Goal: Task Accomplishment & Management: Use online tool/utility

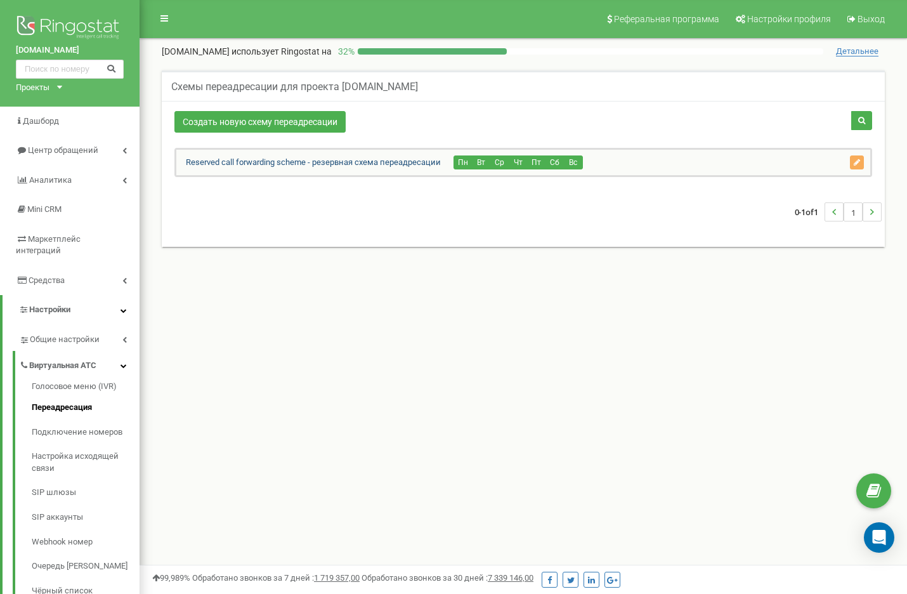
click at [359, 159] on link "Reserved call forwarding scheme - резервная схема переадресации" at bounding box center [308, 162] width 264 height 10
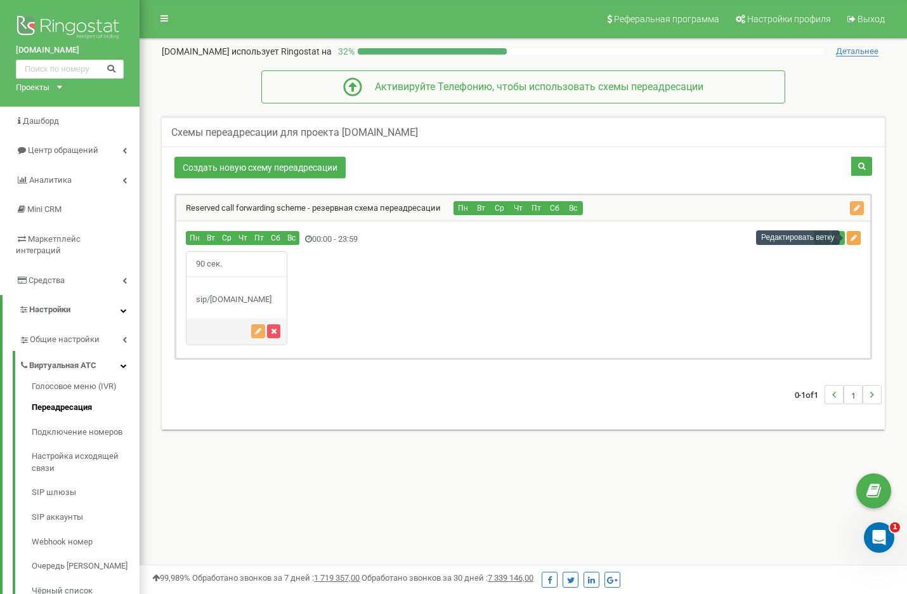
click at [852, 236] on icon "button" at bounding box center [853, 238] width 6 height 8
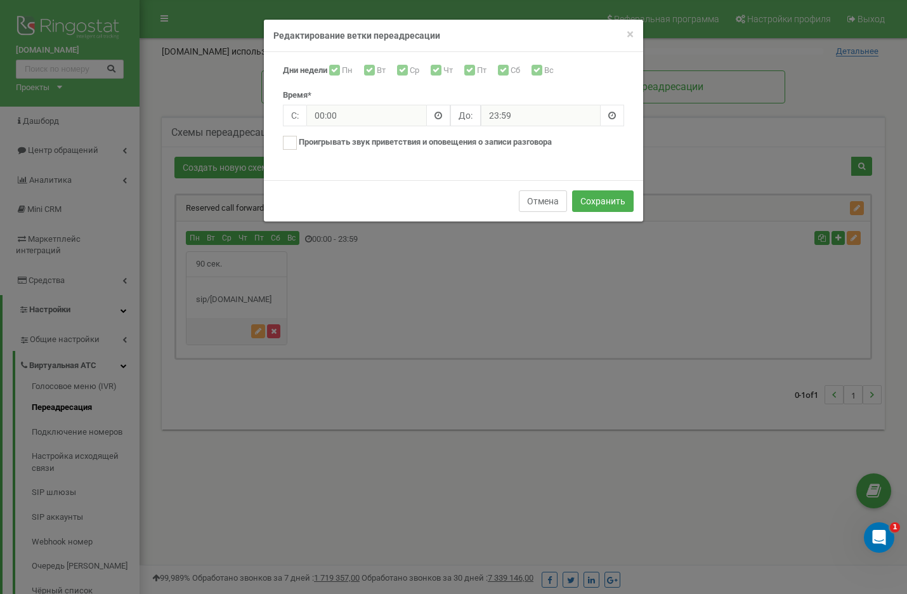
click at [560, 202] on button "Отмена" at bounding box center [543, 201] width 48 height 22
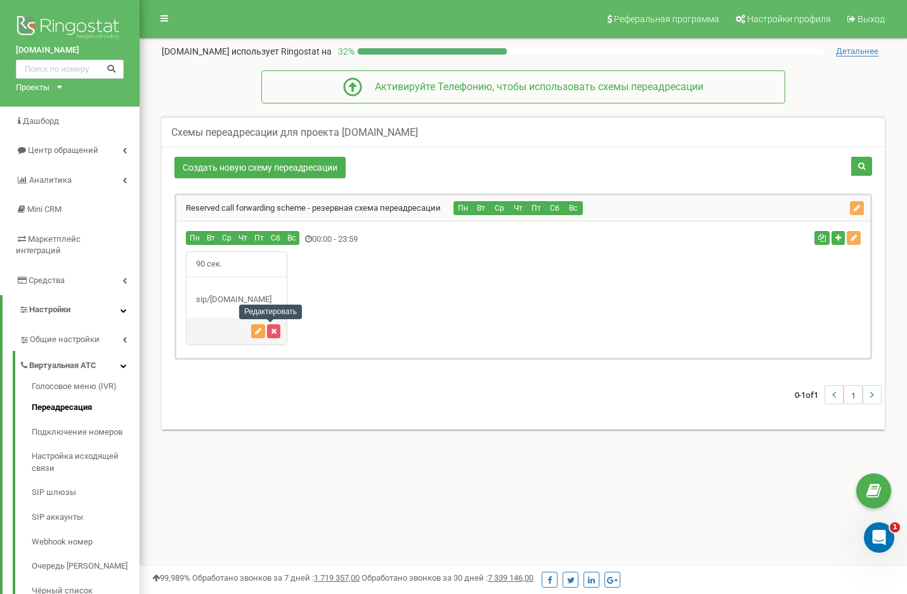
click at [261, 333] on icon "button" at bounding box center [258, 331] width 6 height 8
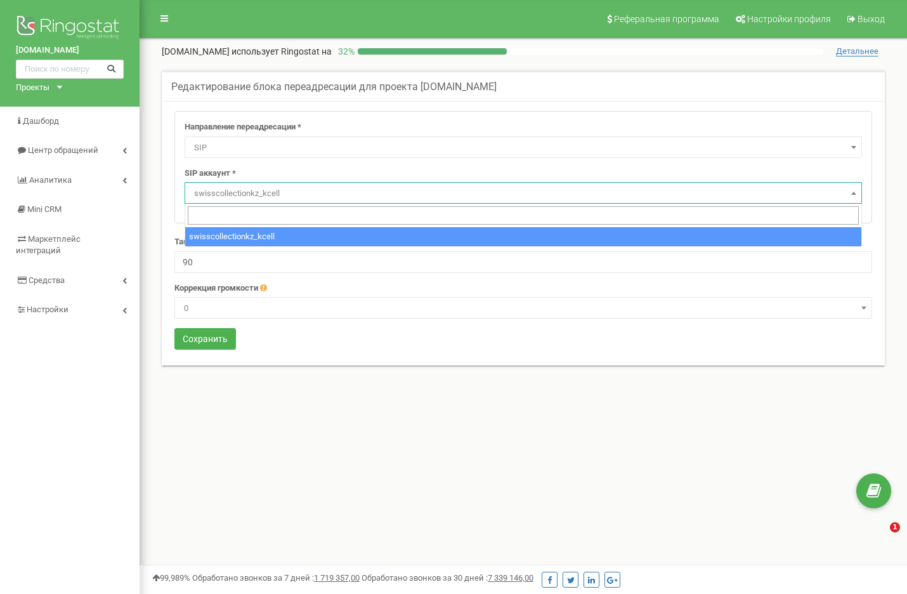
select select "SIP"
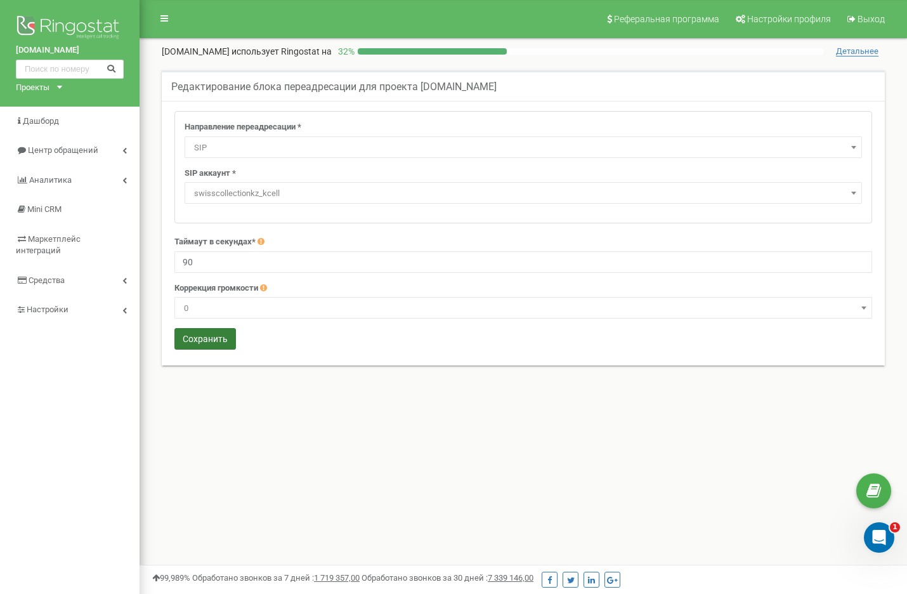
click at [212, 347] on button "Сохранить" at bounding box center [205, 339] width 62 height 22
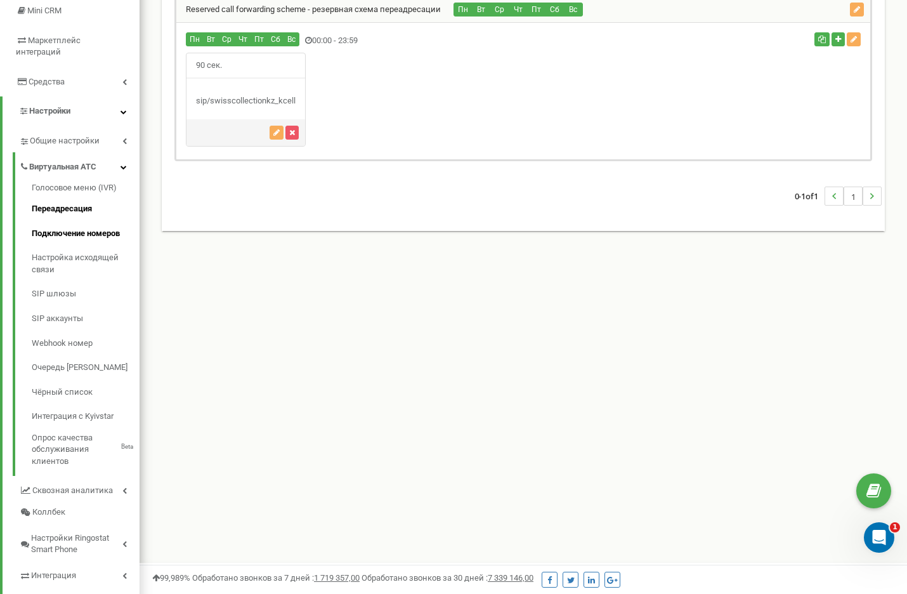
scroll to position [200, 0]
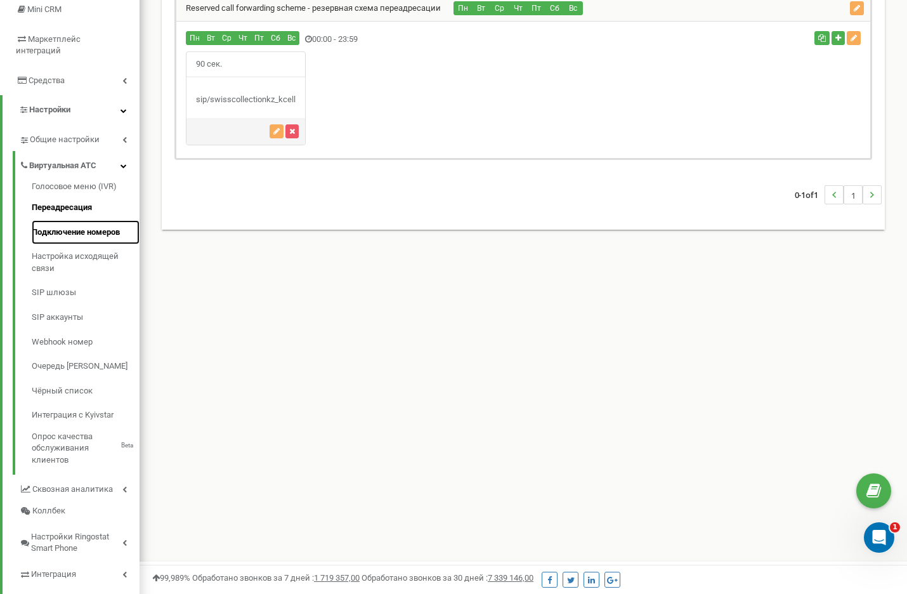
click at [63, 220] on link "Подключение номеров" at bounding box center [86, 232] width 108 height 25
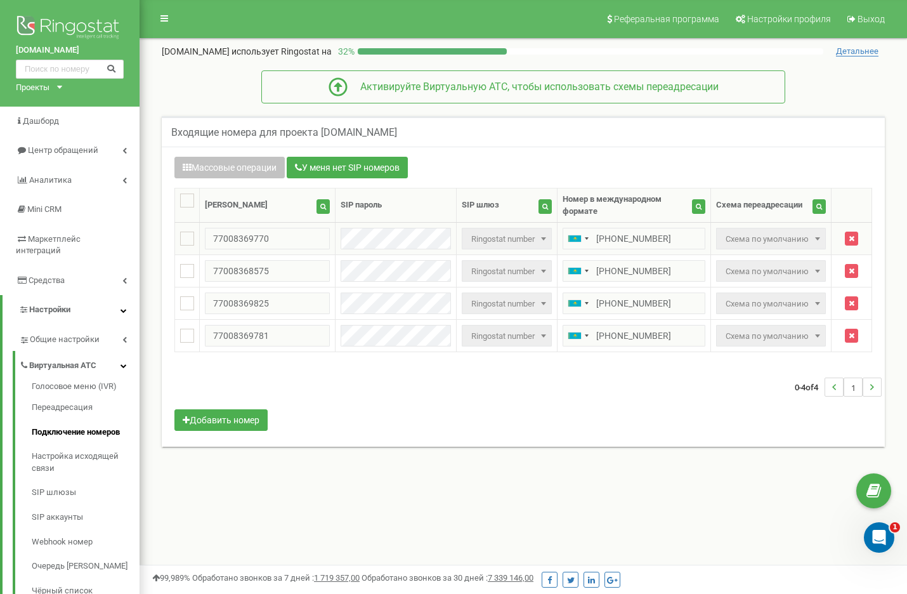
click at [499, 230] on span "Ringostat number" at bounding box center [506, 239] width 81 height 18
click at [773, 231] on span "Схема по умолчанию" at bounding box center [770, 239] width 101 height 18
click at [793, 230] on span "Схема по умолчанию" at bounding box center [770, 239] width 101 height 18
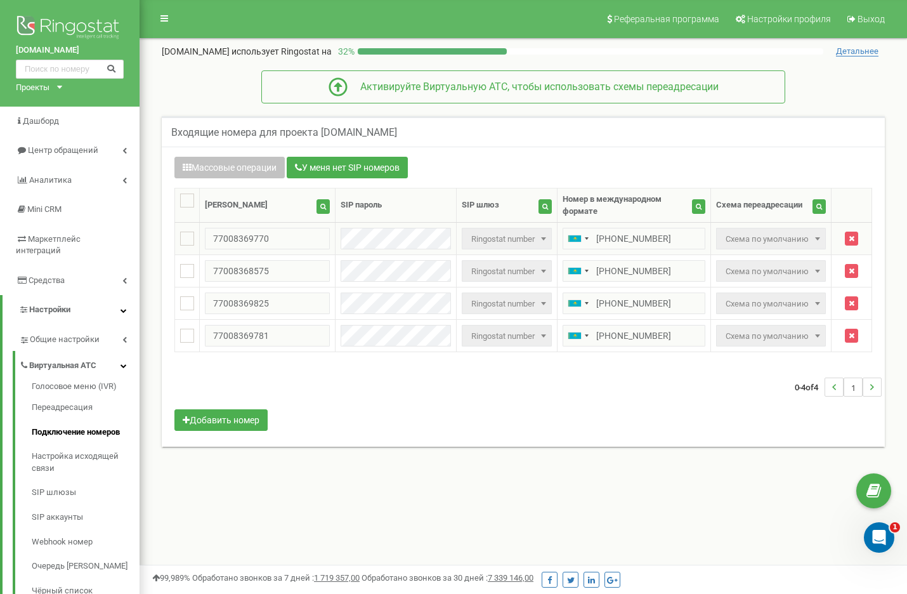
click at [811, 230] on span at bounding box center [817, 238] width 13 height 16
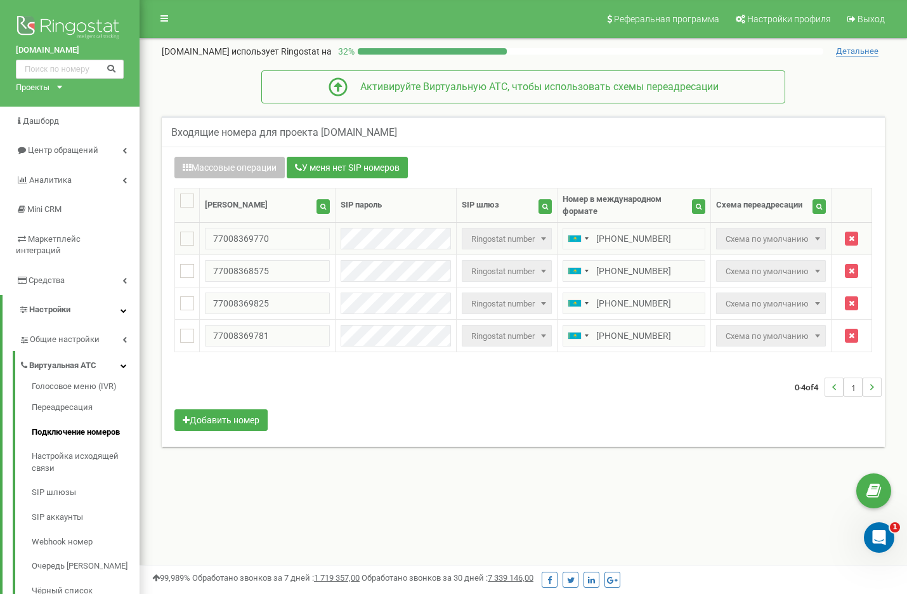
click at [777, 233] on span "Схема по умолчанию" at bounding box center [770, 239] width 101 height 18
click at [537, 263] on span at bounding box center [543, 271] width 13 height 16
click at [787, 264] on span "Схема по умолчанию" at bounding box center [770, 272] width 101 height 18
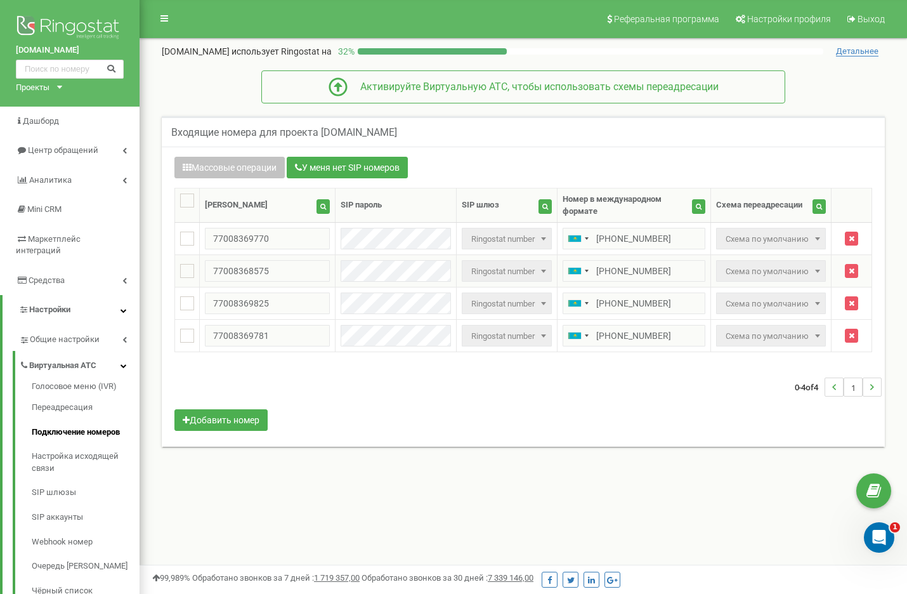
click at [815, 269] on b at bounding box center [817, 270] width 5 height 3
click at [228, 165] on button "Массовые операции" at bounding box center [229, 168] width 110 height 22
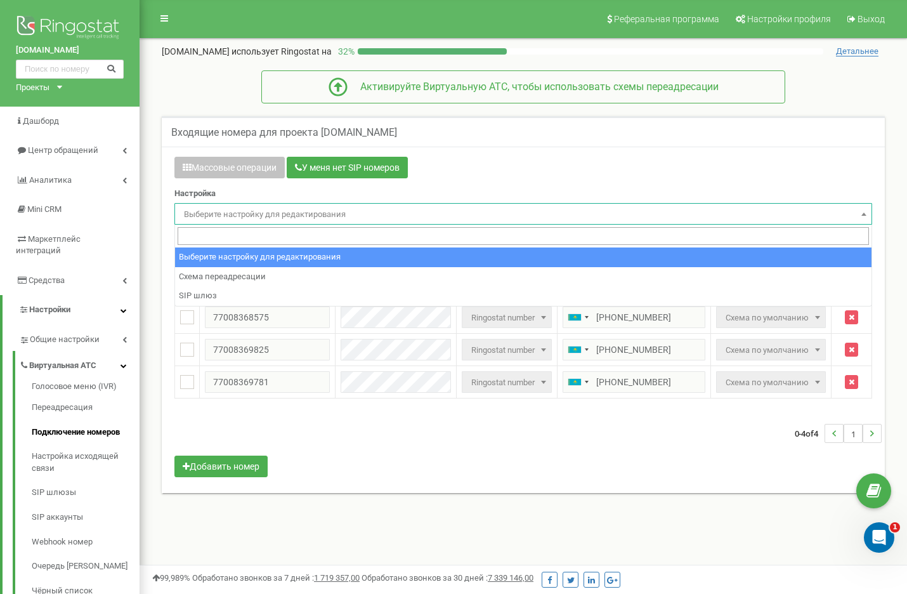
click at [226, 211] on span "Выберите настройку для редактирования" at bounding box center [523, 214] width 689 height 18
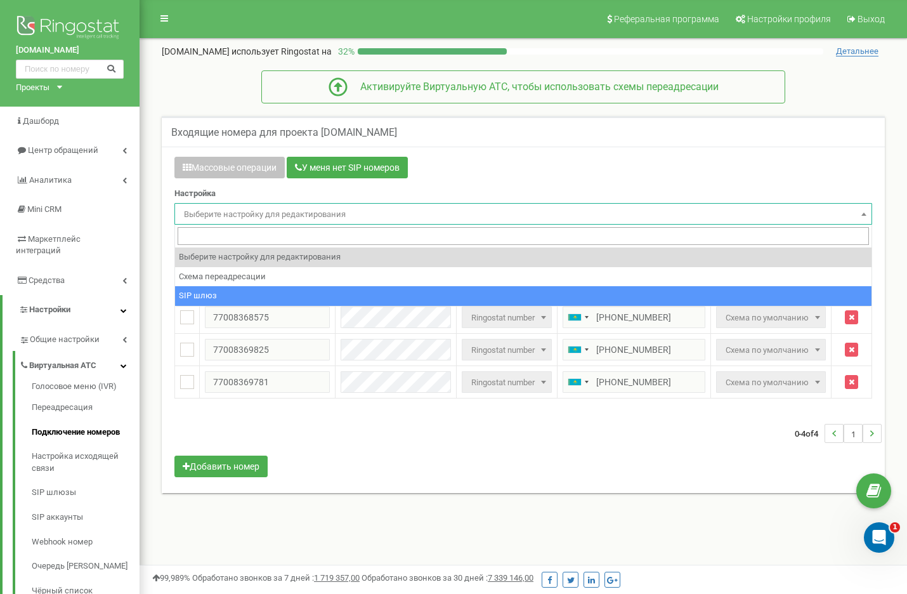
click at [412, 502] on div "Входящие номера для проекта swisscollection.kz Массовые операции У меня нет SIP…" at bounding box center [523, 318] width 748 height 431
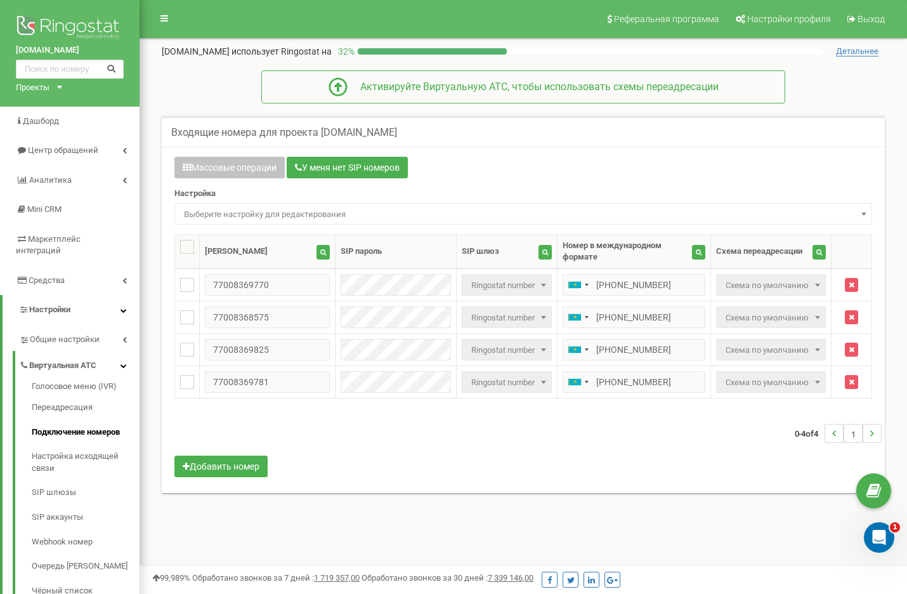
click at [321, 211] on span "Выберите настройку для редактирования" at bounding box center [523, 214] width 689 height 18
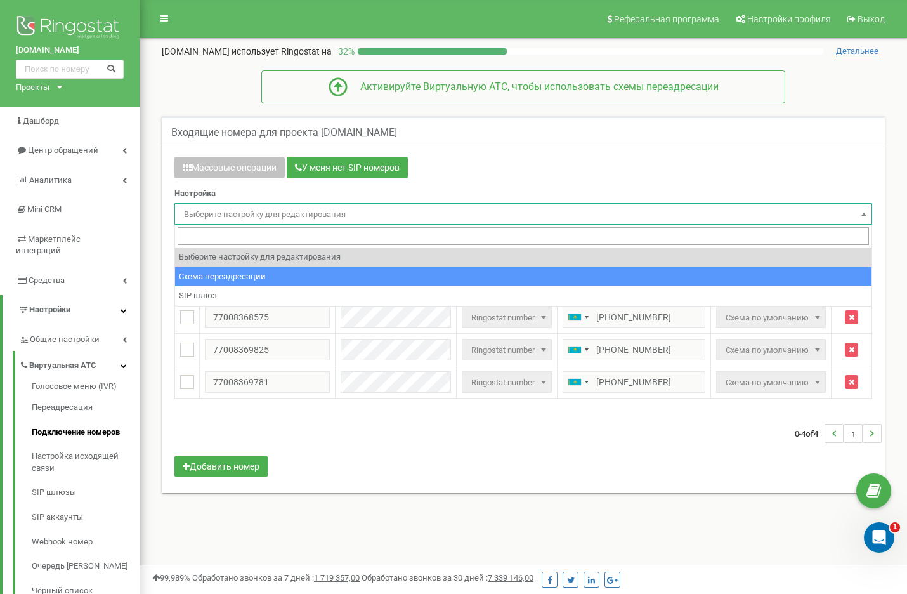
select select "project_scheme_id"
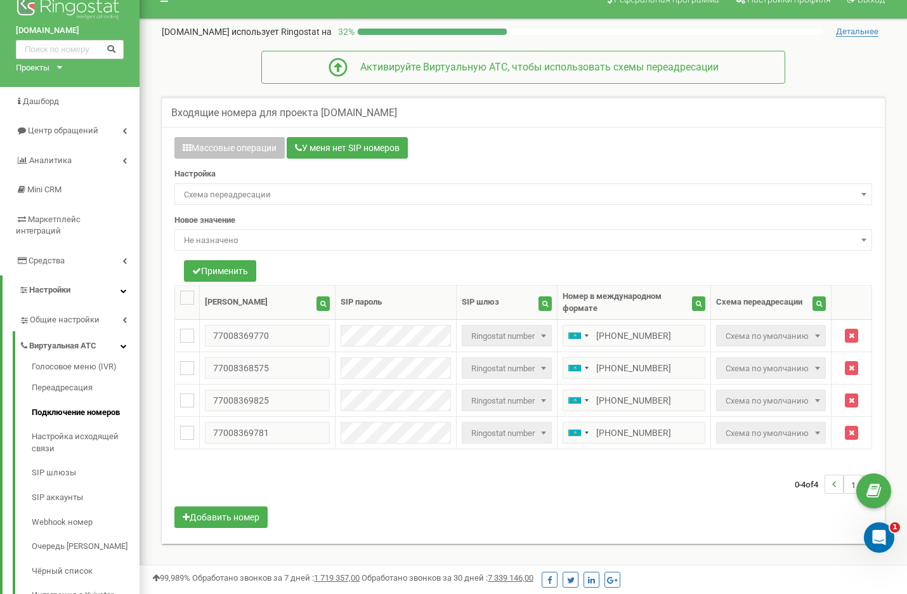
scroll to position [26, 0]
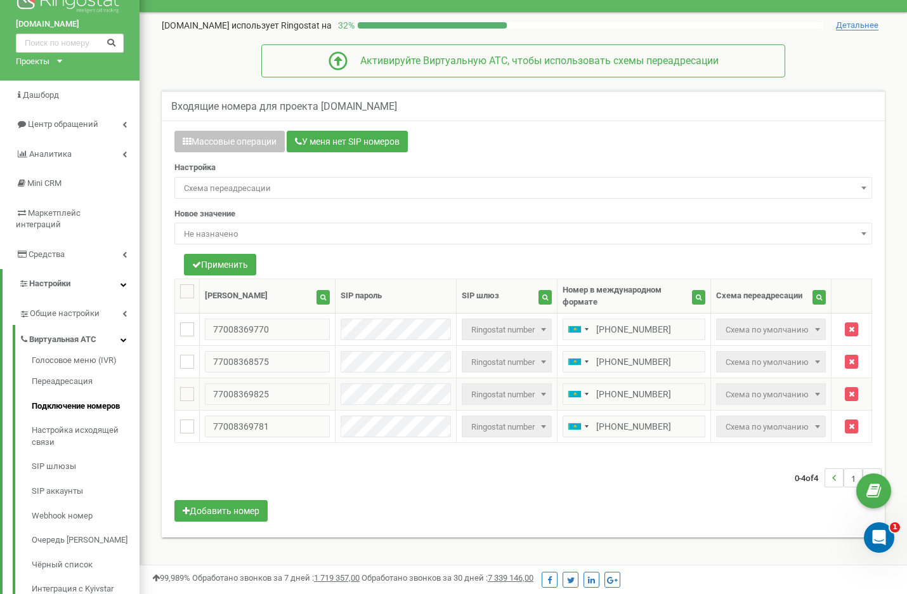
click at [750, 386] on span "Схема по умолчанию" at bounding box center [770, 395] width 101 height 18
click at [217, 228] on span "Не назначено" at bounding box center [523, 234] width 689 height 18
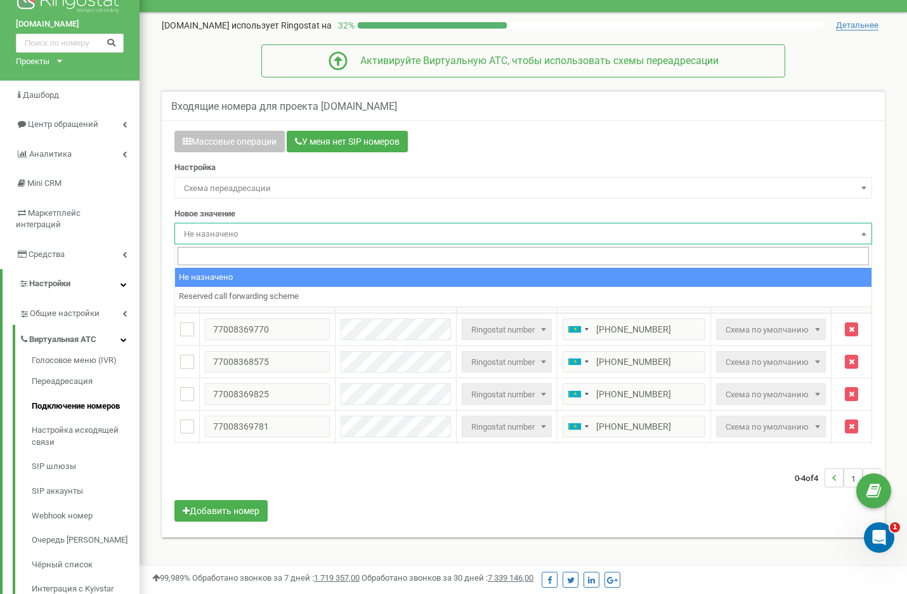
click at [260, 208] on div "Новое значение Не назначено Reserved call forwarding scheme Не назначено Не наз…" at bounding box center [523, 226] width 698 height 37
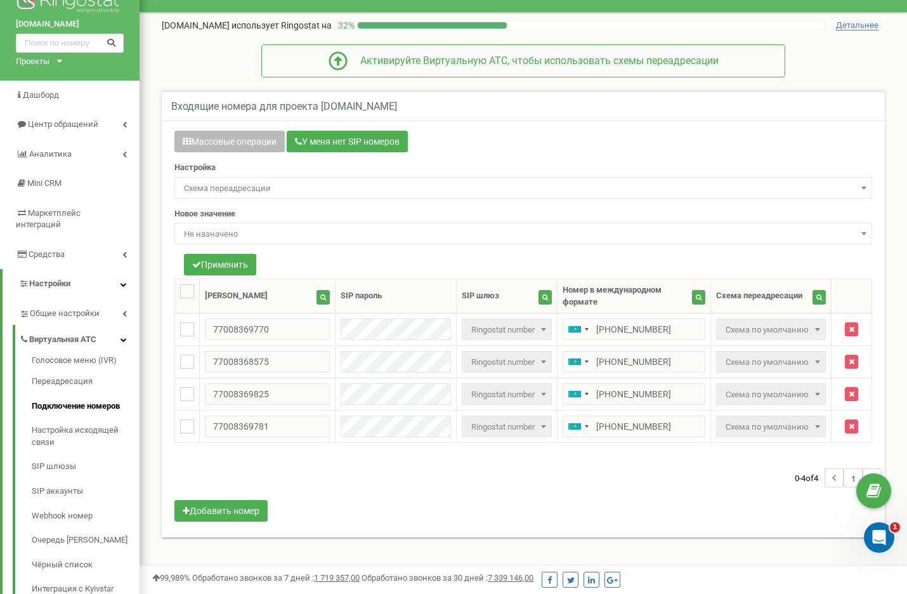
click at [242, 143] on button "Массовые операции" at bounding box center [229, 142] width 110 height 22
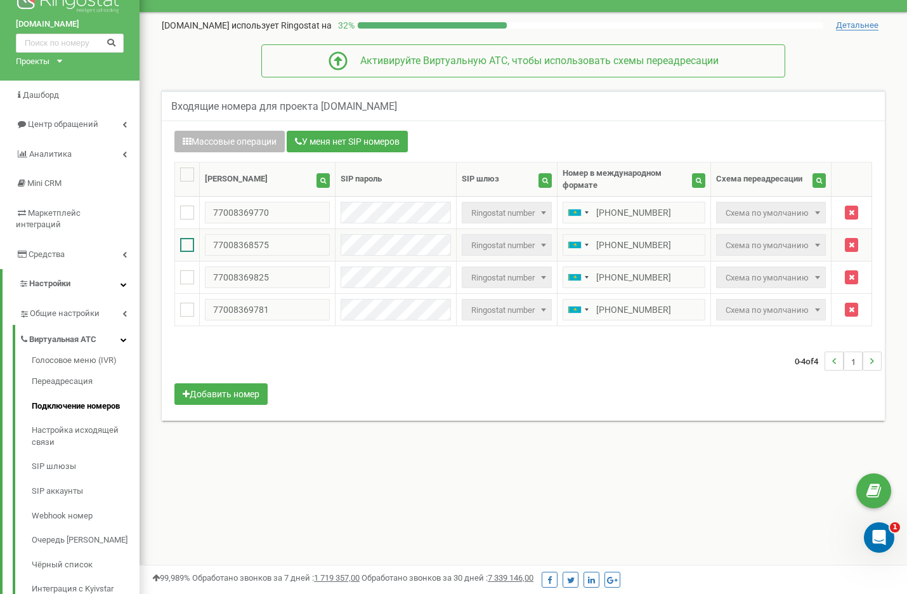
click at [187, 238] on ins at bounding box center [187, 245] width 14 height 14
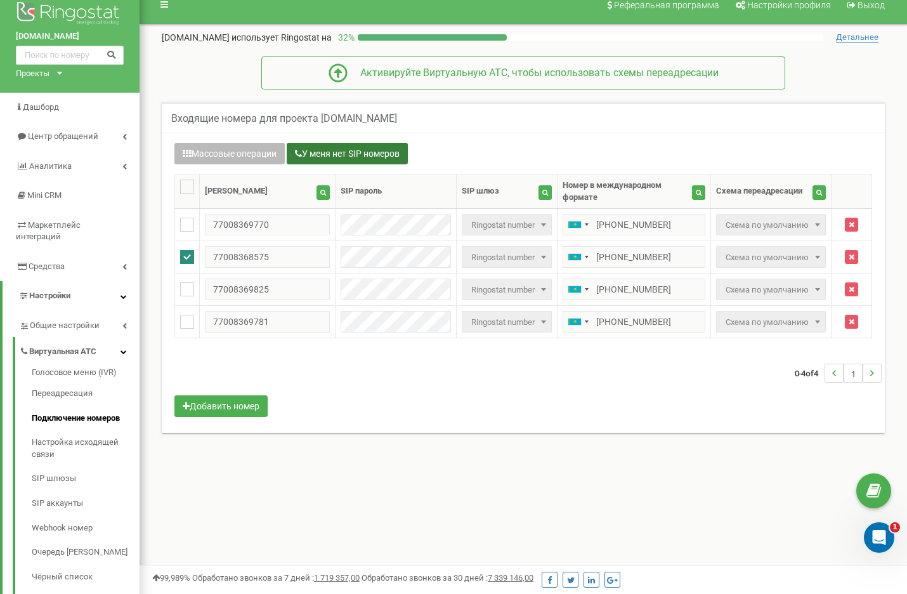
scroll to position [7, 0]
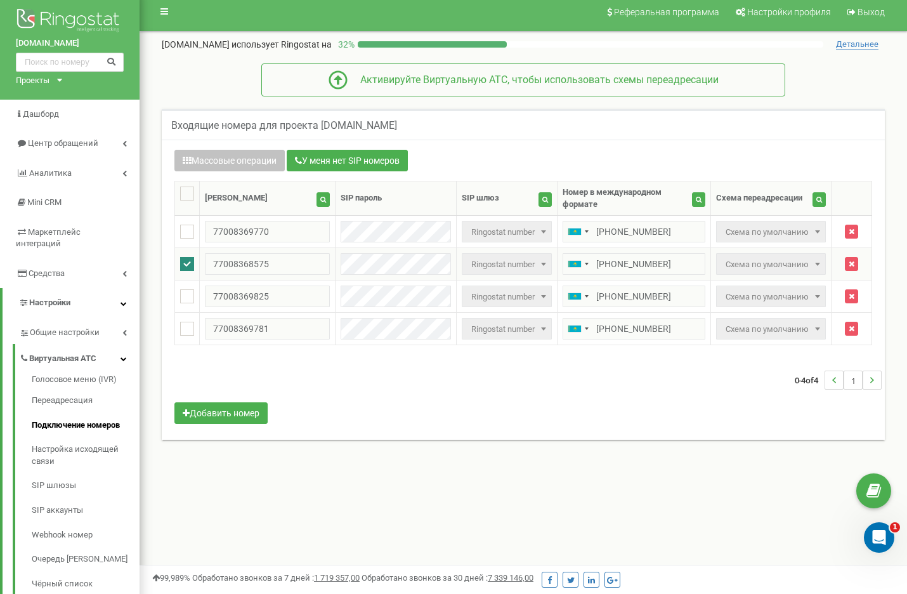
click at [537, 256] on span at bounding box center [543, 264] width 13 height 16
click at [793, 258] on span "Схема по умолчанию" at bounding box center [770, 265] width 101 height 18
click at [188, 257] on ins at bounding box center [187, 264] width 14 height 14
click at [782, 223] on span "Схема по умолчанию" at bounding box center [770, 232] width 101 height 18
click at [824, 197] on button "button" at bounding box center [818, 199] width 13 height 15
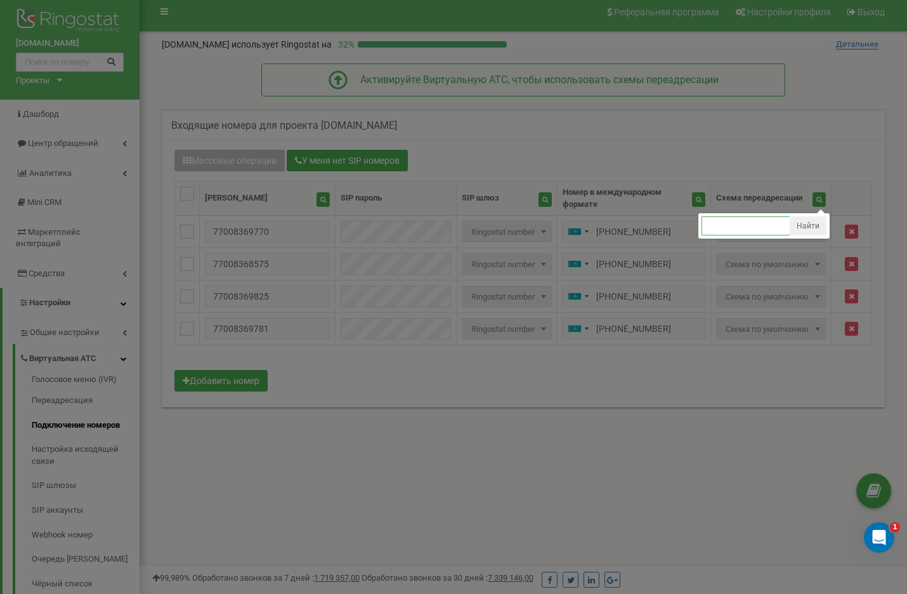
click at [750, 217] on input "text" at bounding box center [745, 225] width 89 height 19
click at [794, 282] on div at bounding box center [453, 408] width 907 height 831
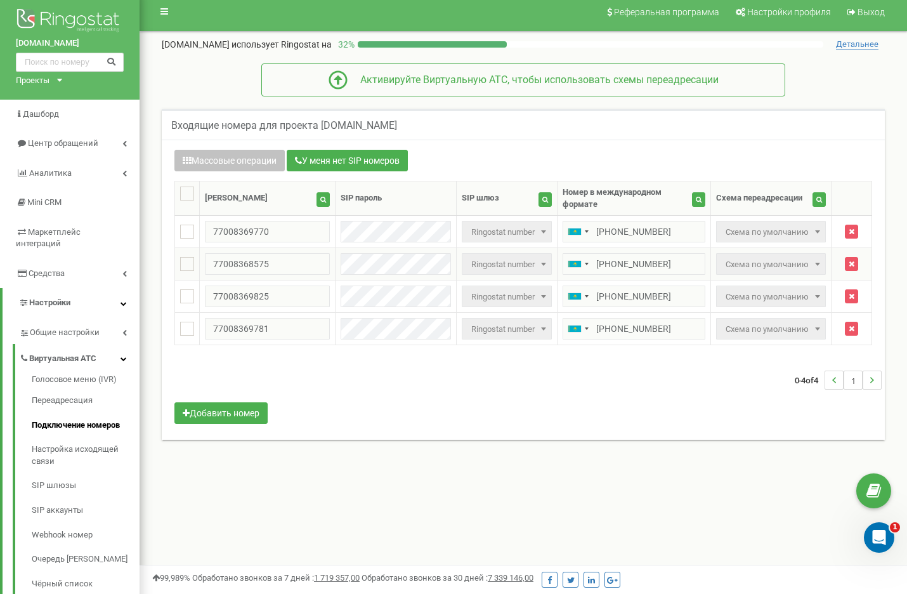
click at [826, 253] on td "Не назначено Reserved call forwarding scheme Схема по умолчанию" at bounding box center [770, 264] width 120 height 32
click at [815, 263] on b at bounding box center [817, 264] width 5 height 3
click at [811, 288] on span at bounding box center [817, 296] width 13 height 16
click at [810, 313] on td "Не назначено Reserved call forwarding scheme Схема по умолчанию" at bounding box center [770, 329] width 120 height 32
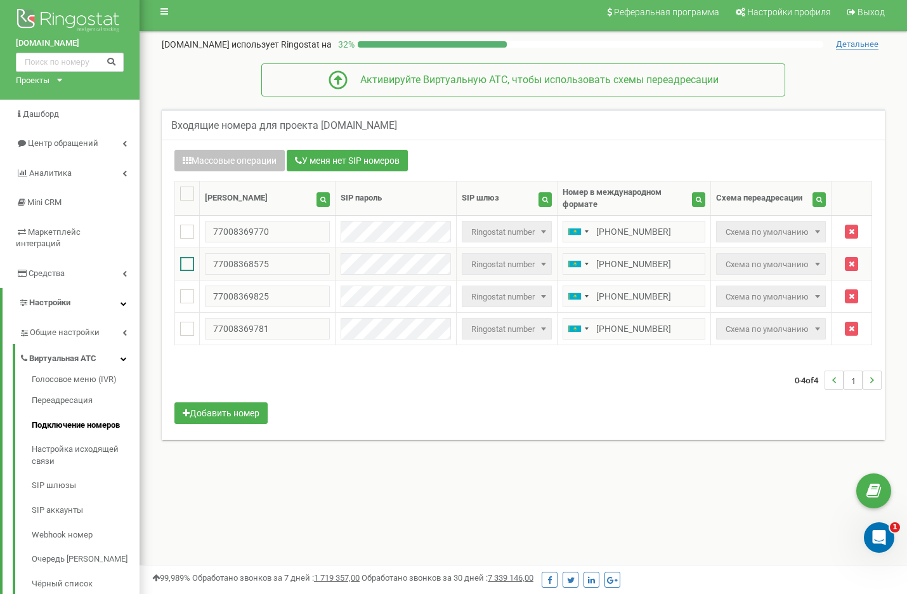
click at [181, 257] on ins at bounding box center [187, 264] width 14 height 14
click at [190, 257] on ins at bounding box center [187, 264] width 14 height 14
checkbox input "false"
click at [233, 402] on button "Добавить номер" at bounding box center [220, 413] width 93 height 22
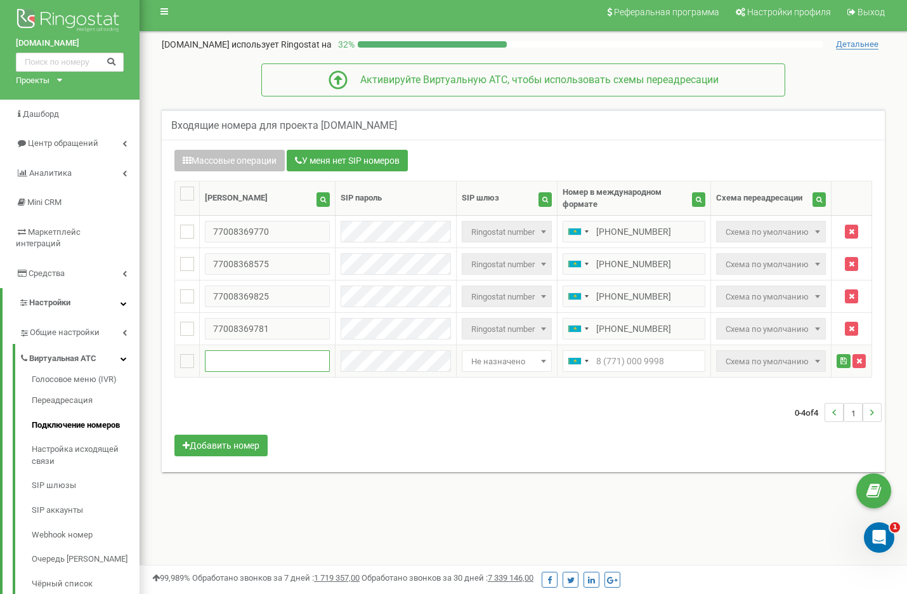
click at [252, 358] on input "text" at bounding box center [267, 361] width 125 height 22
paste input "77008368575"
type input "77008368575"
click at [611, 356] on input "text" at bounding box center [633, 361] width 143 height 22
paste input "+77008368575"
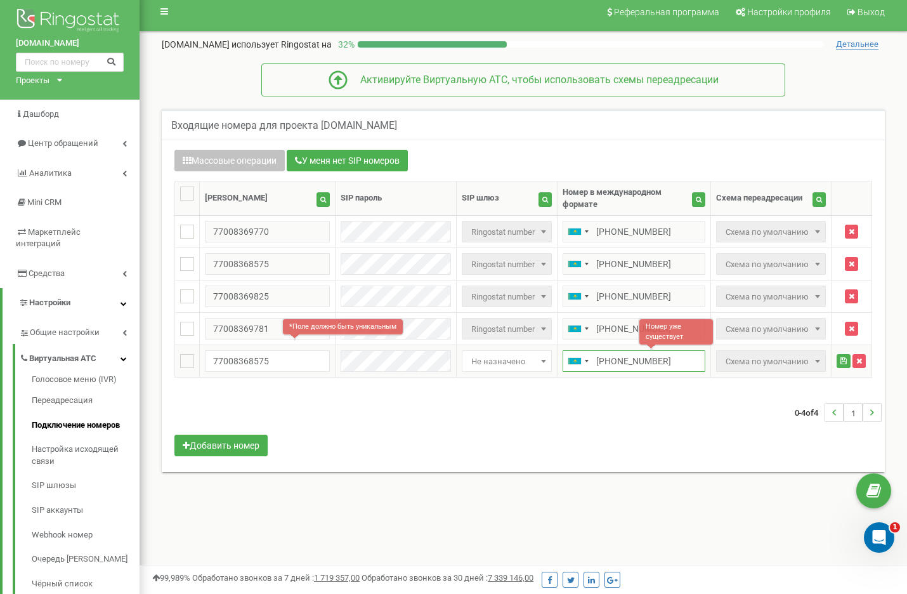
type input "+77008368575"
click at [776, 353] on span "Схема по умолчанию" at bounding box center [770, 362] width 101 height 18
click at [800, 353] on span "Схема по умолчанию" at bounding box center [770, 362] width 101 height 18
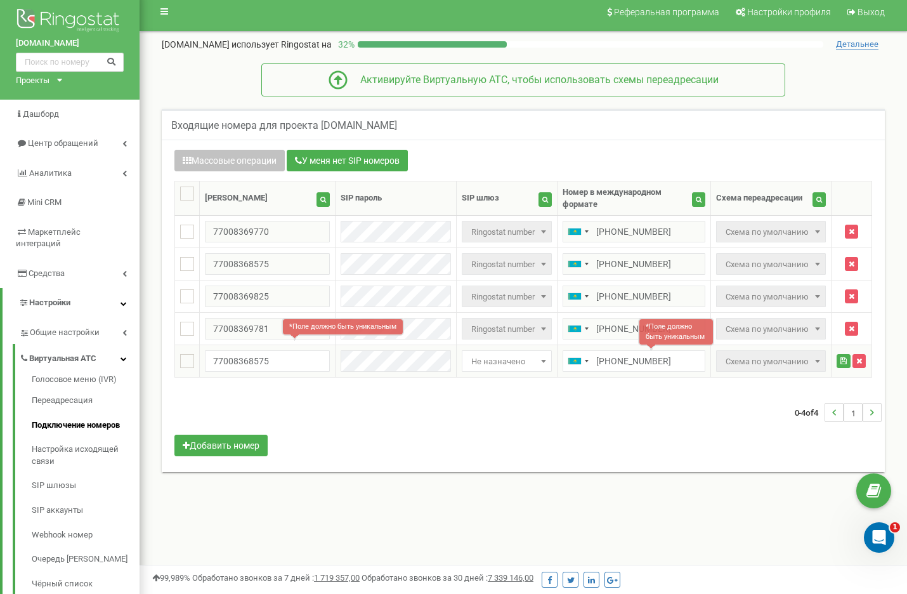
click at [514, 353] on span "Не назначено" at bounding box center [506, 362] width 81 height 18
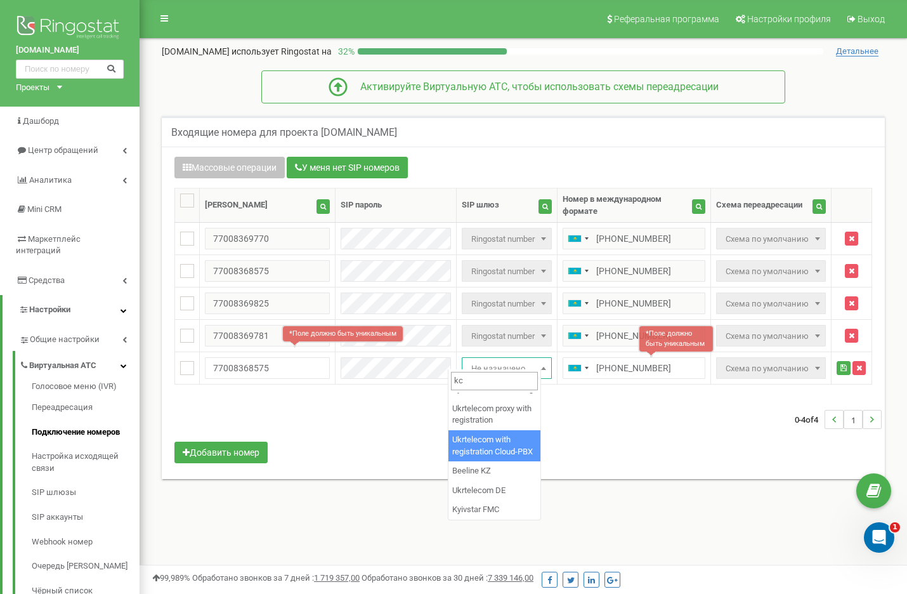
scroll to position [0, 0]
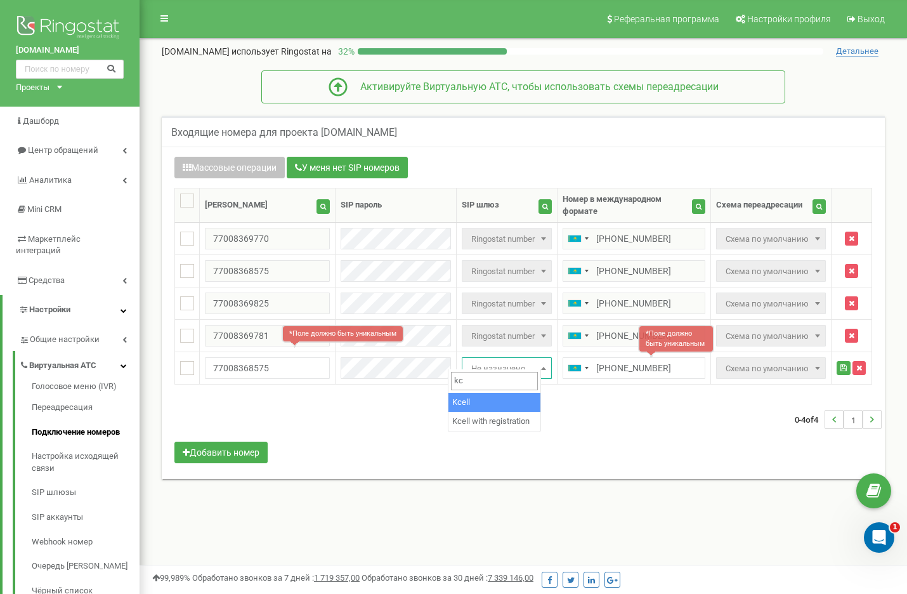
type input "kce"
click at [372, 371] on td at bounding box center [395, 368] width 121 height 32
click at [336, 382] on div "Массовые операции У меня нет SIP номеров Настройка Выберите настройку для редак…" at bounding box center [523, 311] width 717 height 309
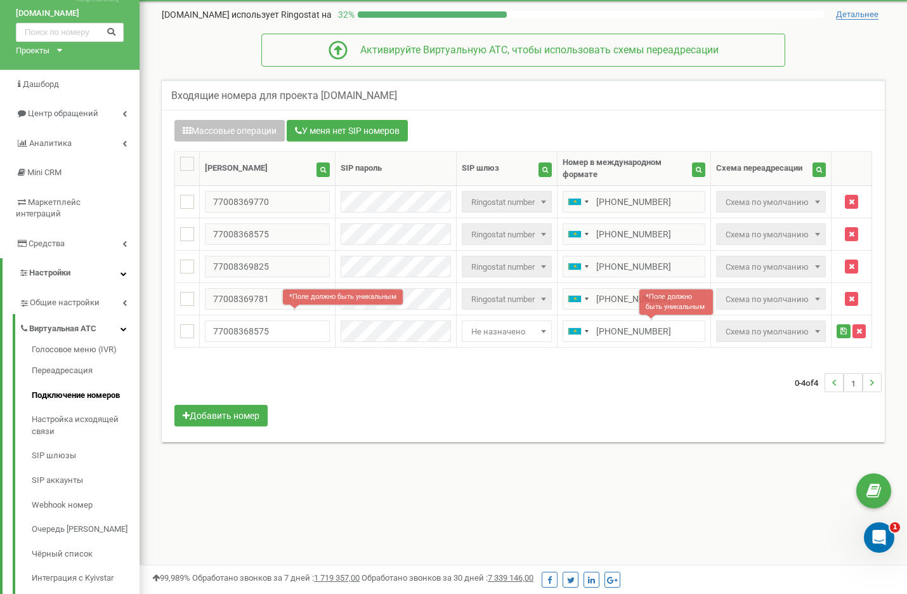
scroll to position [53, 0]
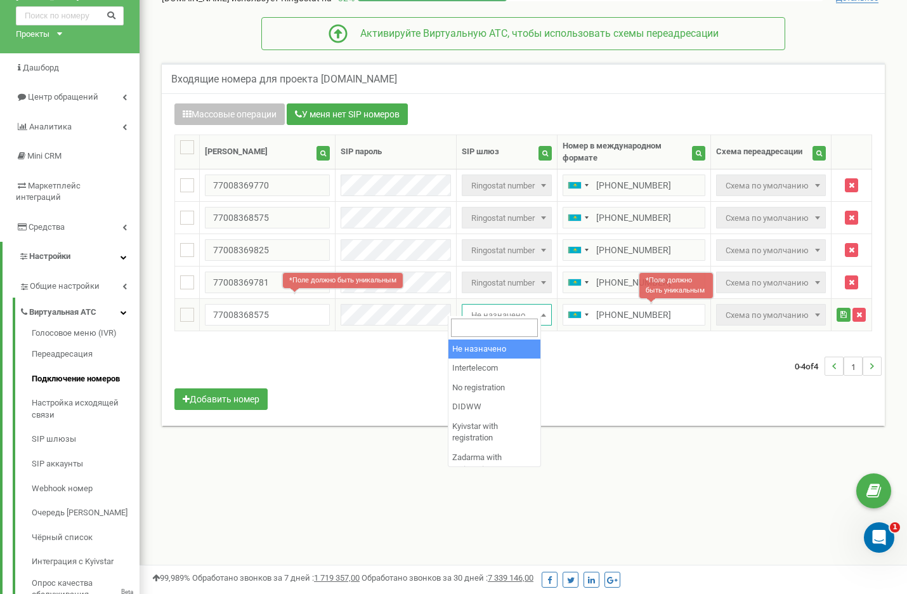
click at [500, 309] on span "Не назначено" at bounding box center [506, 315] width 81 height 18
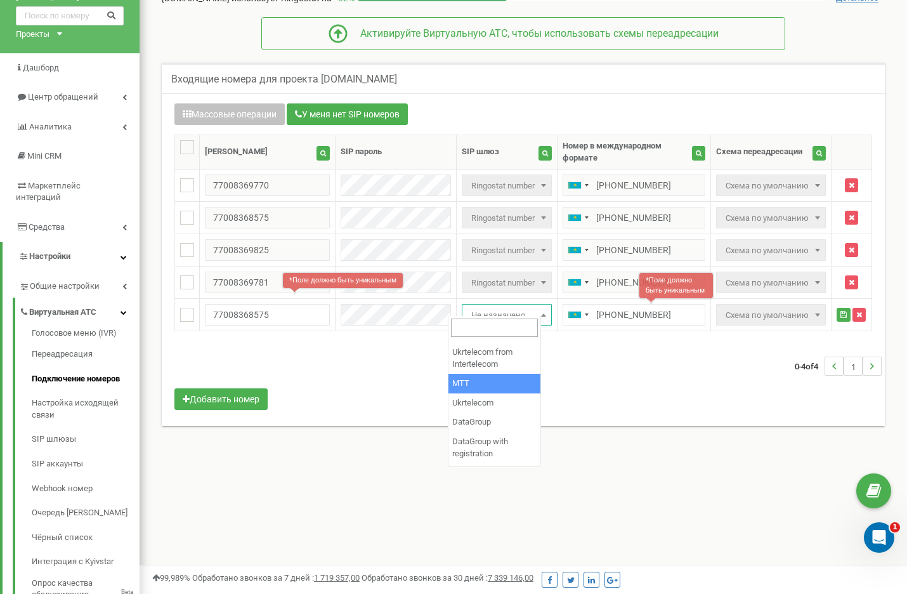
click at [667, 346] on div "0-4 of 4 1" at bounding box center [523, 366] width 717 height 44
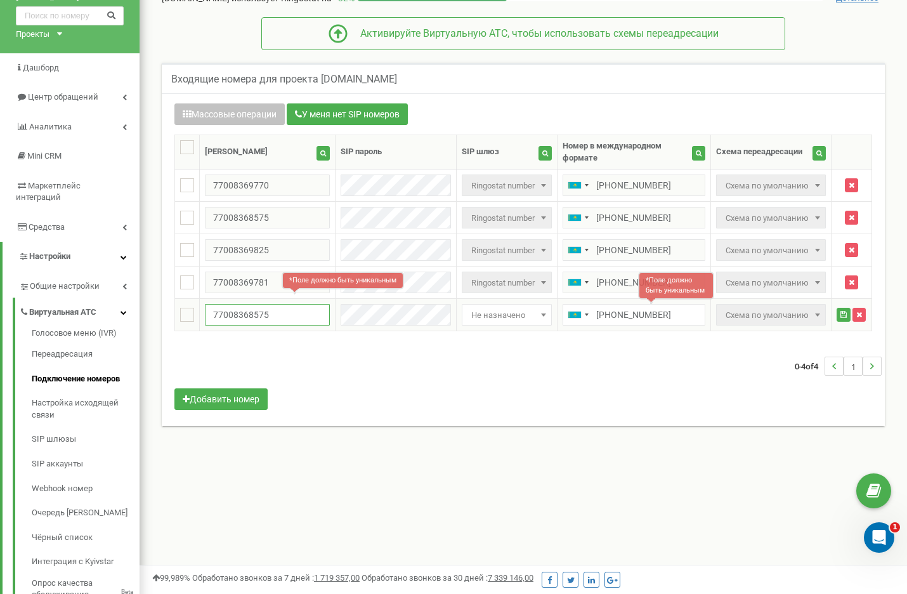
click at [290, 304] on input "77008368575" at bounding box center [267, 315] width 125 height 22
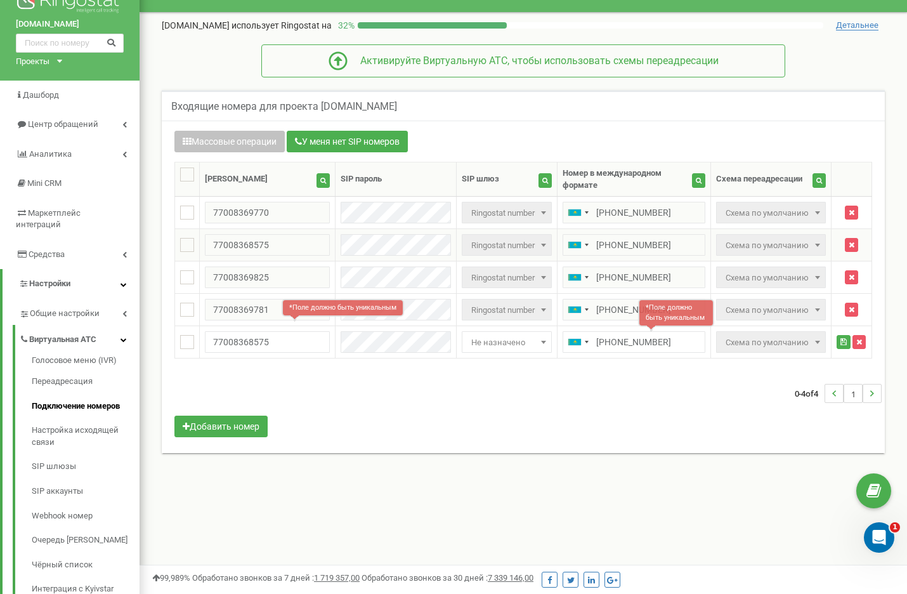
scroll to position [0, 0]
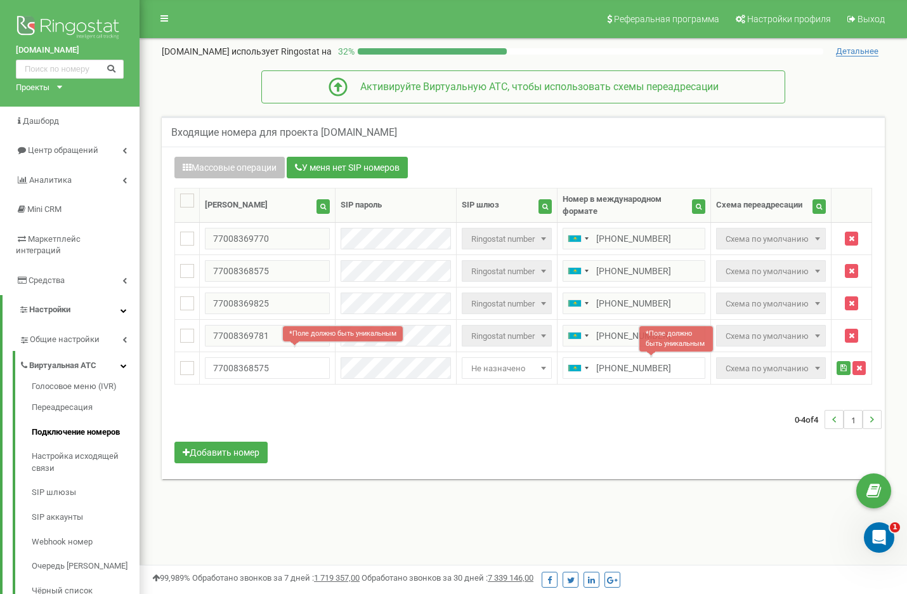
click at [239, 131] on h5 "Входящие номера для проекта [DOMAIN_NAME]" at bounding box center [284, 132] width 226 height 11
drag, startPoint x: 239, startPoint y: 131, endPoint x: 337, endPoint y: 130, distance: 97.7
click at [337, 130] on h5 "Входящие номера для проекта [DOMAIN_NAME]" at bounding box center [284, 132] width 226 height 11
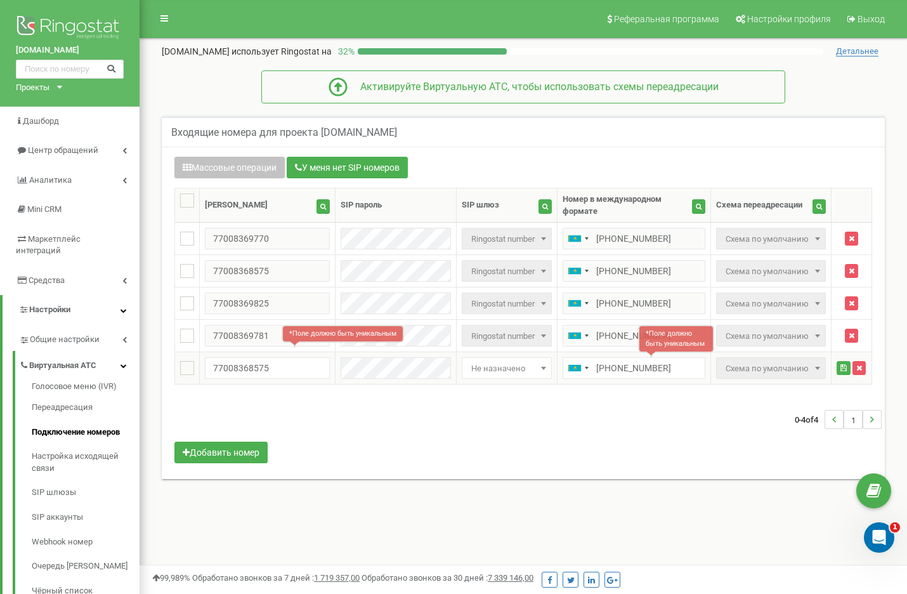
click at [497, 360] on span "Не назначено" at bounding box center [506, 369] width 81 height 18
click at [385, 397] on div "0-4 of 4 1" at bounding box center [523, 419] width 717 height 44
click at [284, 363] on input "77008368575" at bounding box center [267, 368] width 125 height 22
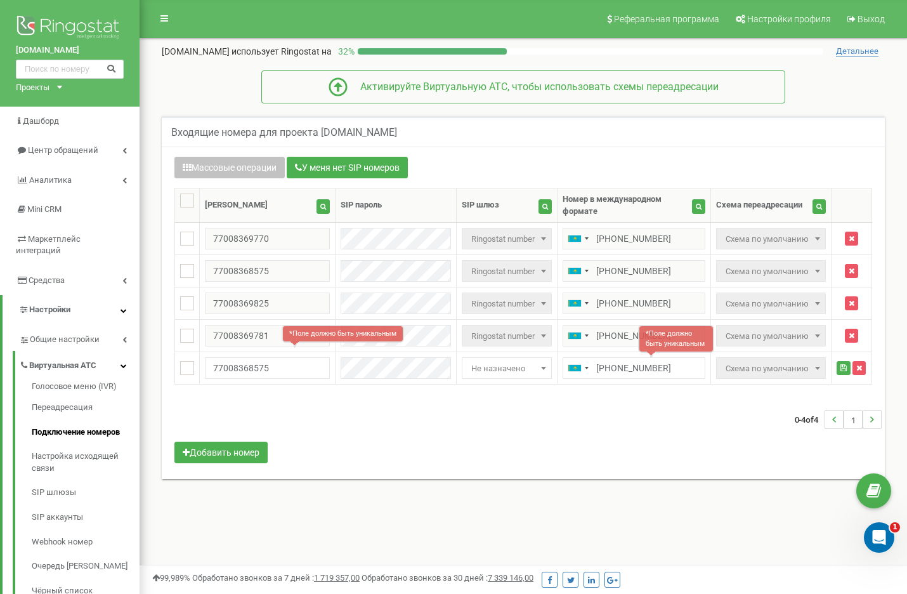
click at [387, 387] on div "Массовые операции У меня нет SIP номеров Настройка Выберите настройку для редак…" at bounding box center [523, 311] width 717 height 309
click at [860, 364] on icon "button" at bounding box center [859, 368] width 6 height 8
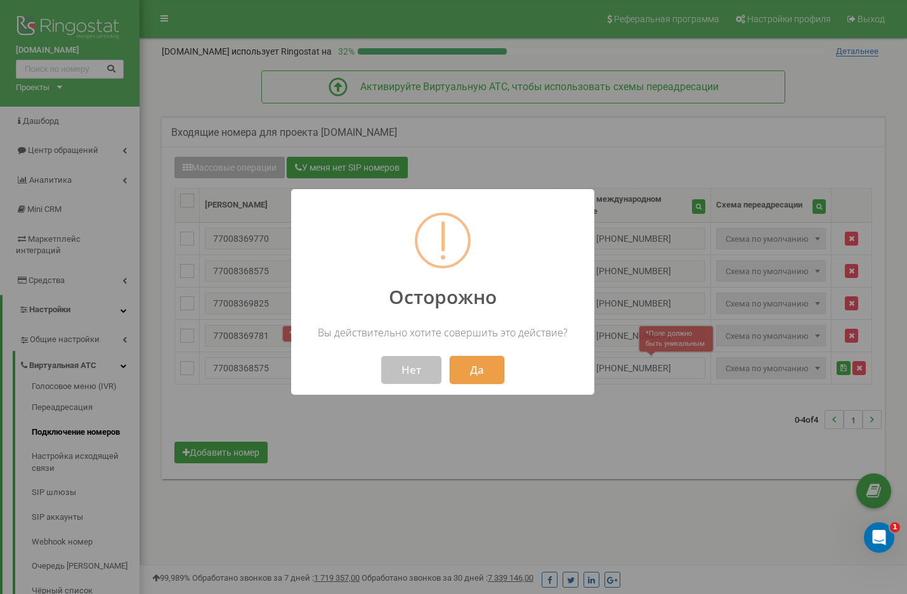
click at [486, 367] on button "Да" at bounding box center [477, 370] width 55 height 28
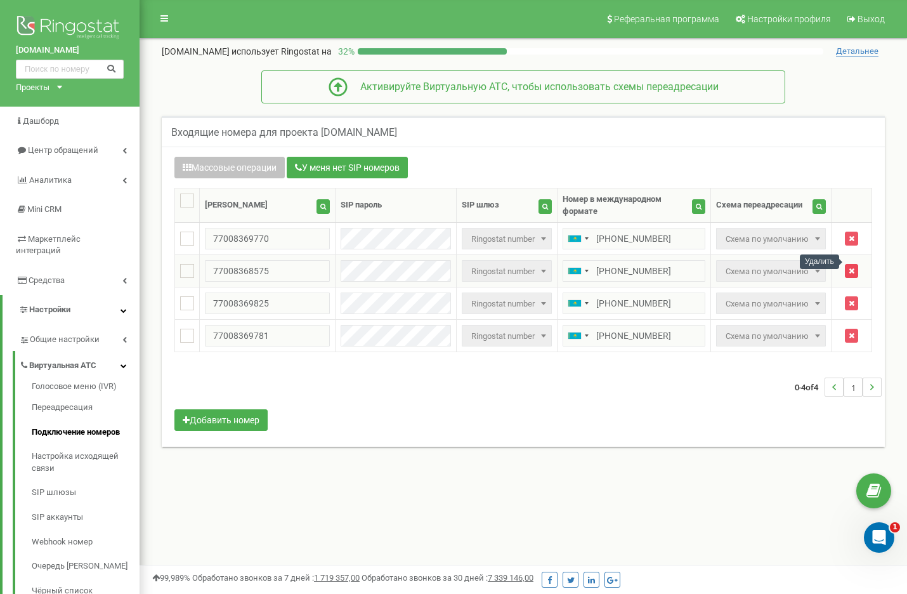
click at [855, 264] on button "button" at bounding box center [851, 271] width 13 height 14
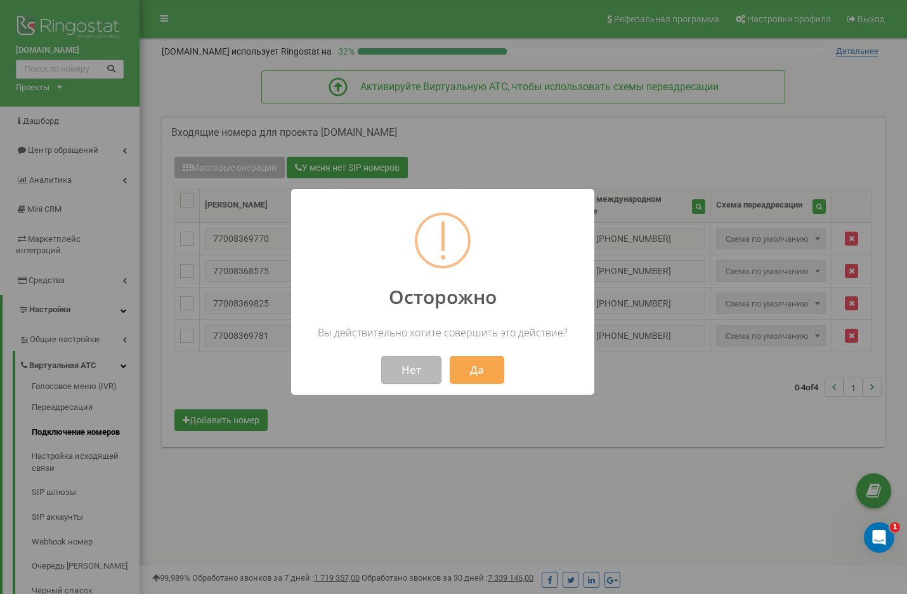
click at [426, 378] on button "Нет" at bounding box center [411, 370] width 60 height 28
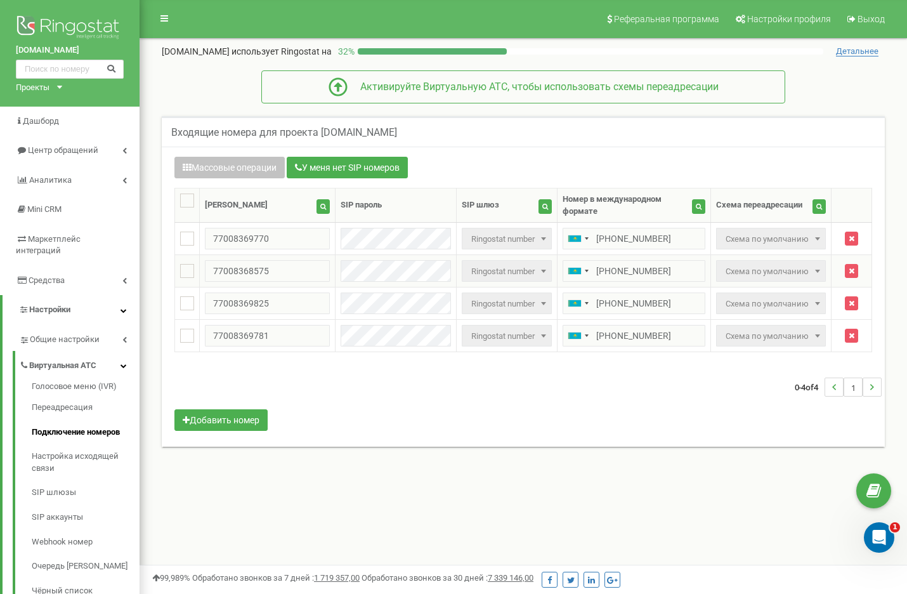
click at [496, 263] on span "Ringostat number" at bounding box center [506, 272] width 81 height 18
click at [498, 263] on span "Ringostat number" at bounding box center [506, 272] width 81 height 18
click at [517, 263] on span "Ringostat number" at bounding box center [506, 272] width 81 height 18
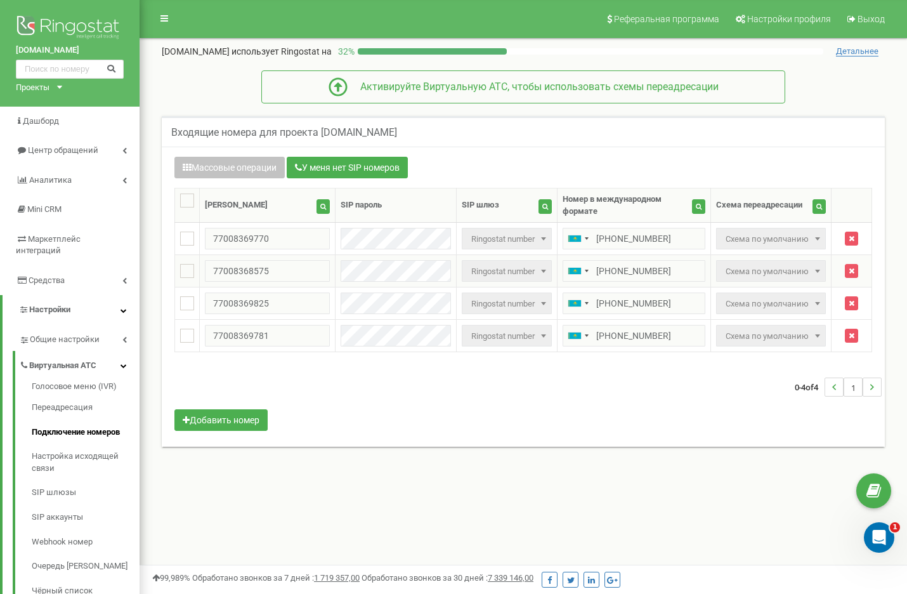
click at [517, 263] on span "Ringostat number" at bounding box center [506, 272] width 81 height 18
click at [526, 263] on span "Ringostat number" at bounding box center [506, 272] width 81 height 18
click at [541, 269] on b at bounding box center [543, 270] width 5 height 3
click at [223, 133] on h5 "Входящие номера для проекта [DOMAIN_NAME]" at bounding box center [284, 132] width 226 height 11
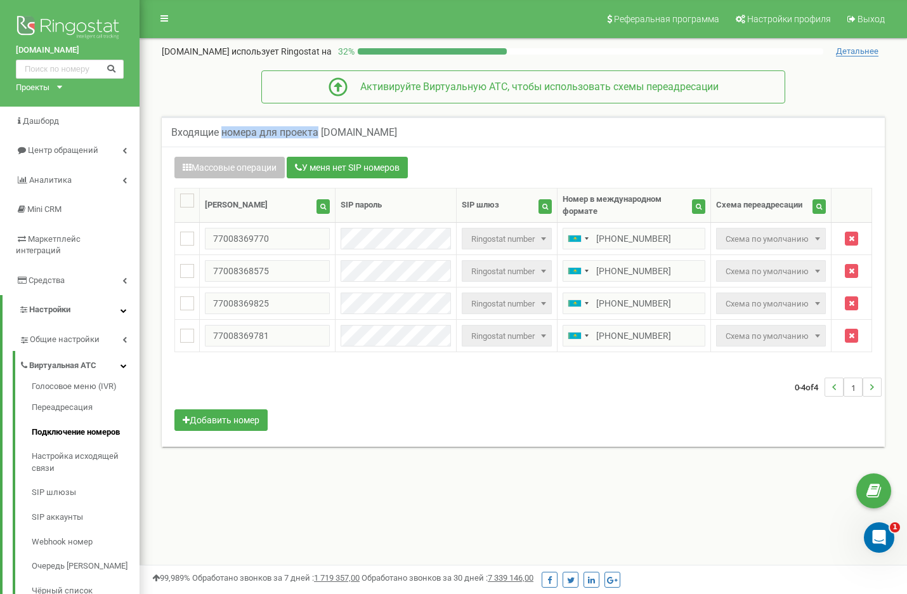
drag, startPoint x: 223, startPoint y: 133, endPoint x: 297, endPoint y: 133, distance: 74.2
click at [297, 133] on h5 "Входящие номера для проекта [DOMAIN_NAME]" at bounding box center [284, 132] width 226 height 11
drag, startPoint x: 297, startPoint y: 133, endPoint x: 242, endPoint y: 132, distance: 55.8
click at [242, 132] on h5 "Входящие номера для проекта [DOMAIN_NAME]" at bounding box center [284, 132] width 226 height 11
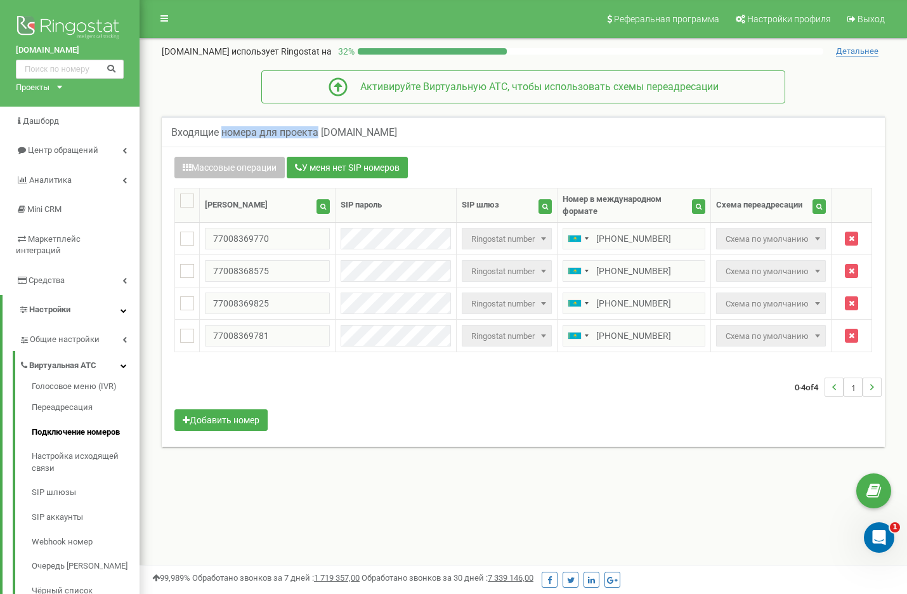
click at [242, 132] on h5 "Входящие номера для проекта [DOMAIN_NAME]" at bounding box center [284, 132] width 226 height 11
drag, startPoint x: 242, startPoint y: 132, endPoint x: 294, endPoint y: 132, distance: 52.6
click at [294, 132] on h5 "Входящие номера для проекта [DOMAIN_NAME]" at bounding box center [284, 132] width 226 height 11
click at [360, 166] on button "У меня нет SIP номеров" at bounding box center [347, 168] width 121 height 22
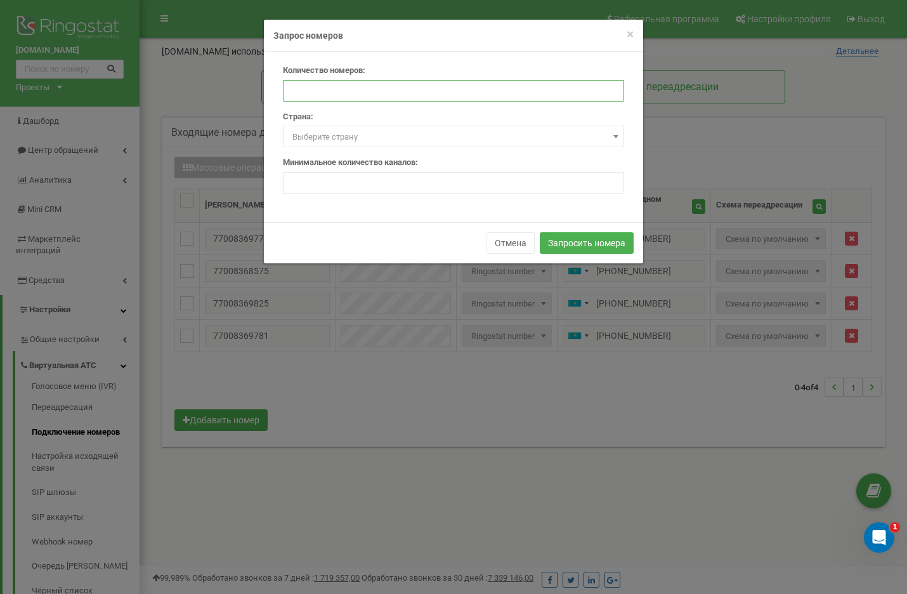
click at [318, 86] on input "number" at bounding box center [453, 91] width 341 height 22
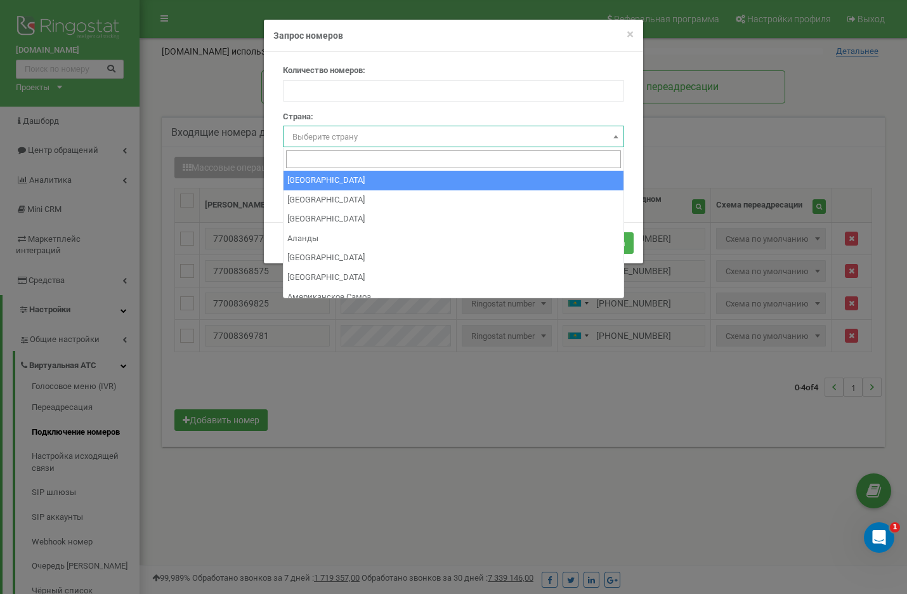
click at [351, 133] on span "Выберите страну" at bounding box center [324, 137] width 65 height 10
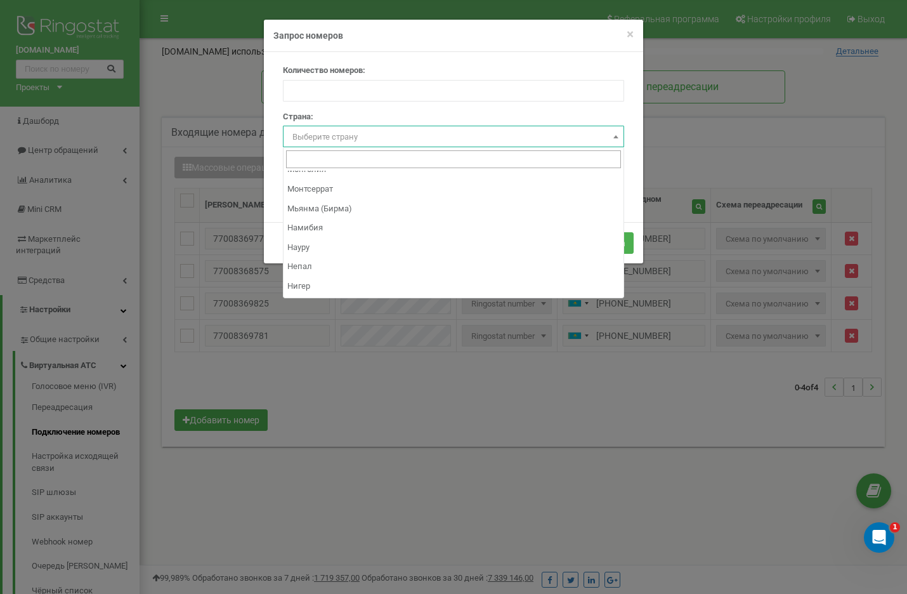
scroll to position [2602, 0]
click at [374, 106] on form "Количество номеров: Страна: Выберите страну Австралия Австрия Азербайджан Аланд…" at bounding box center [453, 129] width 341 height 129
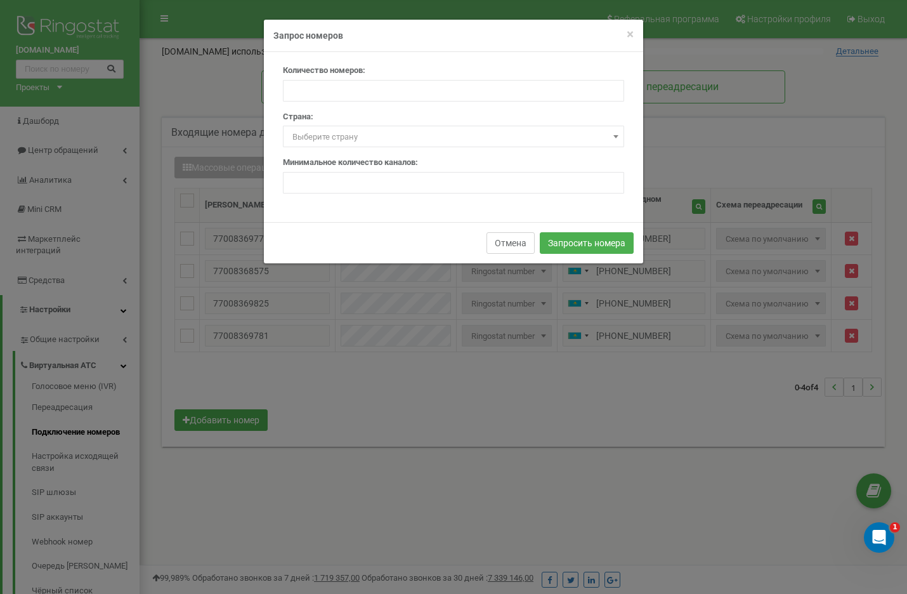
click at [497, 241] on button "Отмена" at bounding box center [510, 243] width 48 height 22
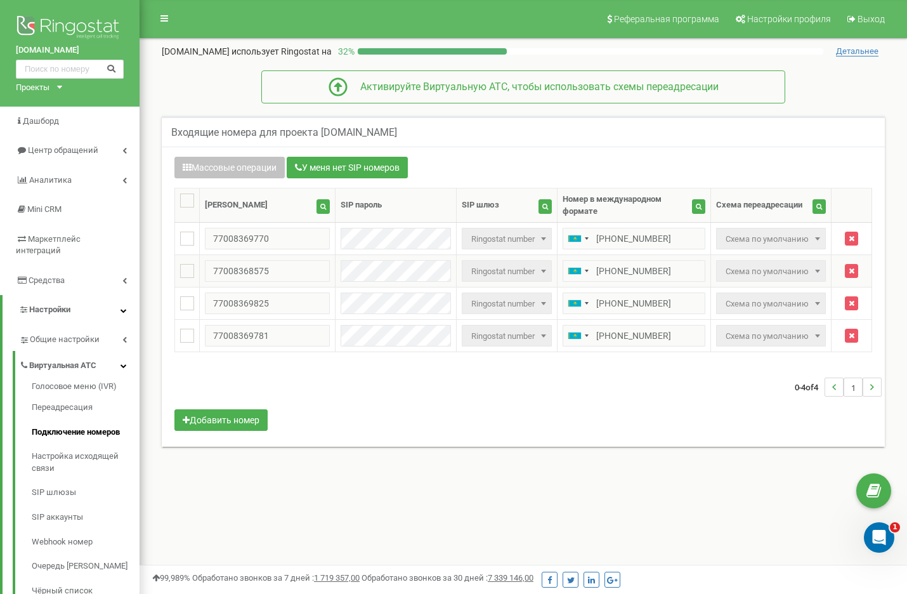
scroll to position [16, 0]
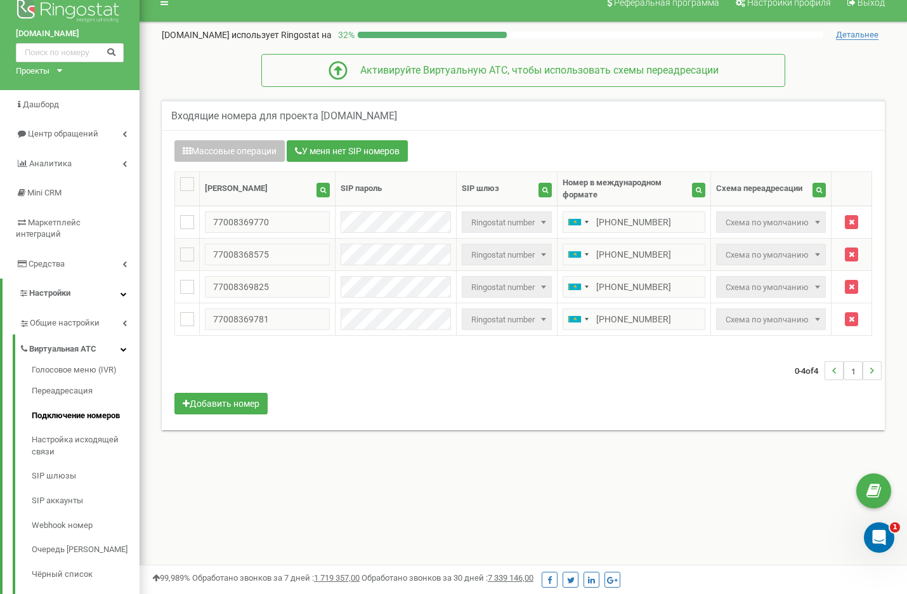
click at [760, 252] on span "Схема по умолчанию" at bounding box center [770, 255] width 101 height 18
click at [796, 246] on span "Схема по умолчанию" at bounding box center [770, 255] width 101 height 18
click at [811, 246] on span at bounding box center [817, 254] width 13 height 16
click at [524, 246] on span "Ringostat number" at bounding box center [506, 255] width 81 height 18
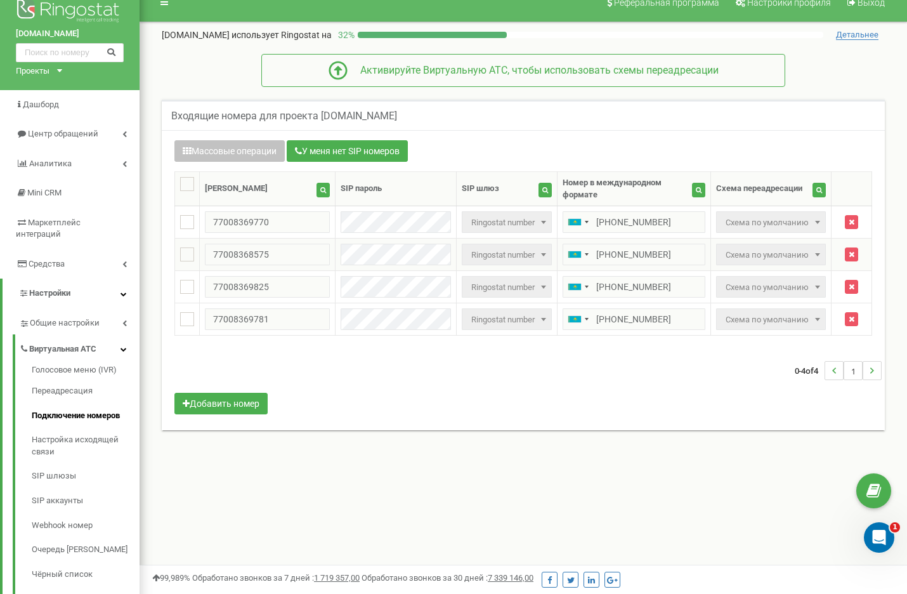
click at [524, 246] on span "Ringostat number" at bounding box center [506, 255] width 81 height 18
click at [205, 393] on button "Добавить номер" at bounding box center [220, 404] width 93 height 22
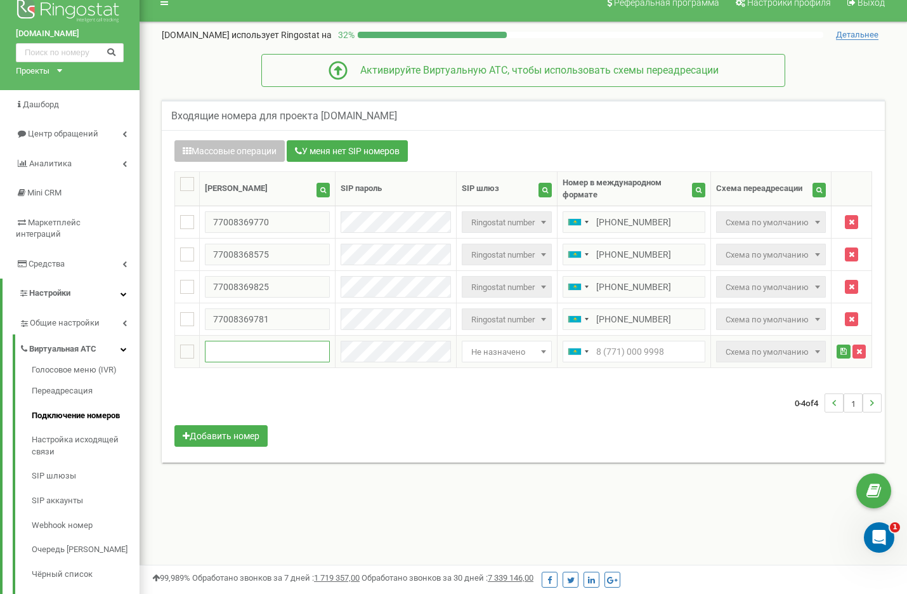
click at [245, 341] on input "text" at bounding box center [267, 352] width 125 height 22
click at [491, 335] on td "Не назначено Intertelecom No registration DIDWW Kyivstar with registration Zada…" at bounding box center [507, 351] width 101 height 32
click at [502, 343] on span "Не назначено" at bounding box center [506, 352] width 81 height 18
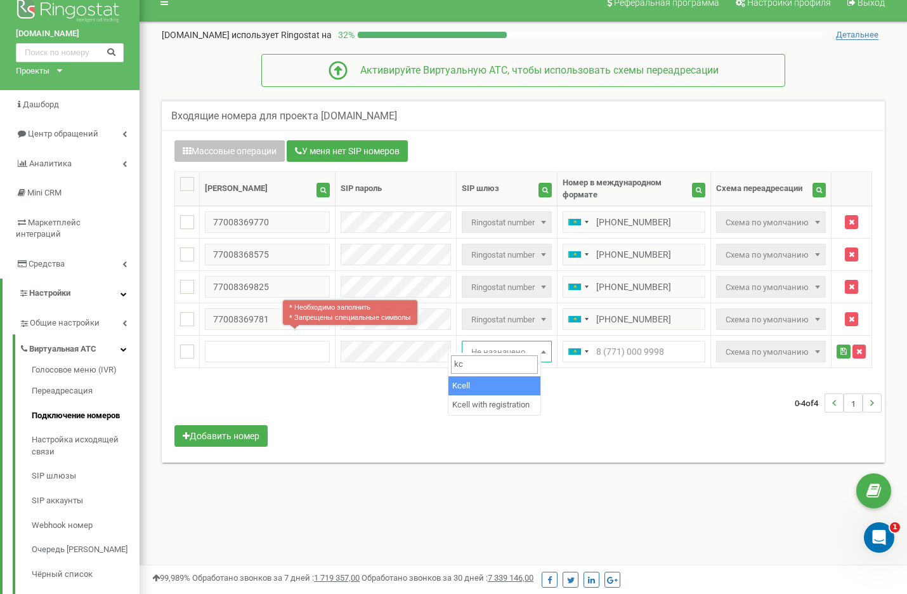
scroll to position [0, 0]
type input "k"
click at [439, 412] on div "0-4 of 4 1" at bounding box center [523, 402] width 717 height 44
drag, startPoint x: 325, startPoint y: 383, endPoint x: 298, endPoint y: 337, distance: 52.9
click at [324, 383] on div "0-4 of 4 1" at bounding box center [523, 402] width 717 height 44
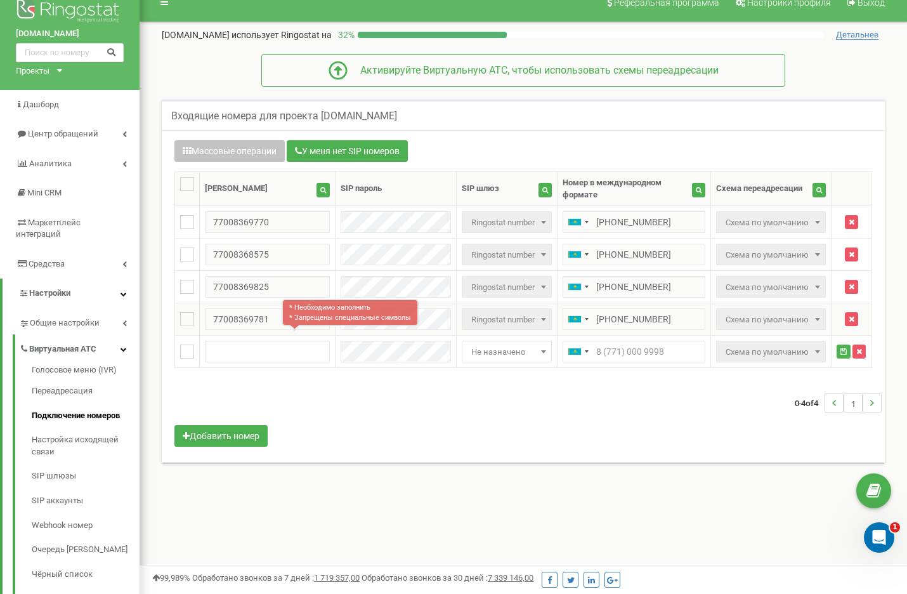
click at [225, 324] on td "77008369781" at bounding box center [268, 319] width 136 height 32
click at [407, 384] on div "0-4 of 4 1" at bounding box center [523, 402] width 717 height 44
click at [805, 344] on span "Схема по умолчанию" at bounding box center [770, 352] width 101 height 18
click at [801, 344] on span "Схема по умолчанию" at bounding box center [770, 352] width 101 height 18
click at [488, 345] on span "Не назначено" at bounding box center [506, 352] width 81 height 18
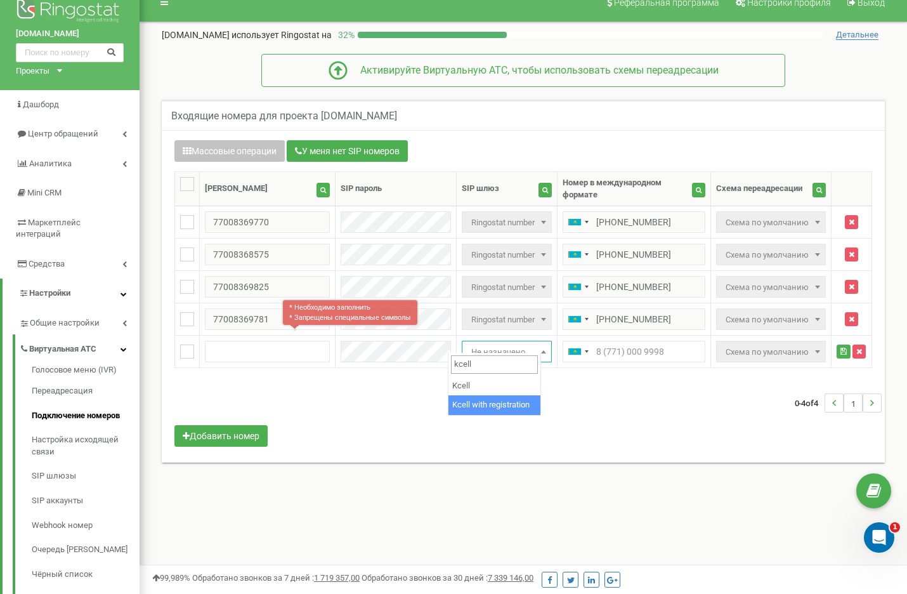
type input "kcell"
select select "1980"
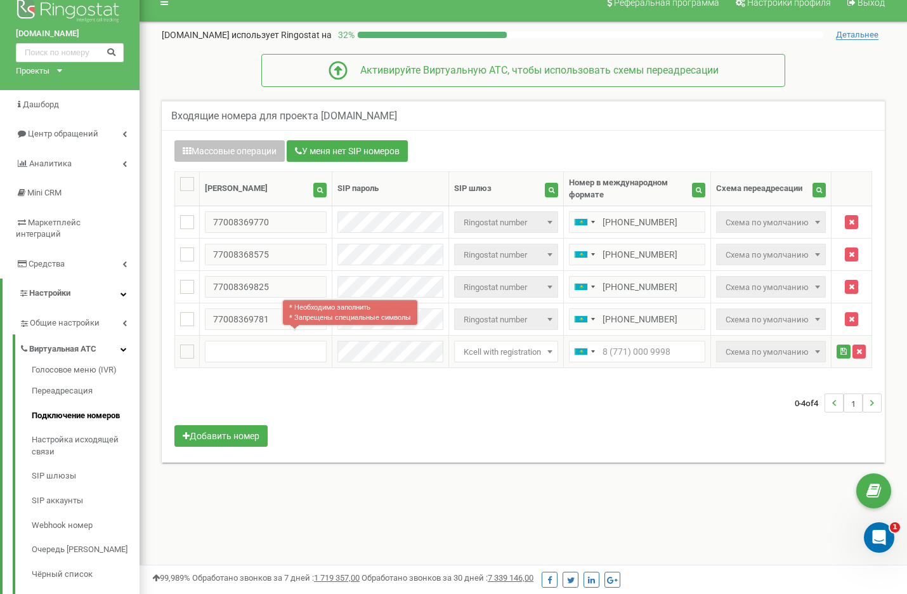
click at [779, 352] on span "Схема по умолчанию" at bounding box center [770, 352] width 101 height 18
click at [803, 347] on span "Схема по умолчанию" at bounding box center [770, 352] width 101 height 18
click at [246, 353] on input "text" at bounding box center [266, 352] width 122 height 22
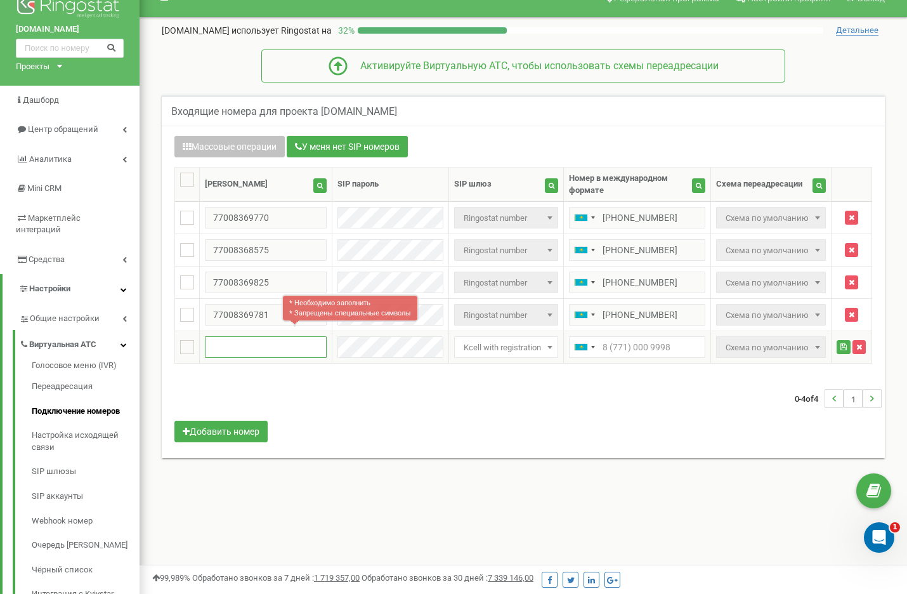
paste input "77008368575"
type input "77008368574"
click at [634, 344] on input "text" at bounding box center [637, 347] width 136 height 22
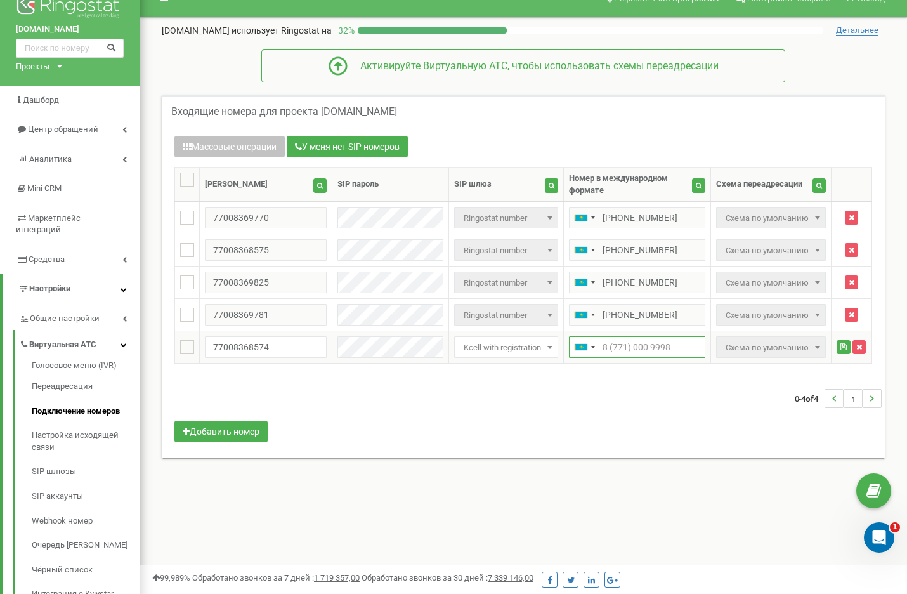
paste input "77008368575"
click at [592, 347] on input "77008368575" at bounding box center [637, 347] width 136 height 22
drag, startPoint x: 660, startPoint y: 349, endPoint x: 674, endPoint y: 347, distance: 14.2
click at [660, 349] on input "[PHONE_NUMBER]" at bounding box center [637, 347] width 136 height 22
type input "+77008368574"
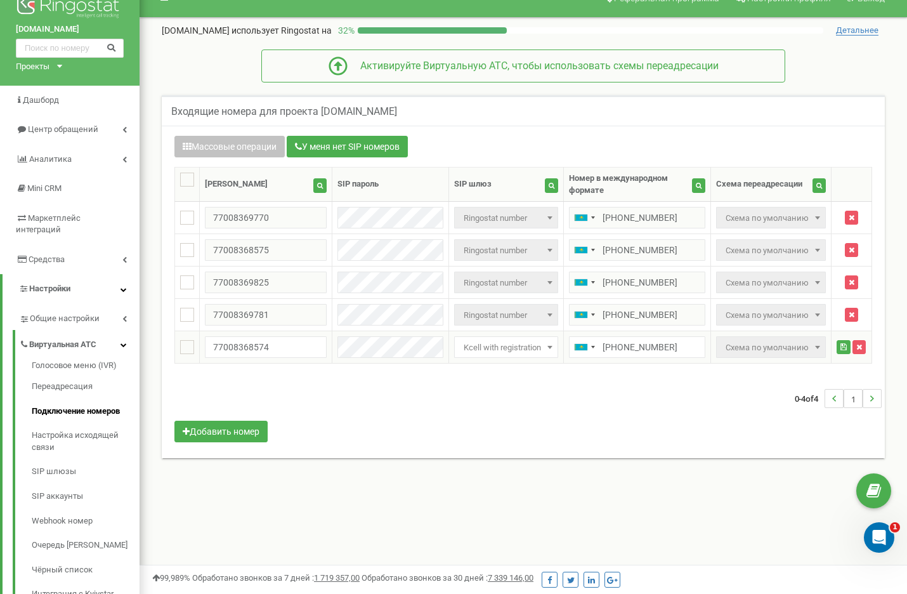
click at [760, 341] on span "Схема по умолчанию" at bounding box center [770, 348] width 101 height 18
click at [796, 342] on span "Схема по умолчанию" at bounding box center [770, 348] width 101 height 18
click at [796, 343] on span "Схема по умолчанию" at bounding box center [770, 348] width 101 height 18
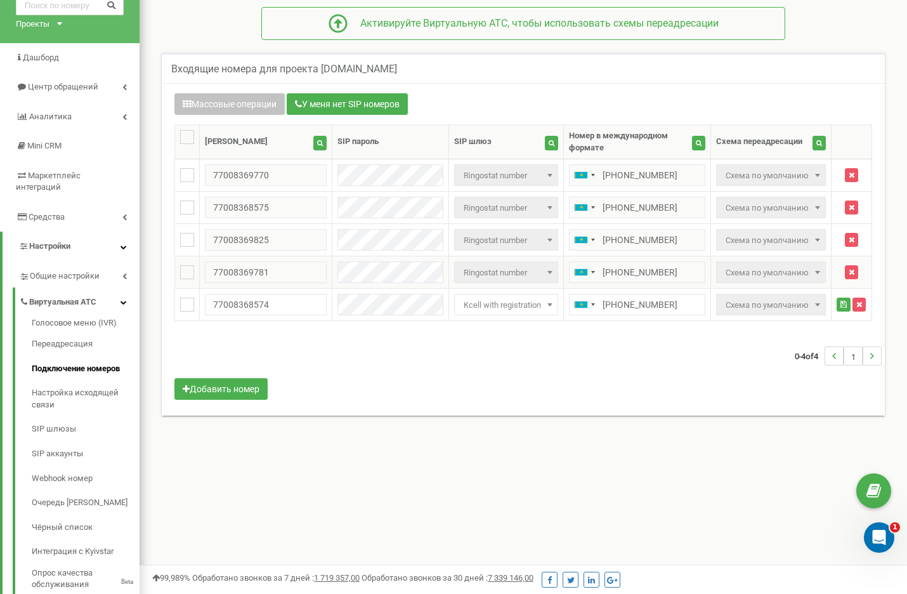
scroll to position [0, 0]
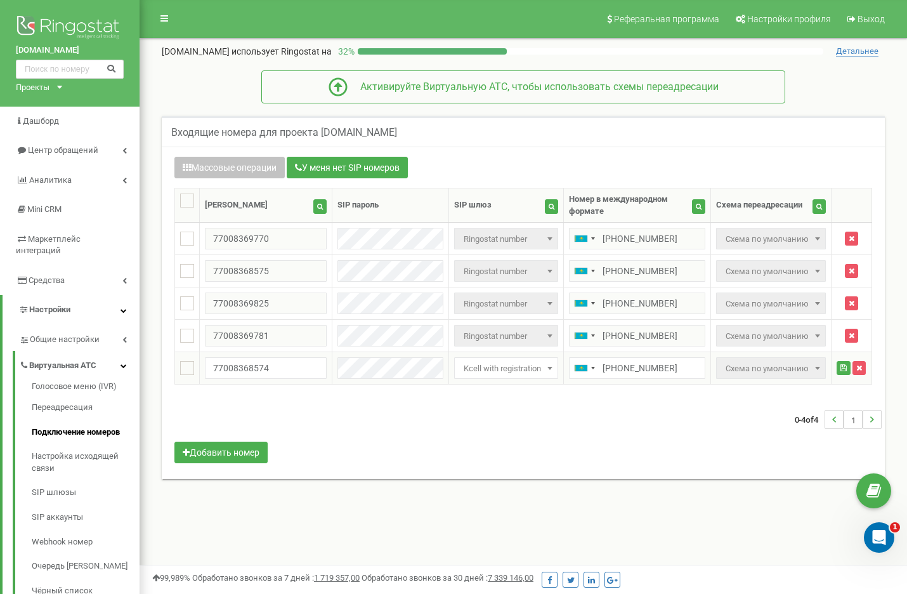
click at [782, 360] on span "Схема по умолчанию" at bounding box center [770, 369] width 101 height 18
click at [782, 365] on span "Схема по умолчанию" at bounding box center [770, 369] width 101 height 18
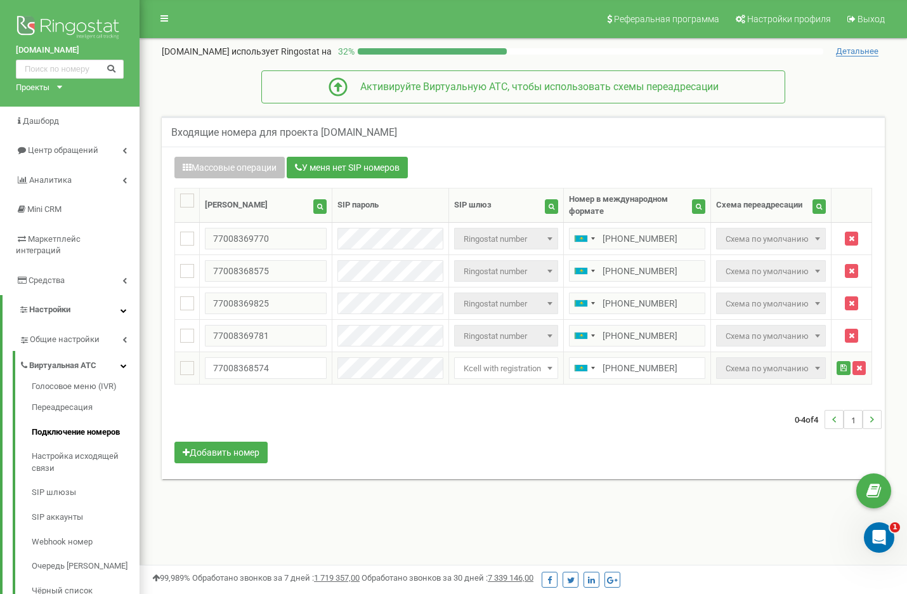
click at [469, 368] on span "Kcell with registration" at bounding box center [505, 369] width 95 height 18
type input "kce"
select select "1695"
click at [803, 360] on span "Схема по умолчанию" at bounding box center [770, 369] width 101 height 18
click at [793, 360] on span "Схема по умолчанию" at bounding box center [770, 369] width 101 height 18
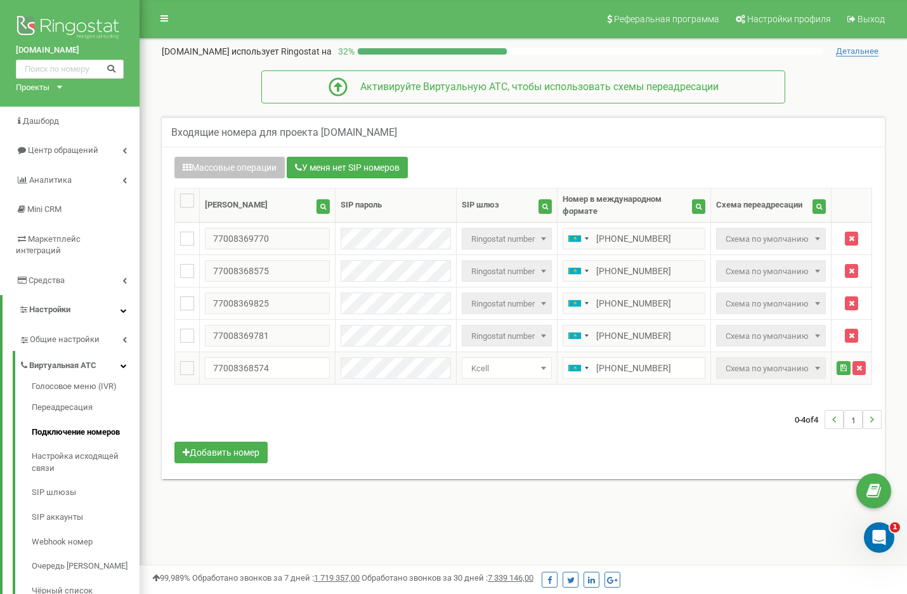
click at [793, 360] on span "Схема по умолчанию" at bounding box center [770, 369] width 101 height 18
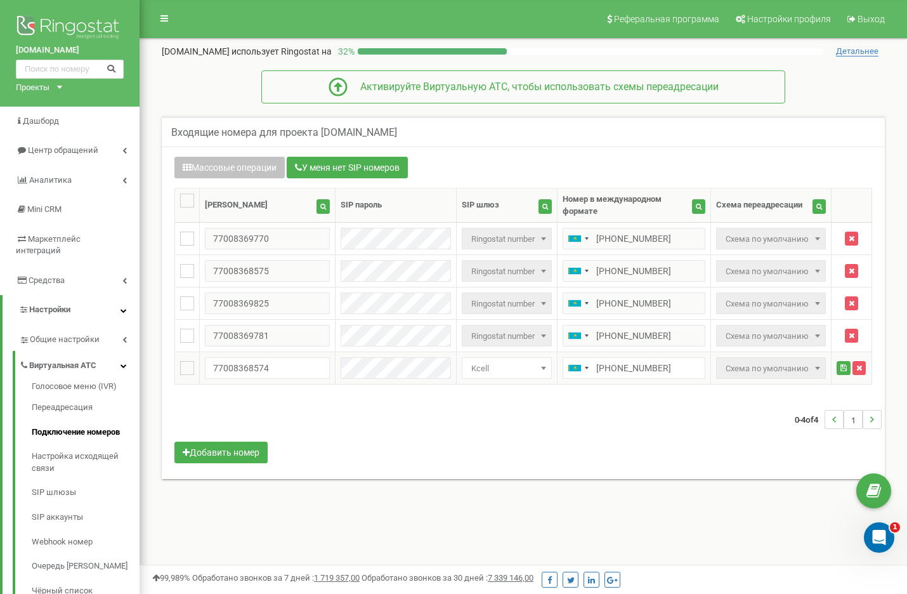
click at [793, 360] on span "Схема по умолчанию" at bounding box center [770, 369] width 101 height 18
drag, startPoint x: 793, startPoint y: 356, endPoint x: 817, endPoint y: 337, distance: 30.3
click at [791, 360] on span "Схема по умолчанию" at bounding box center [770, 369] width 101 height 18
click at [282, 357] on input "77008368574" at bounding box center [267, 368] width 125 height 22
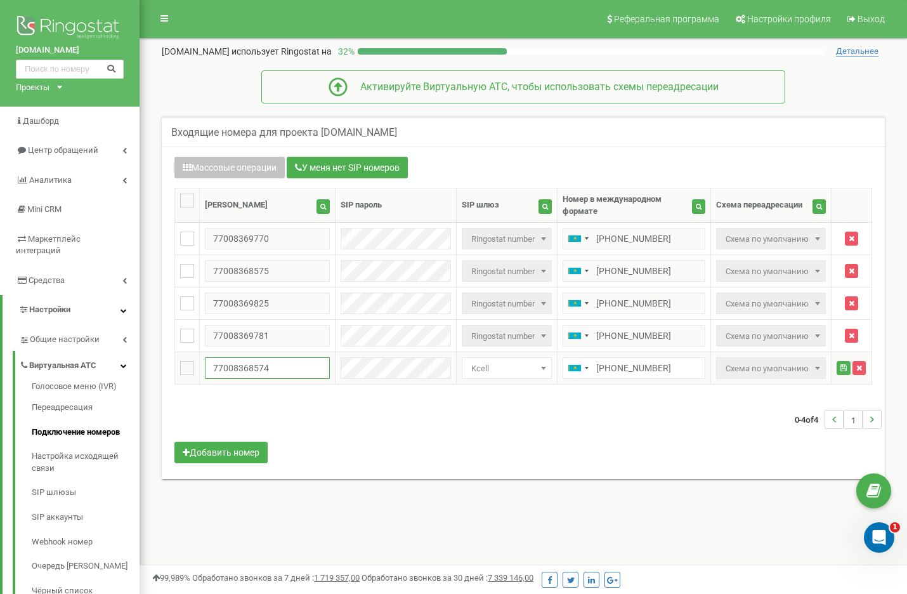
click at [282, 357] on input "77008368574" at bounding box center [267, 368] width 125 height 22
paste input "9781"
type input "77008369781"
click at [656, 357] on input "+77008368574" at bounding box center [633, 368] width 143 height 22
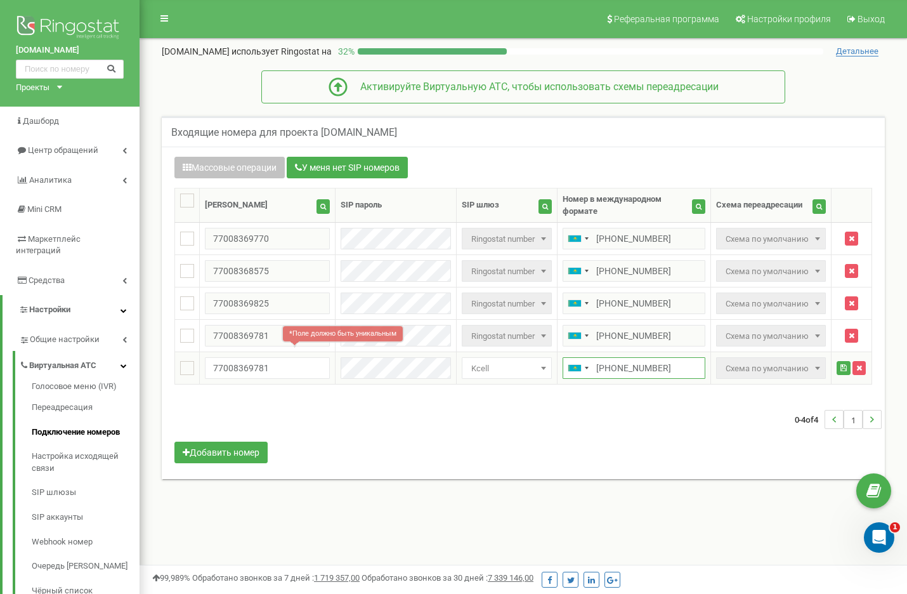
click at [656, 357] on input "+77008368574" at bounding box center [633, 368] width 143 height 22
click at [252, 134] on h5 "Входящие номера для проекта [DOMAIN_NAME]" at bounding box center [284, 132] width 226 height 11
drag, startPoint x: 252, startPoint y: 134, endPoint x: 289, endPoint y: 135, distance: 36.8
click at [289, 135] on h5 "Входящие номера для проекта [DOMAIN_NAME]" at bounding box center [284, 132] width 226 height 11
click at [323, 134] on h5 "Входящие номера для проекта [DOMAIN_NAME]" at bounding box center [284, 132] width 226 height 11
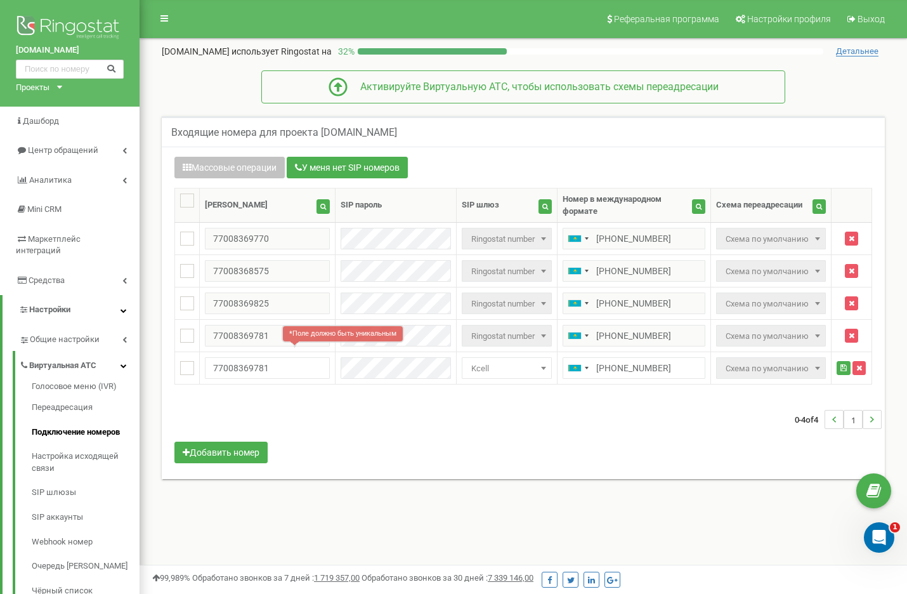
click at [323, 134] on h5 "Входящие номера для проекта [DOMAIN_NAME]" at bounding box center [284, 132] width 226 height 11
click at [392, 167] on button "У меня нет SIP номеров" at bounding box center [347, 168] width 121 height 22
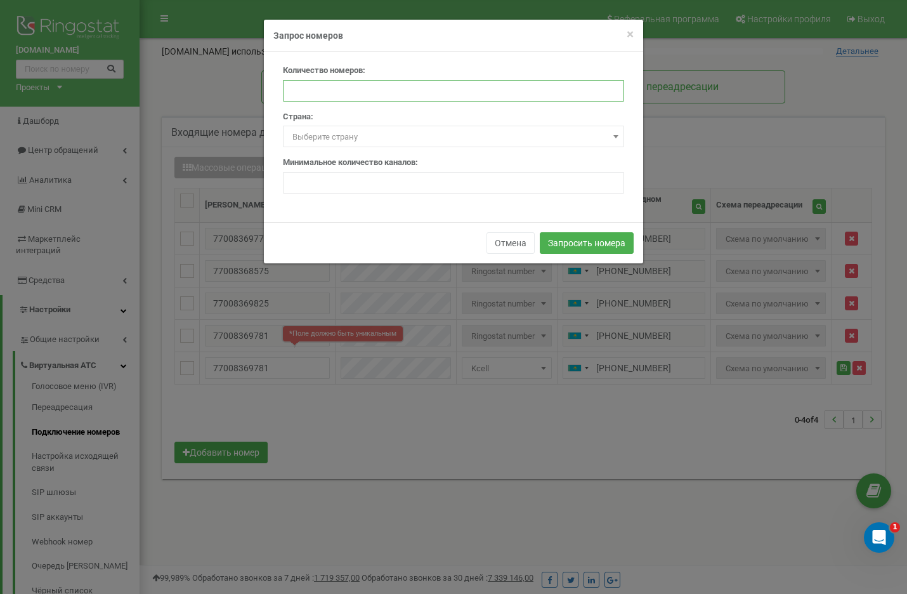
click at [338, 93] on input "number" at bounding box center [453, 91] width 341 height 22
click at [344, 130] on span "Выберите страну" at bounding box center [453, 137] width 332 height 18
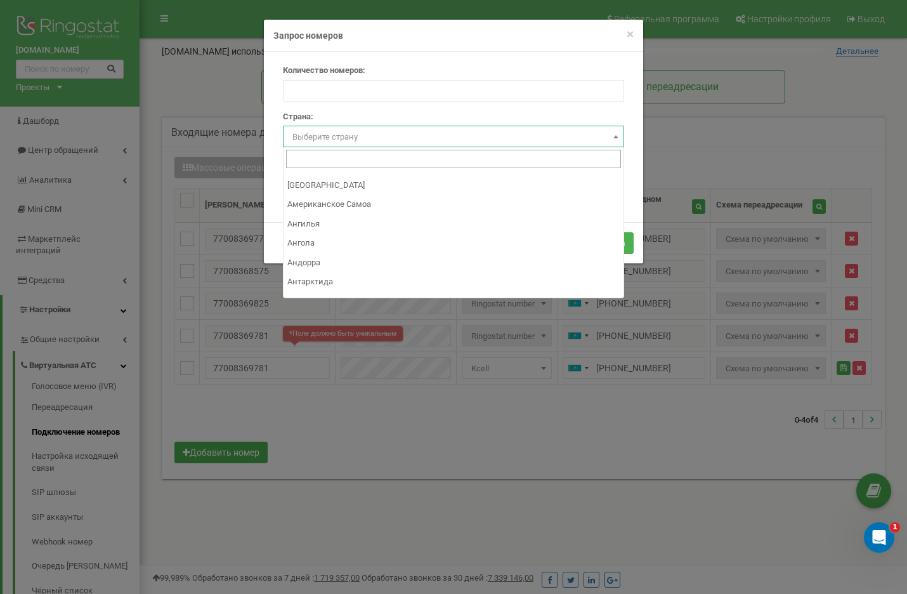
scroll to position [112, 0]
click at [315, 160] on input "search" at bounding box center [453, 159] width 335 height 18
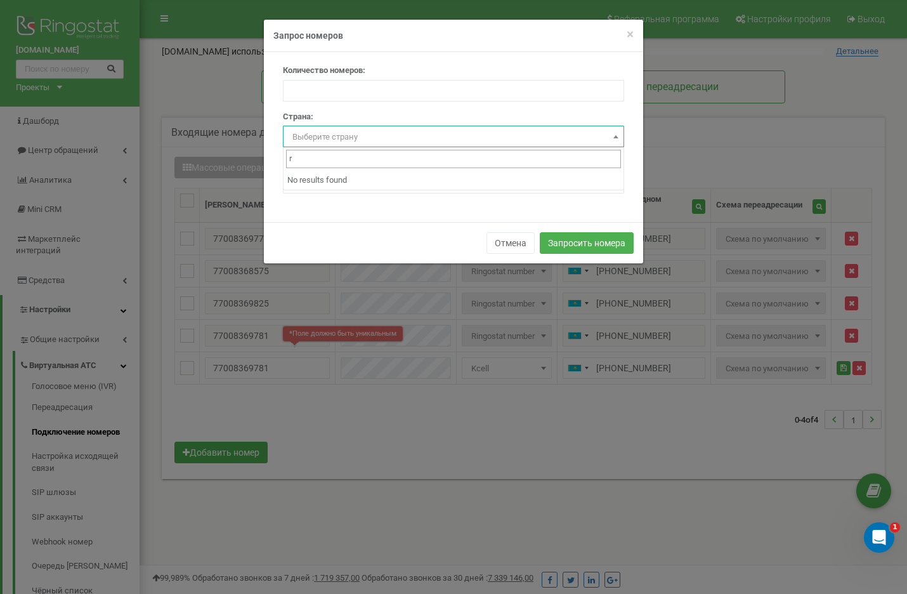
scroll to position [0, 0]
type input "rfpf"
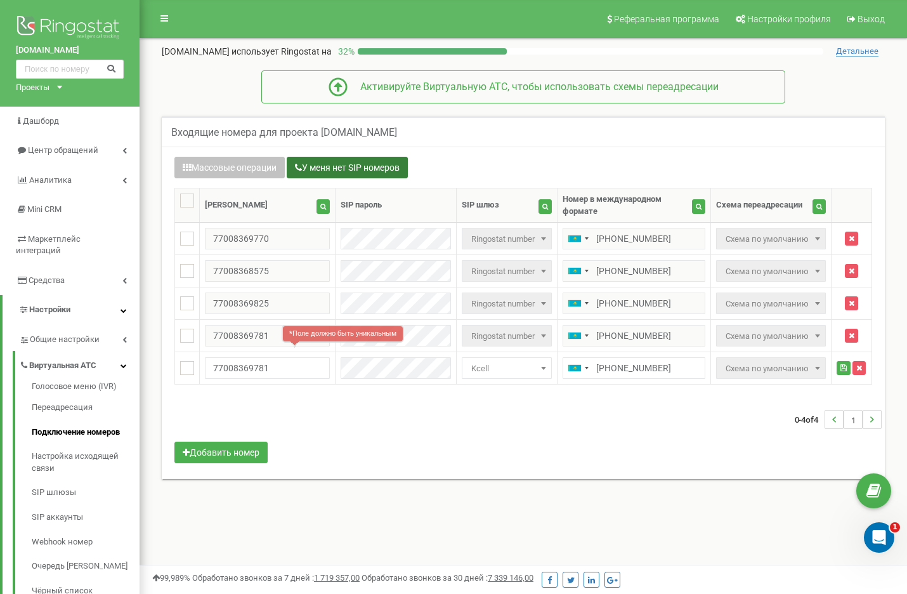
click at [402, 170] on button "У меня нет SIP номеров" at bounding box center [347, 168] width 121 height 22
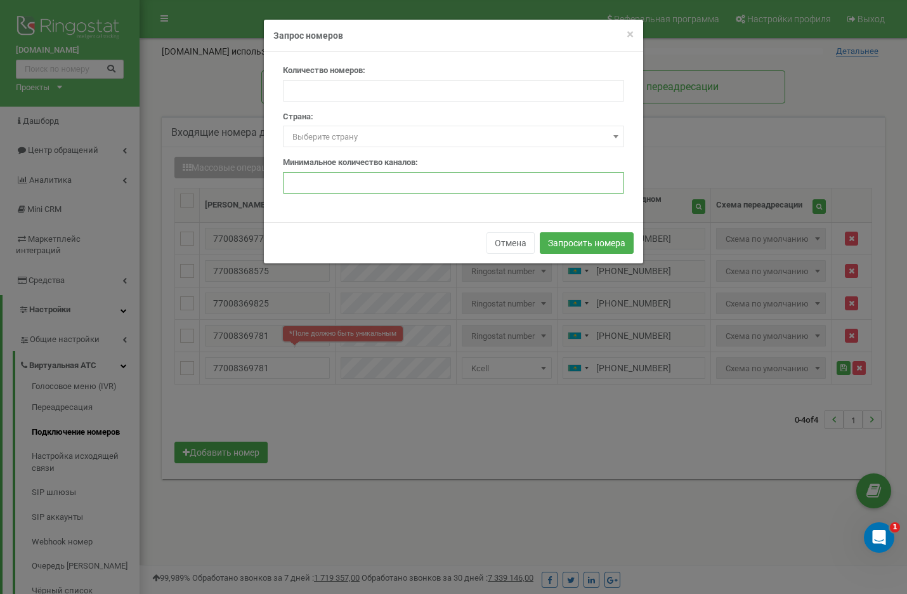
click at [384, 181] on input "number" at bounding box center [453, 183] width 341 height 22
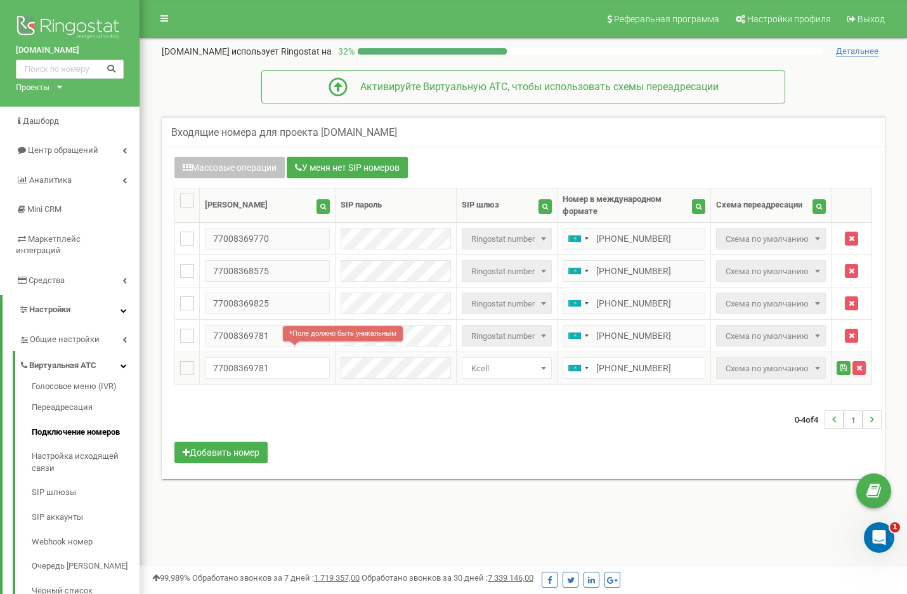
click at [802, 360] on span "Схема по умолчанию" at bounding box center [770, 369] width 101 height 18
click at [507, 363] on span "Kcell" at bounding box center [506, 369] width 81 height 18
click at [477, 381] on input "search" at bounding box center [494, 381] width 87 height 18
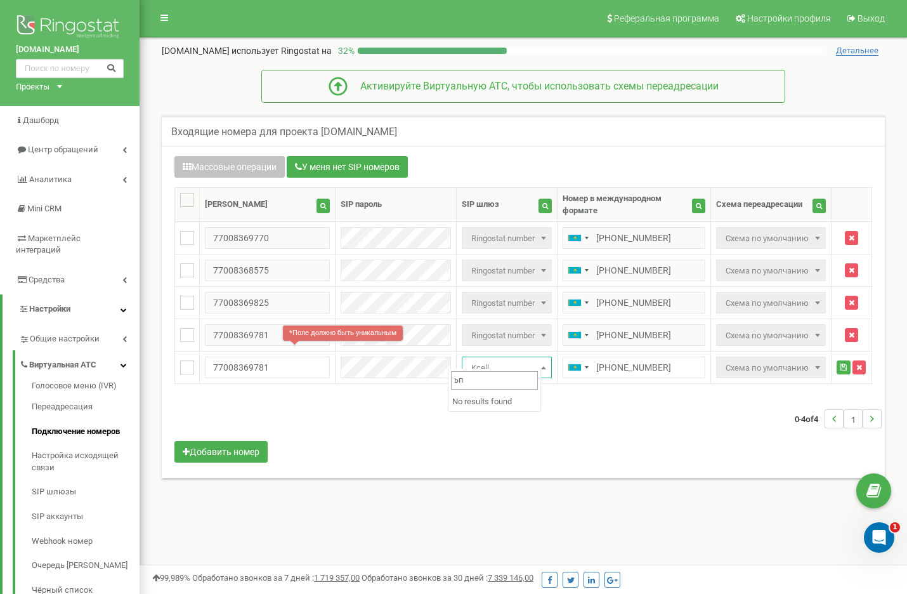
type input "ь"
type input "mg.vpbx.kcell.kz"
click at [67, 481] on link "SIP шлюзы" at bounding box center [86, 491] width 108 height 25
click at [520, 365] on span "Kcell" at bounding box center [506, 368] width 81 height 18
click at [509, 373] on input "search" at bounding box center [494, 380] width 87 height 18
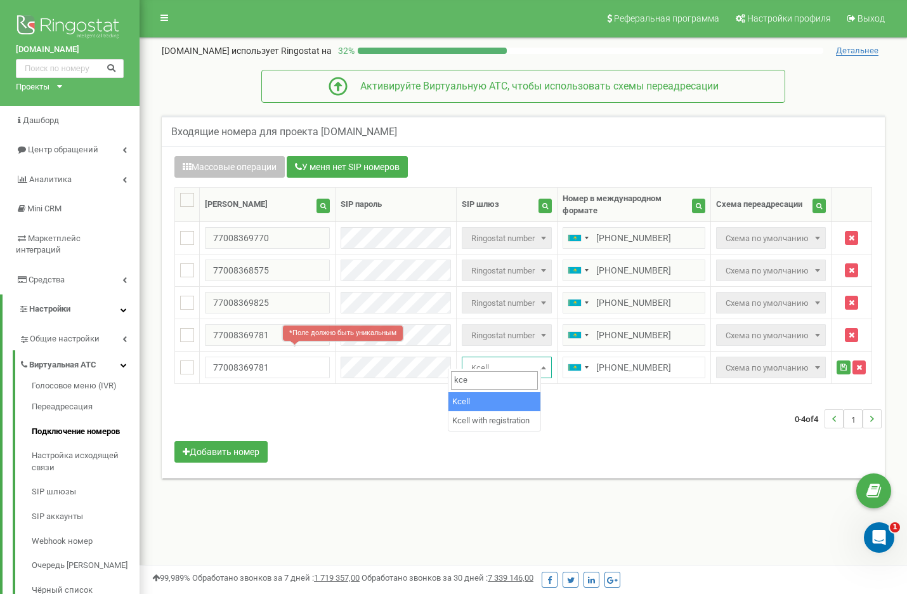
type input "kcel"
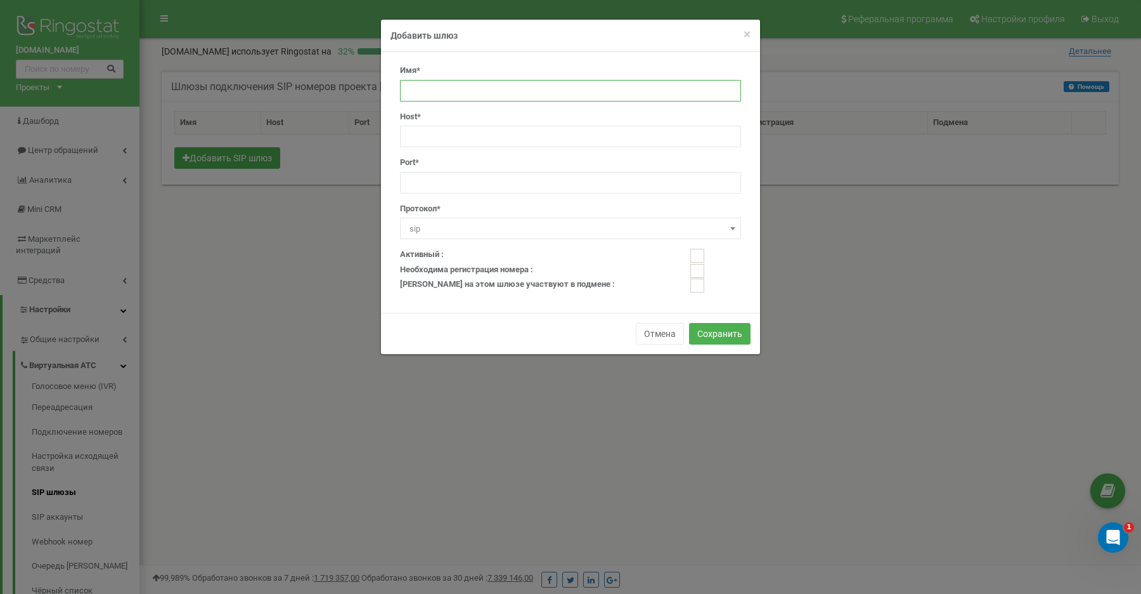
click at [450, 89] on input "text" at bounding box center [570, 91] width 341 height 22
click at [438, 216] on div "Протокол* sip h323 sip" at bounding box center [570, 221] width 341 height 37
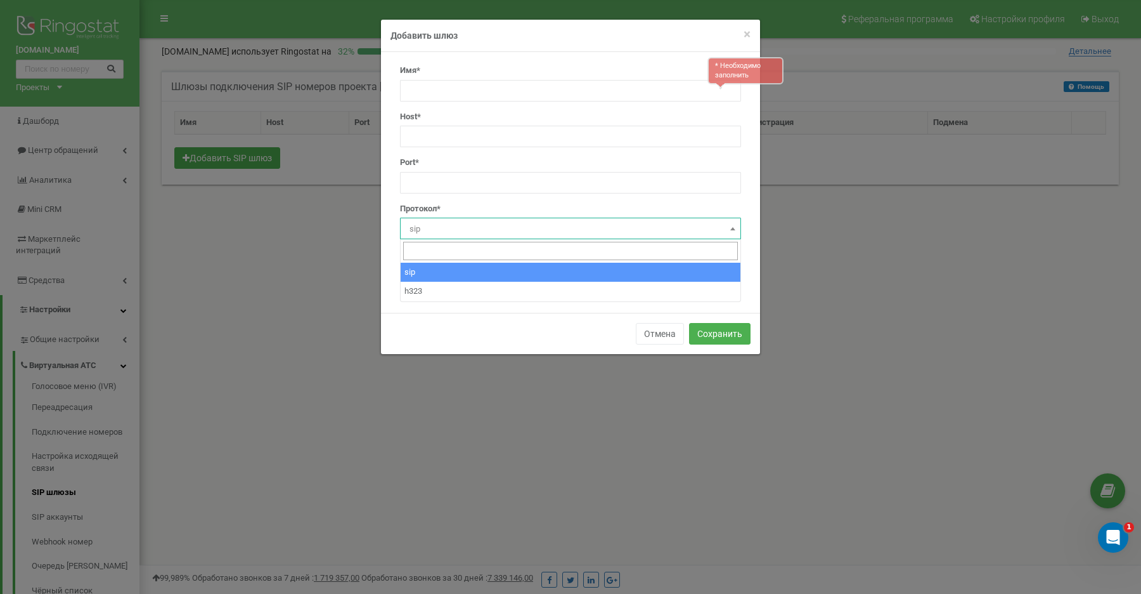
click at [443, 227] on span "sip" at bounding box center [571, 229] width 332 height 18
click at [386, 223] on div "Имя* * Необходимо заполнить Host* Port* Протокол* sip h323 sip" at bounding box center [570, 182] width 379 height 261
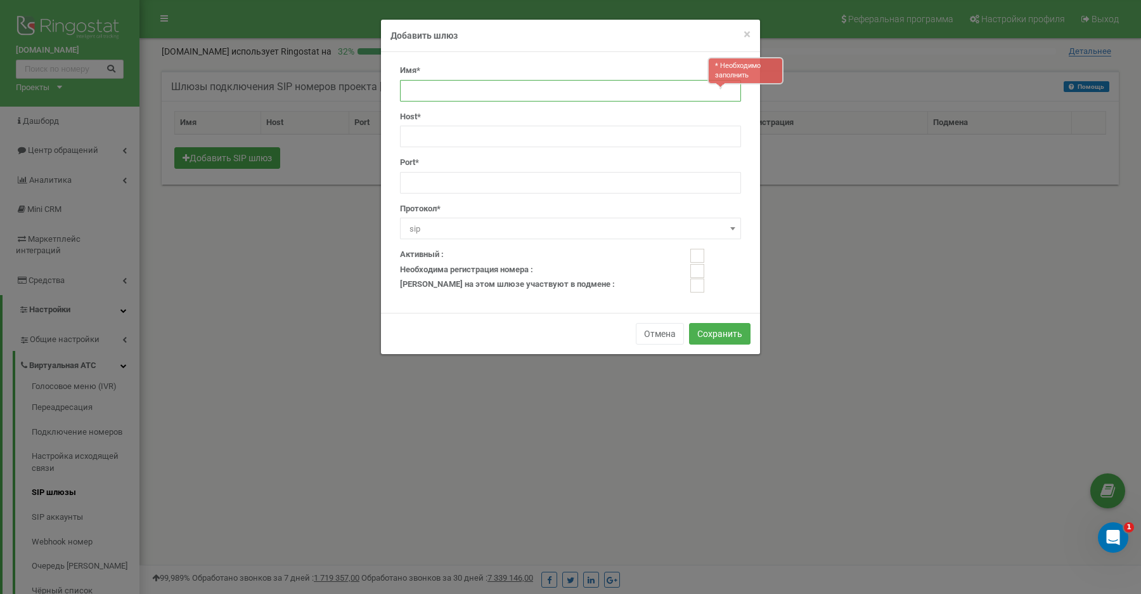
click at [458, 84] on input "text" at bounding box center [570, 91] width 341 height 22
click at [436, 95] on input "text" at bounding box center [570, 91] width 341 height 22
paste input "[DOMAIN_NAME]"
type input "[DOMAIN_NAME]"
click at [448, 142] on input "text" at bounding box center [570, 137] width 341 height 22
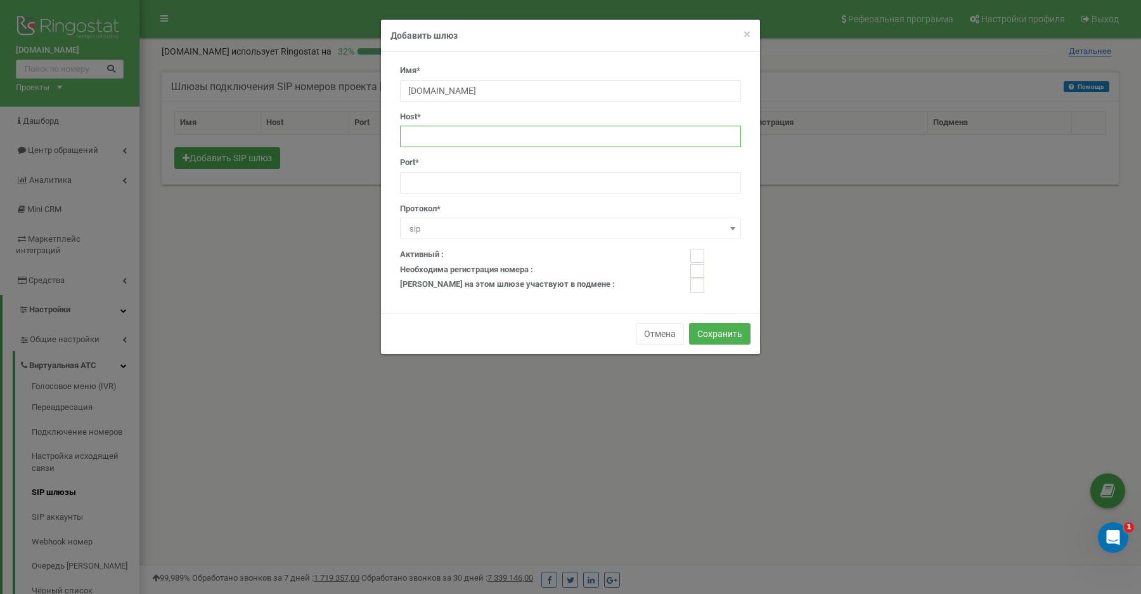
paste input "[DOMAIN_NAME]"
type input "[DOMAIN_NAME]"
click at [468, 179] on input "number" at bounding box center [570, 183] width 341 height 22
click at [444, 186] on input "number" at bounding box center [570, 183] width 341 height 22
type input "5060"
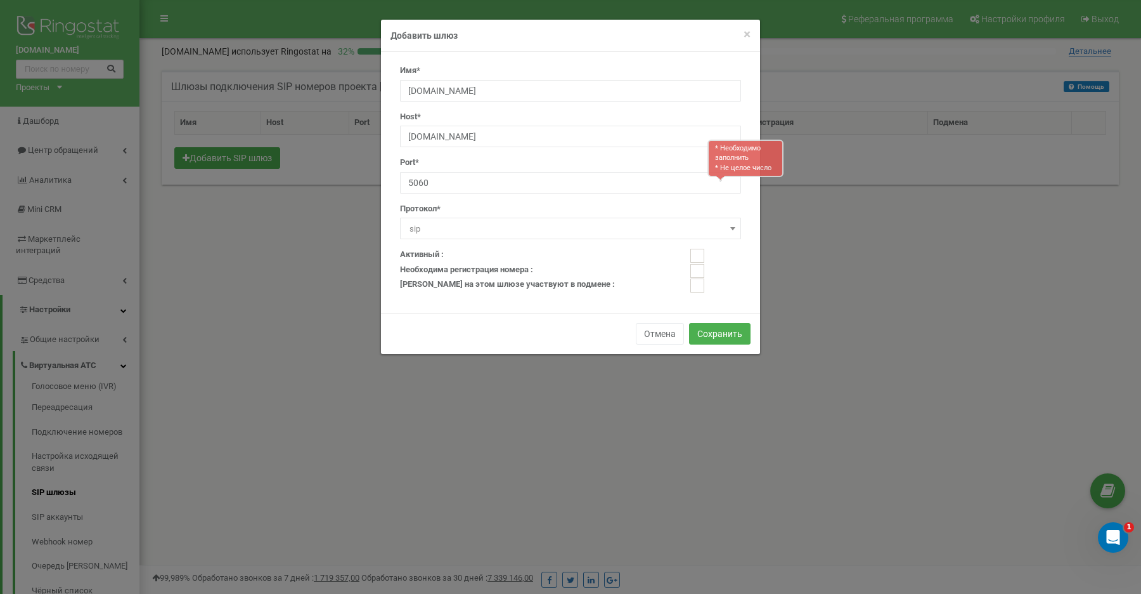
click at [566, 254] on label "Активный :" at bounding box center [541, 255] width 300 height 12
click at [700, 255] on ins at bounding box center [698, 256] width 14 height 14
checkbox input "true"
click at [698, 285] on ins at bounding box center [698, 285] width 14 height 14
checkbox input "true"
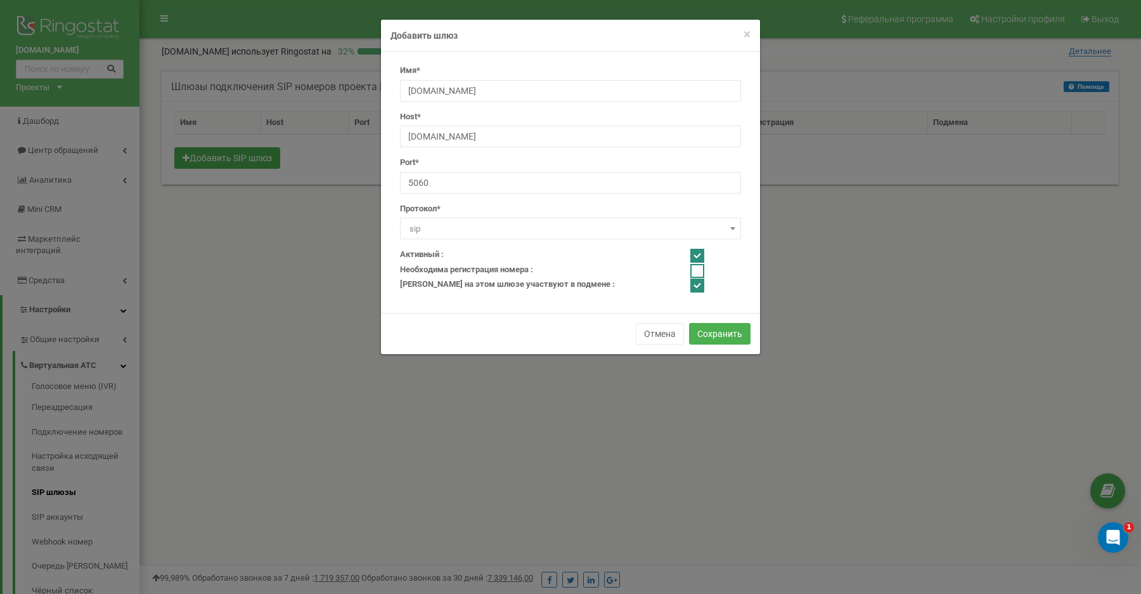
click at [698, 271] on ins at bounding box center [698, 271] width 14 height 14
checkbox input "true"
click at [727, 335] on button "Сохранить" at bounding box center [720, 334] width 62 height 22
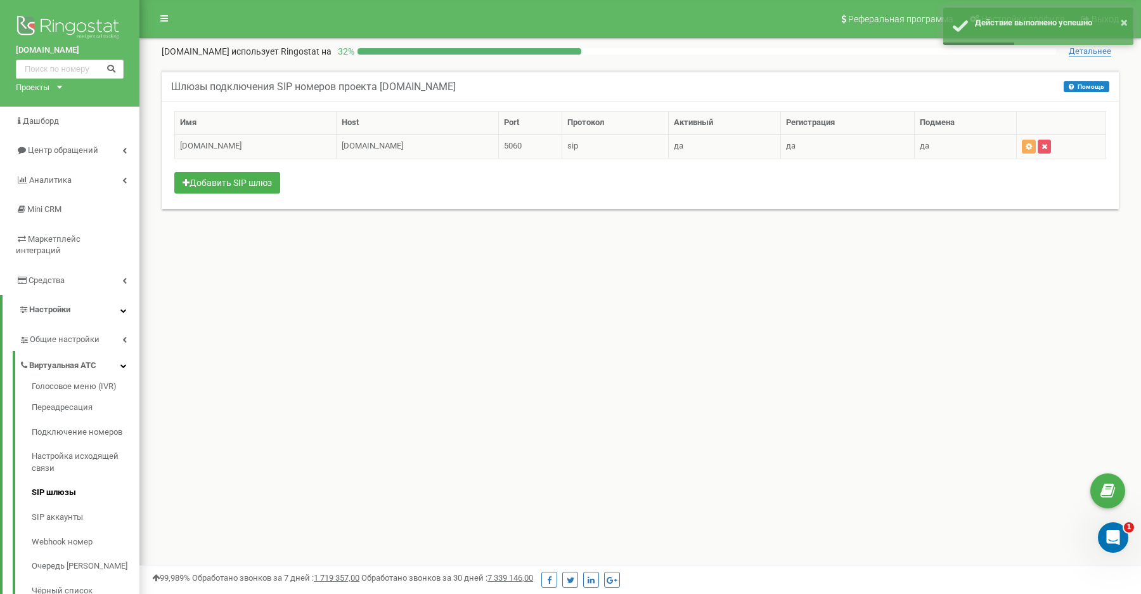
click at [408, 144] on td "[DOMAIN_NAME]" at bounding box center [418, 146] width 162 height 25
click at [407, 144] on td "[DOMAIN_NAME]" at bounding box center [418, 146] width 162 height 25
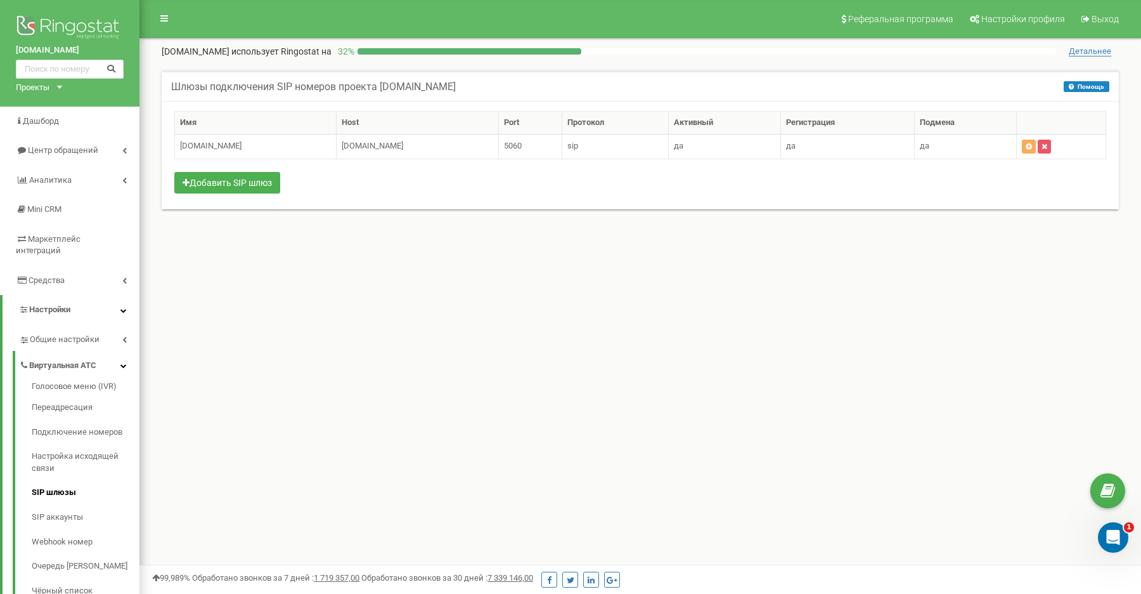
click at [1096, 49] on span "Детальнее" at bounding box center [1090, 51] width 42 height 10
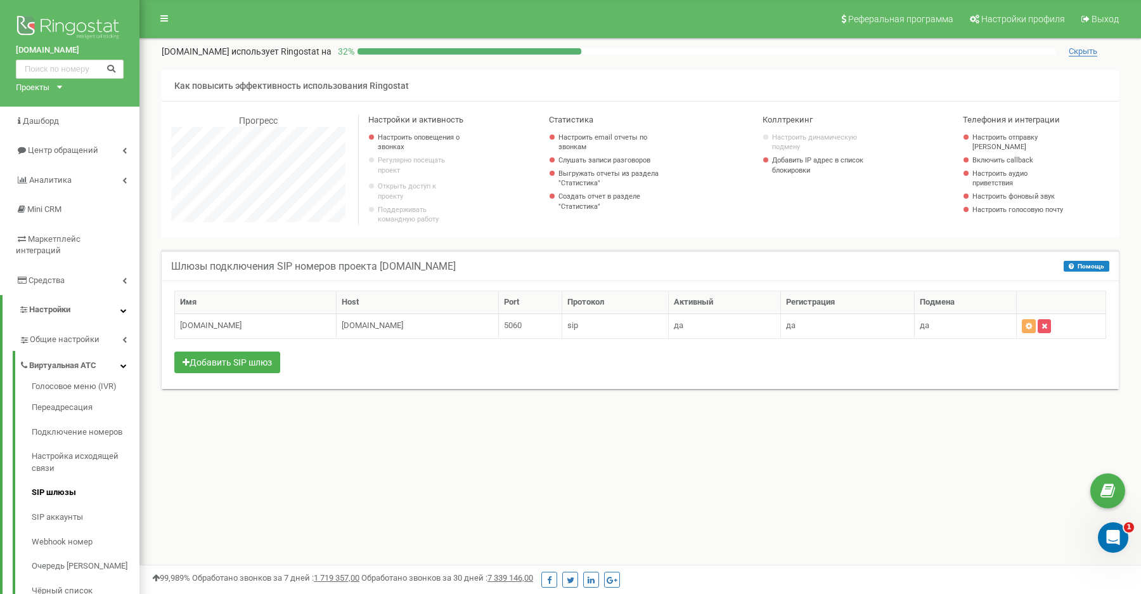
scroll to position [761, 1002]
click at [559, 195] on li "Создать отчет в разделе "Статистика"" at bounding box center [635, 203] width 153 height 23
click at [561, 197] on li "Создать отчет в разделе "Статистика"" at bounding box center [635, 203] width 153 height 23
click at [79, 425] on link "Подключение номеров" at bounding box center [86, 432] width 108 height 25
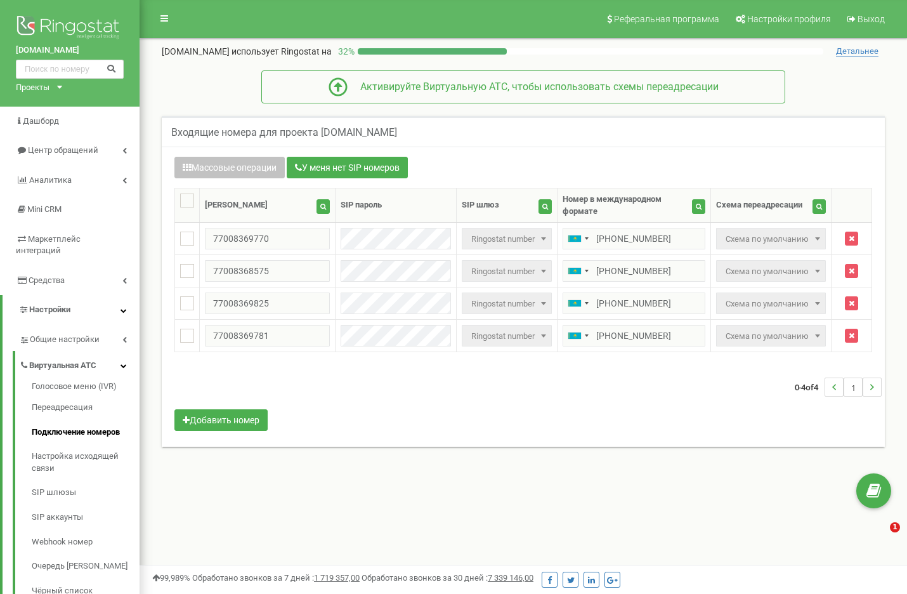
scroll to position [1, 0]
click at [521, 332] on span "Ringostat number" at bounding box center [506, 336] width 81 height 18
click at [189, 416] on button "Добавить номер" at bounding box center [220, 419] width 93 height 22
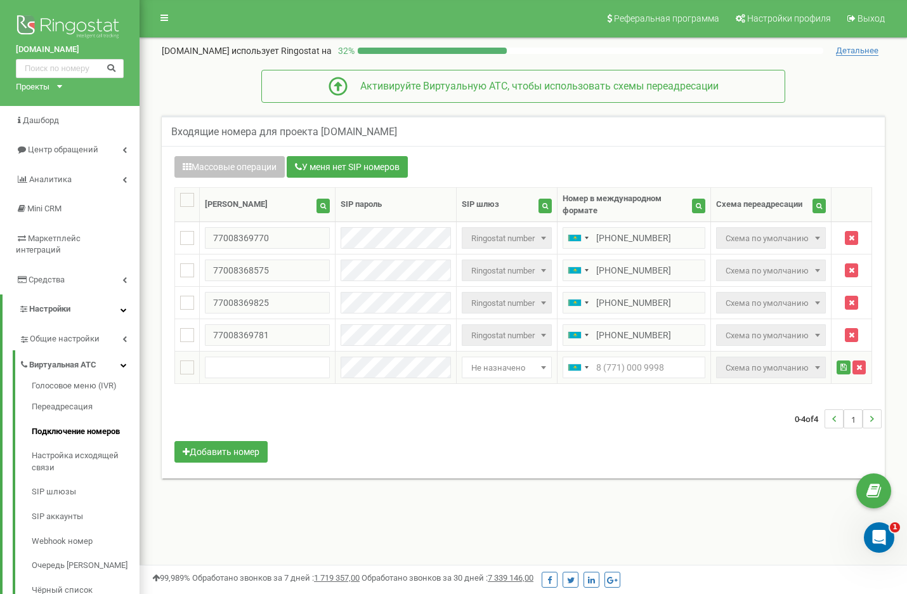
click at [502, 361] on span "Не назначено" at bounding box center [506, 368] width 81 height 18
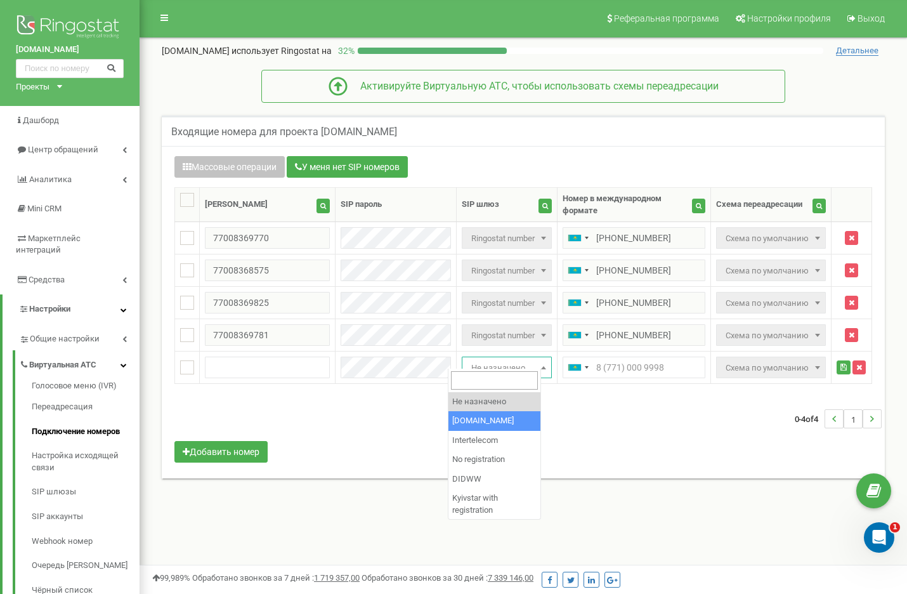
select select "8291"
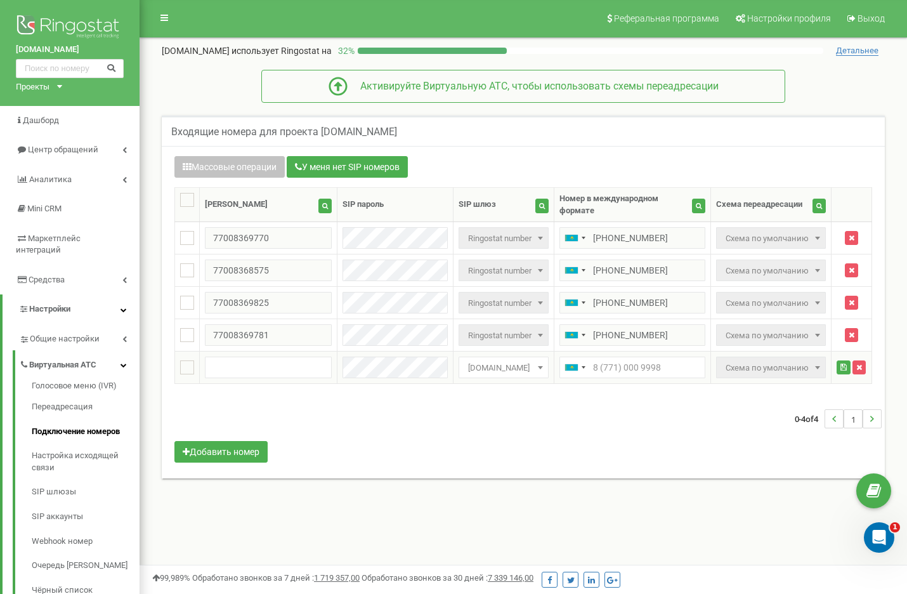
click at [812, 369] on span at bounding box center [817, 367] width 13 height 16
click at [811, 369] on span at bounding box center [817, 367] width 13 height 16
click at [808, 369] on span "Схема по умолчанию" at bounding box center [770, 368] width 101 height 18
drag, startPoint x: 806, startPoint y: 369, endPoint x: 798, endPoint y: 368, distance: 8.3
click at [806, 369] on span "Схема по умолчанию" at bounding box center [770, 368] width 101 height 18
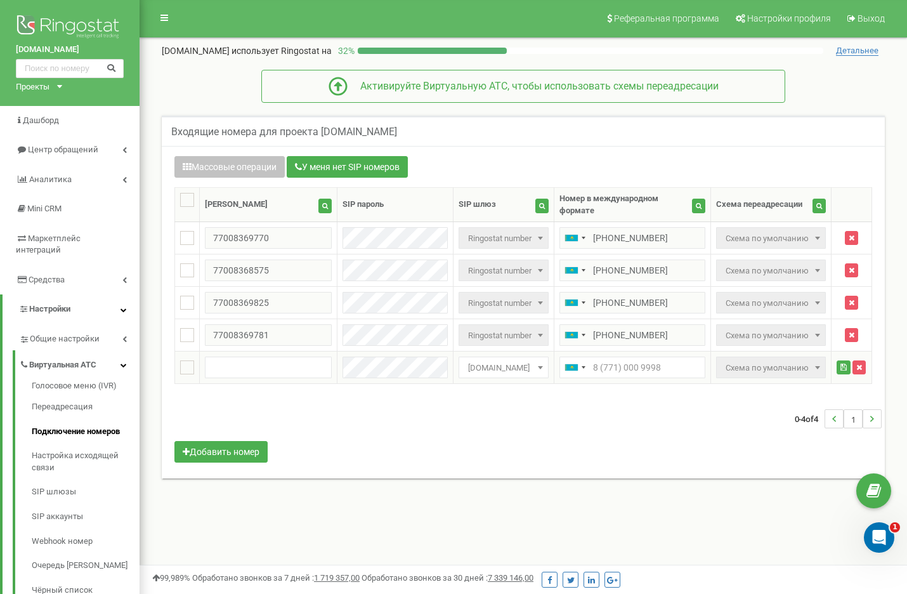
click at [787, 367] on span "Схема по умолчанию" at bounding box center [770, 368] width 101 height 18
click at [788, 367] on span "Схема по умолчанию" at bounding box center [770, 368] width 101 height 18
click at [787, 367] on span "Схема по умолчанию" at bounding box center [770, 368] width 101 height 18
click at [786, 365] on span "Схема по умолчанию" at bounding box center [770, 368] width 101 height 18
click at [787, 367] on span "Схема по умолчанию" at bounding box center [770, 368] width 101 height 18
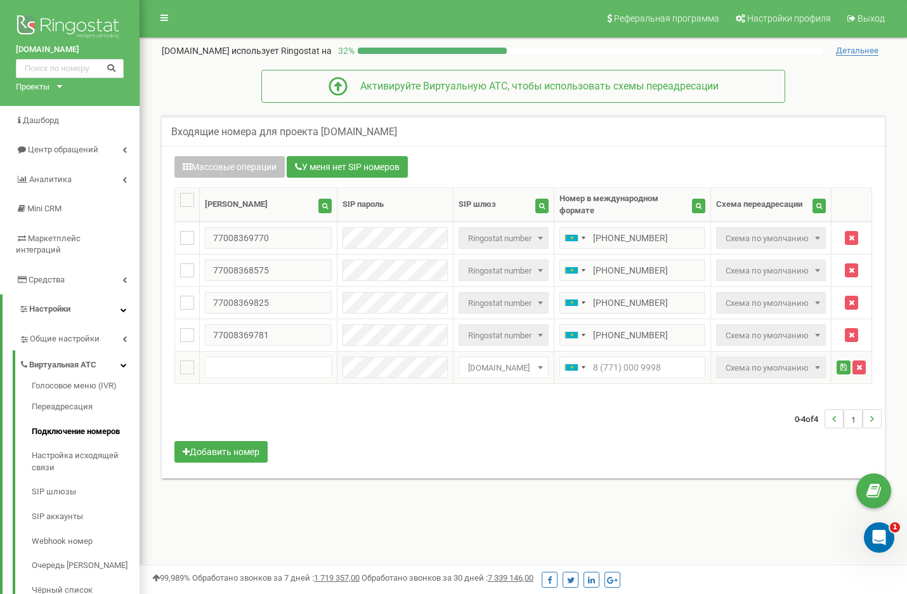
click at [788, 367] on span "Схема по умолчанию" at bounding box center [770, 368] width 101 height 18
drag, startPoint x: 788, startPoint y: 367, endPoint x: 764, endPoint y: 366, distance: 24.1
click at [788, 367] on span "Схема по умолчанию" at bounding box center [770, 368] width 101 height 18
click at [277, 367] on input "text" at bounding box center [268, 367] width 127 height 22
click at [778, 363] on span "Схема по умолчанию" at bounding box center [770, 368] width 101 height 18
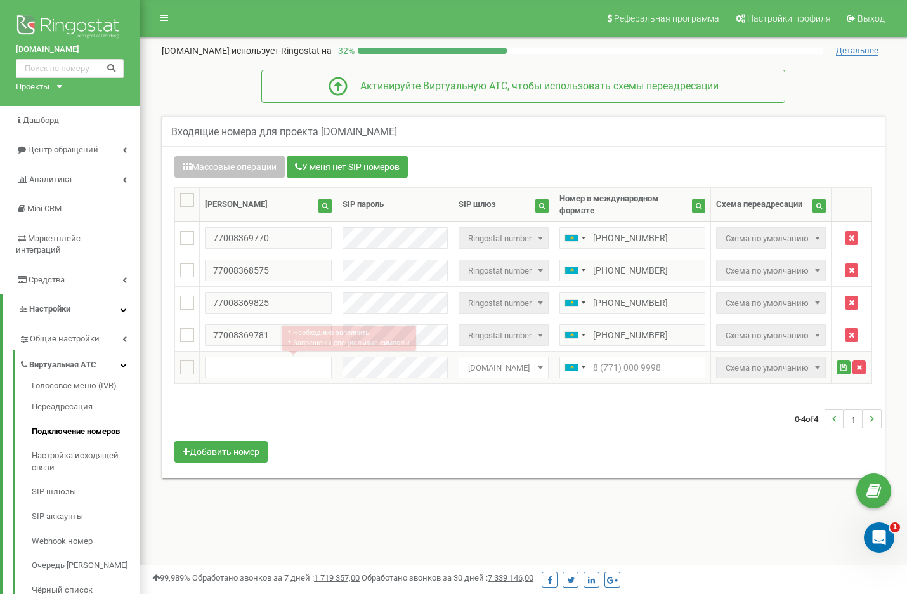
click at [778, 363] on span "Схема по умолчанию" at bounding box center [770, 368] width 101 height 18
click at [229, 370] on input "text" at bounding box center [268, 367] width 127 height 22
click at [231, 363] on input "text" at bounding box center [268, 367] width 127 height 22
paste input "77008369781"
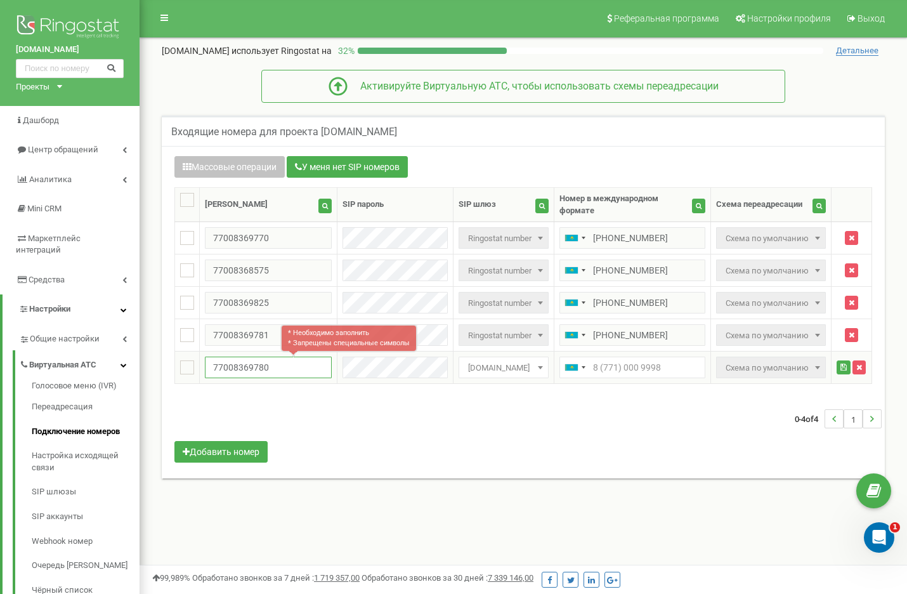
click at [231, 370] on input "77008369780" at bounding box center [268, 367] width 127 height 22
type input "77008369780"
click at [642, 365] on input "text" at bounding box center [632, 367] width 146 height 22
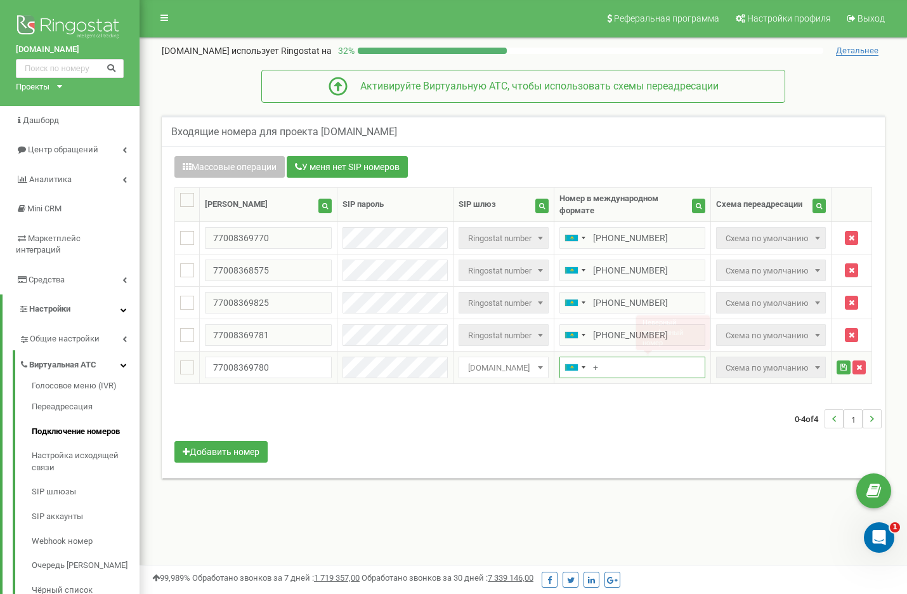
paste input "77008369780"
type input "+77008369780"
click at [712, 422] on div "0-4 of 4 1" at bounding box center [523, 418] width 717 height 44
drag, startPoint x: 798, startPoint y: 355, endPoint x: 806, endPoint y: 366, distance: 13.2
click at [800, 356] on td "Не назначено Reserved call forwarding scheme Схема по умолчанию" at bounding box center [770, 367] width 120 height 32
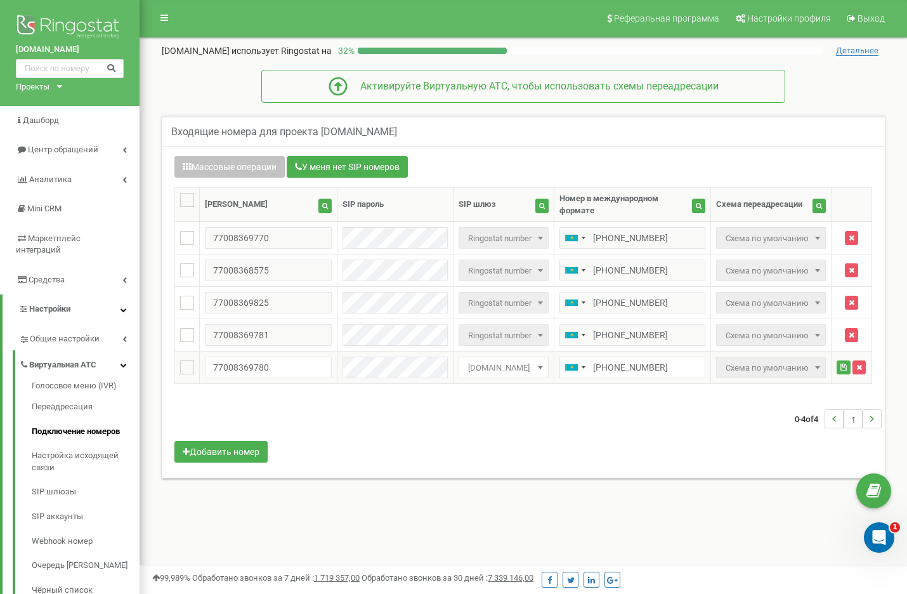
click at [806, 366] on span "Схема по умолчанию" at bounding box center [770, 368] width 101 height 18
click at [817, 366] on b at bounding box center [817, 367] width 5 height 3
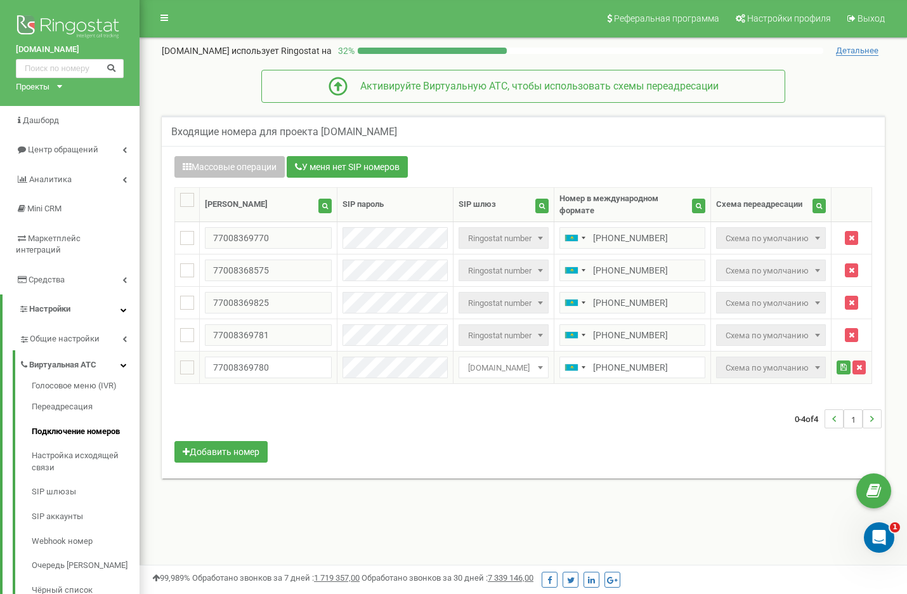
click at [817, 366] on b at bounding box center [817, 367] width 5 height 3
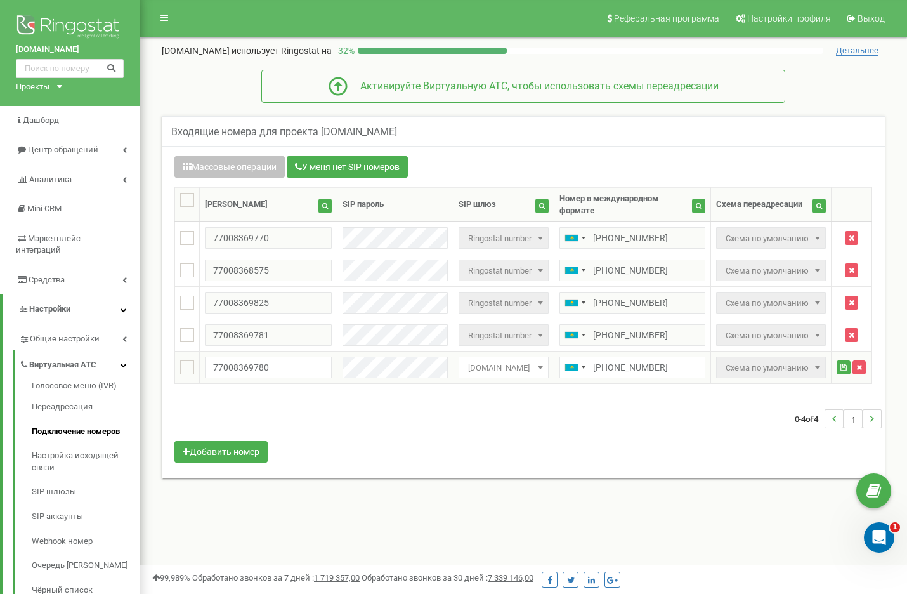
click at [817, 366] on b at bounding box center [817, 367] width 5 height 3
click at [811, 334] on span at bounding box center [817, 335] width 13 height 16
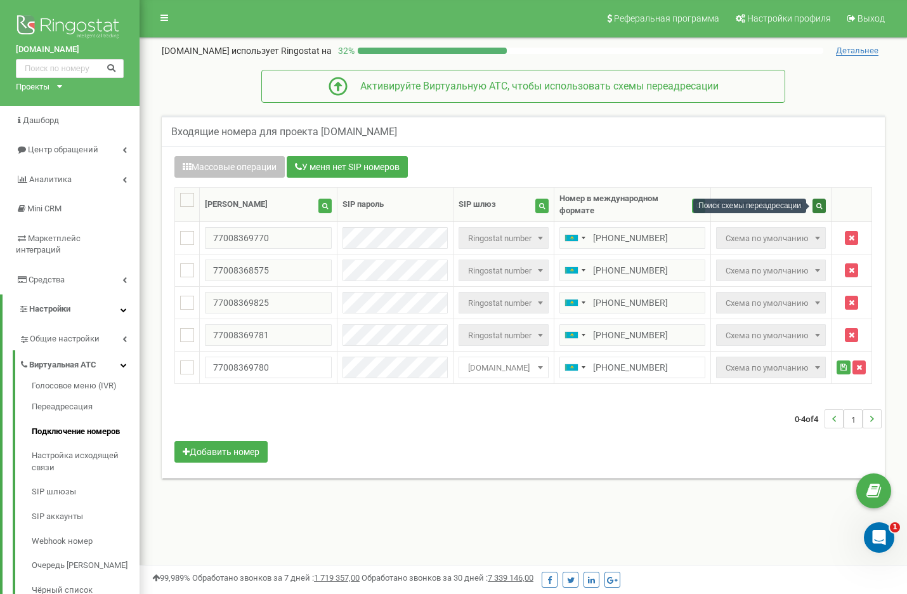
click at [819, 205] on icon "button" at bounding box center [819, 205] width 6 height 6
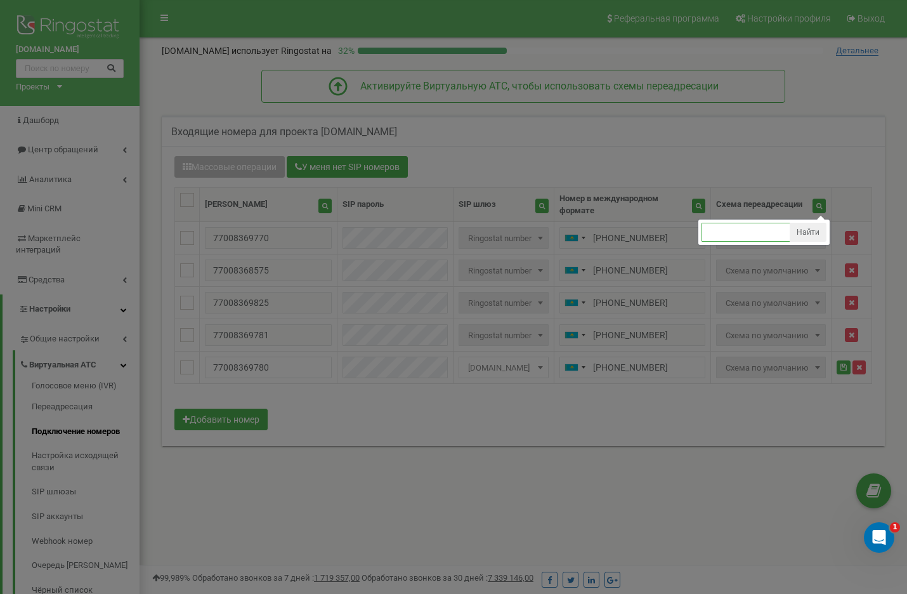
click at [769, 225] on input "text" at bounding box center [745, 232] width 89 height 19
click at [729, 182] on div at bounding box center [453, 414] width 907 height 831
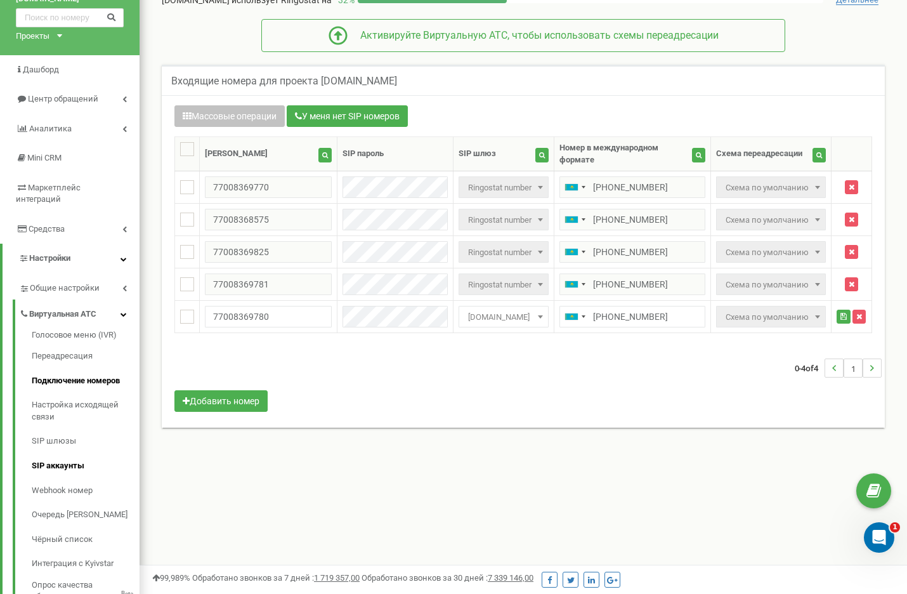
scroll to position [32, 0]
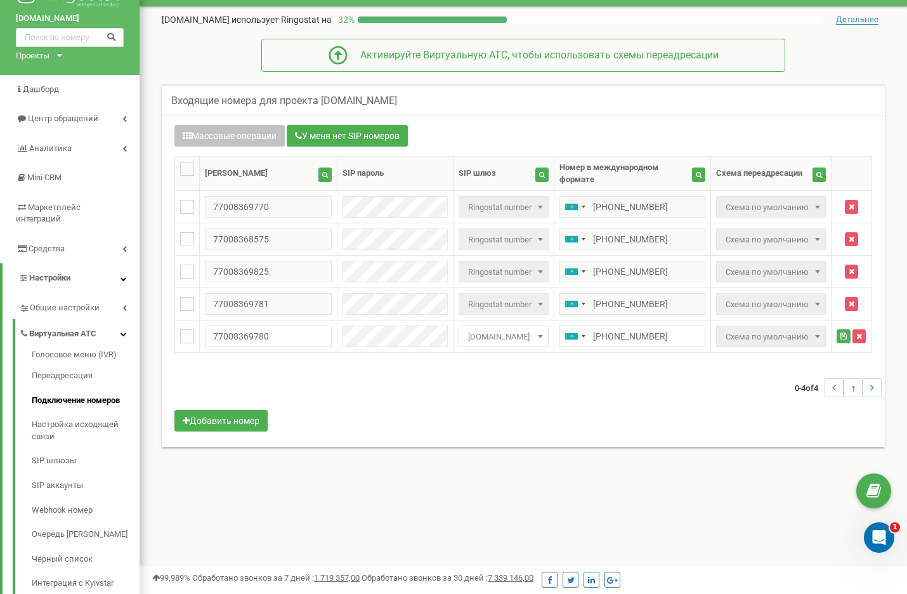
click at [530, 123] on div "Массовые операции У меня нет SIP номеров Настройка Выберите настройку для редак…" at bounding box center [523, 281] width 723 height 332
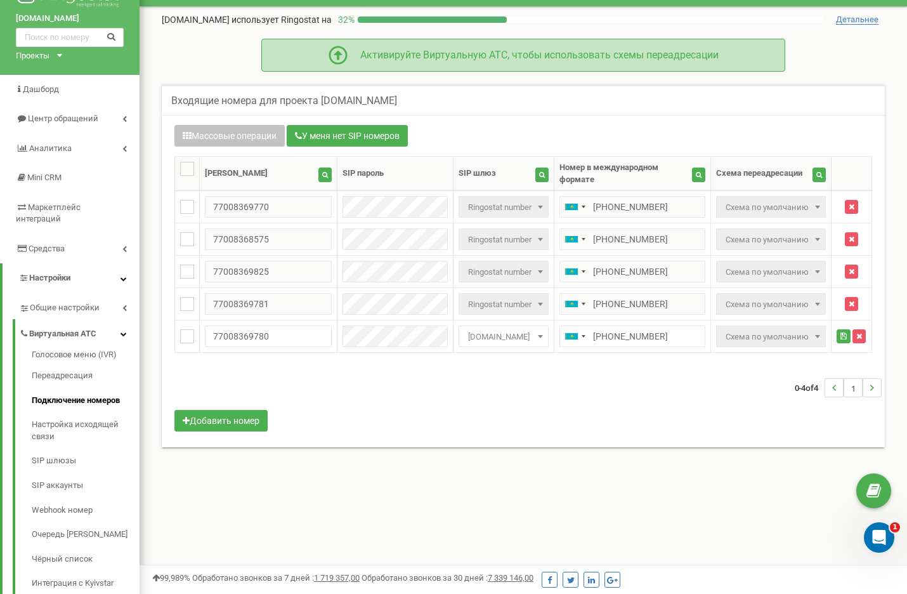
click at [651, 53] on div "Активируйте Виртуальную АТС, чтобы использовать схемы переадресации" at bounding box center [532, 55] width 371 height 15
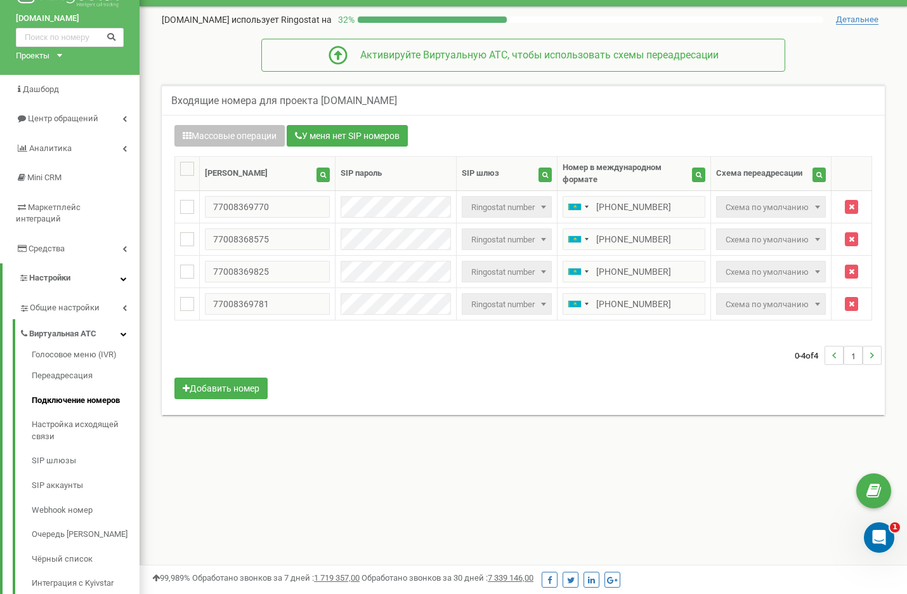
click at [430, 343] on div "0-4 of 4 1" at bounding box center [523, 355] width 717 height 44
click at [620, 334] on div "0-4 of 4 1" at bounding box center [523, 355] width 717 height 44
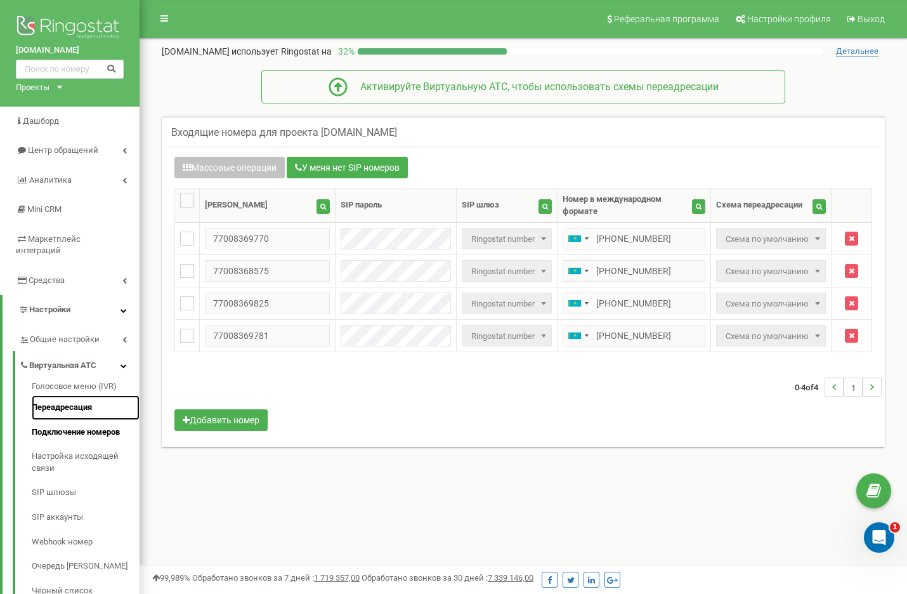
click at [73, 397] on link "Переадресация" at bounding box center [86, 407] width 108 height 25
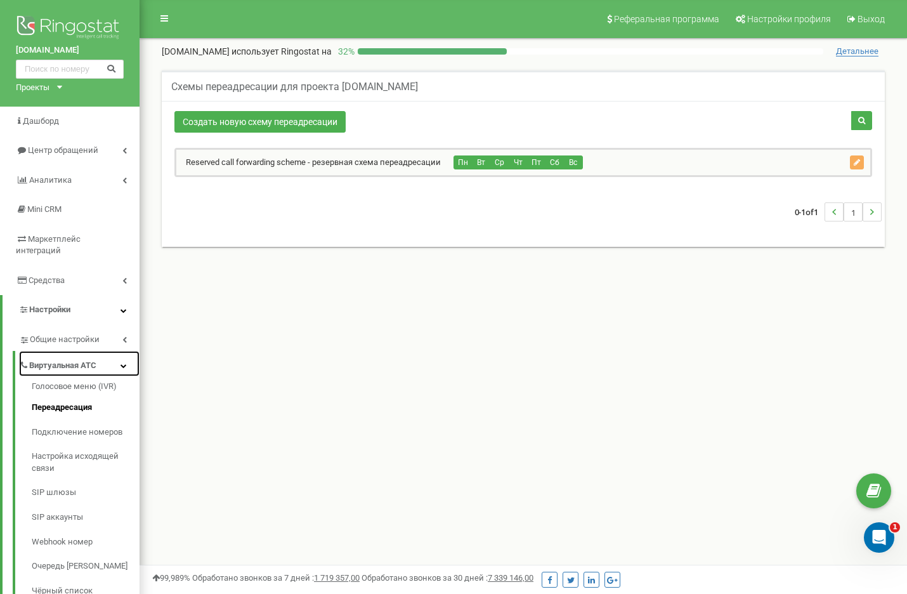
click at [81, 360] on span "Виртуальная АТС" at bounding box center [62, 366] width 67 height 12
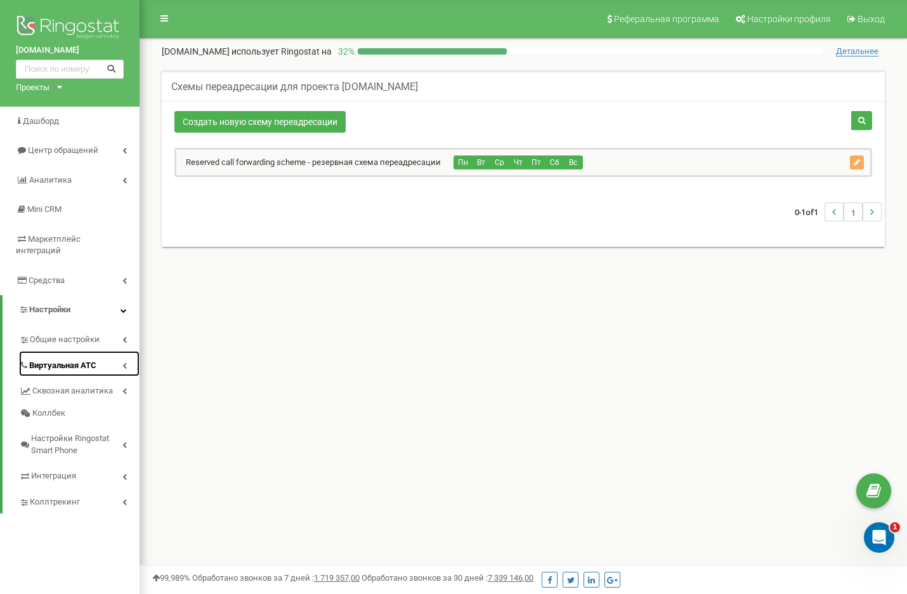
click at [81, 360] on span "Виртуальная АТС" at bounding box center [62, 366] width 67 height 12
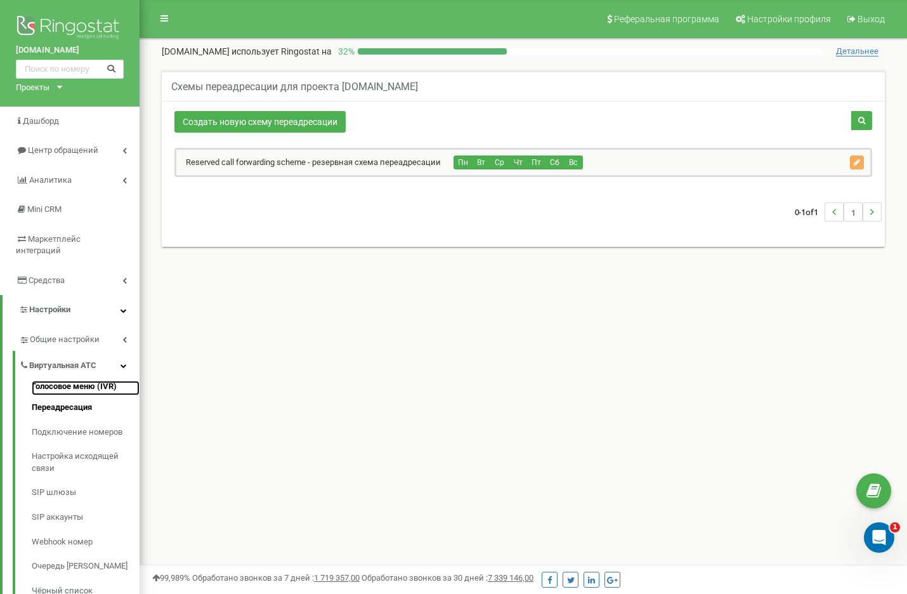
click at [67, 380] on link "Голосовое меню (IVR)" at bounding box center [86, 387] width 108 height 15
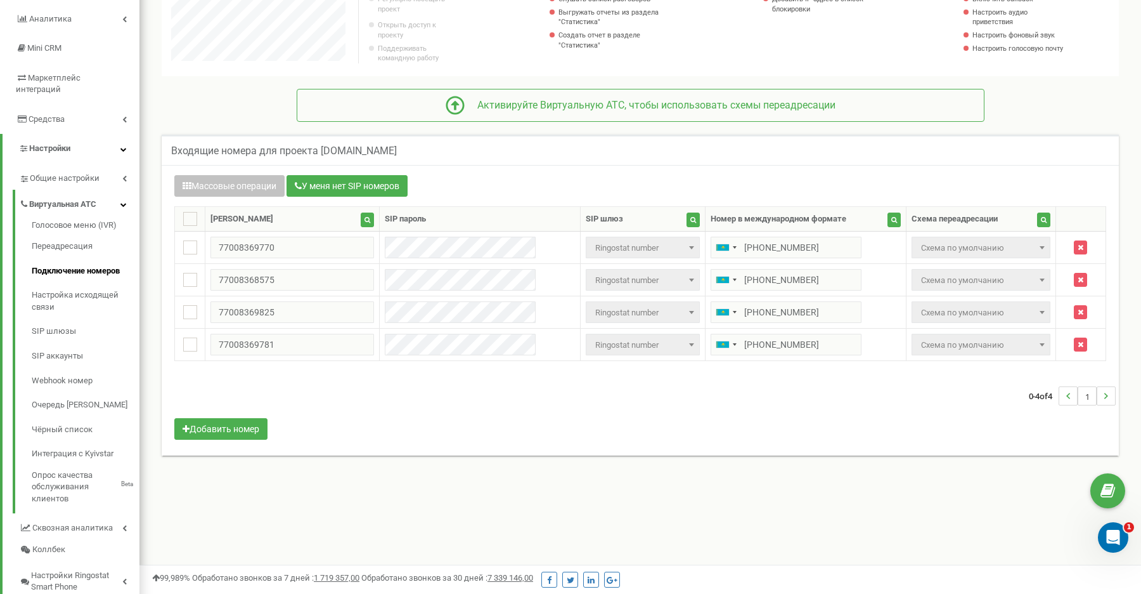
scroll to position [140, 0]
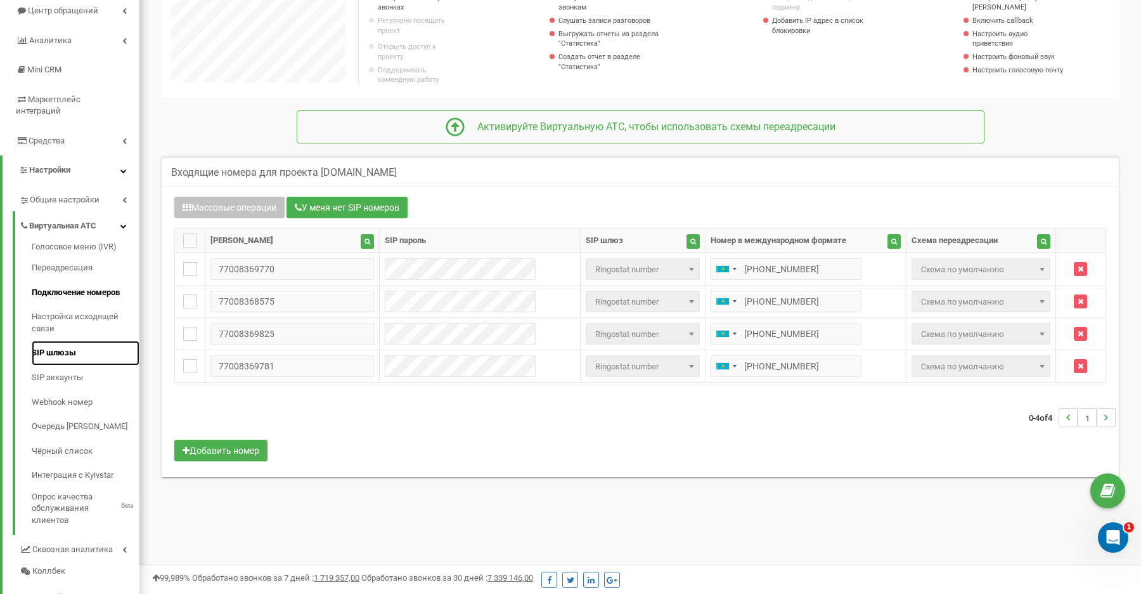
click at [60, 345] on link "SIP шлюзы" at bounding box center [86, 353] width 108 height 25
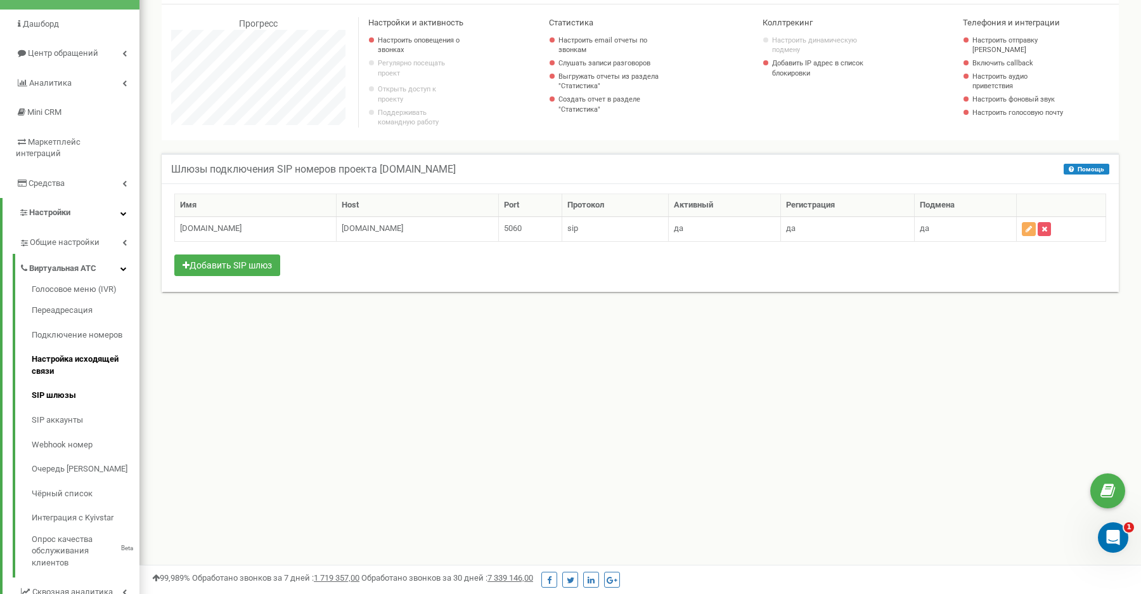
scroll to position [122, 0]
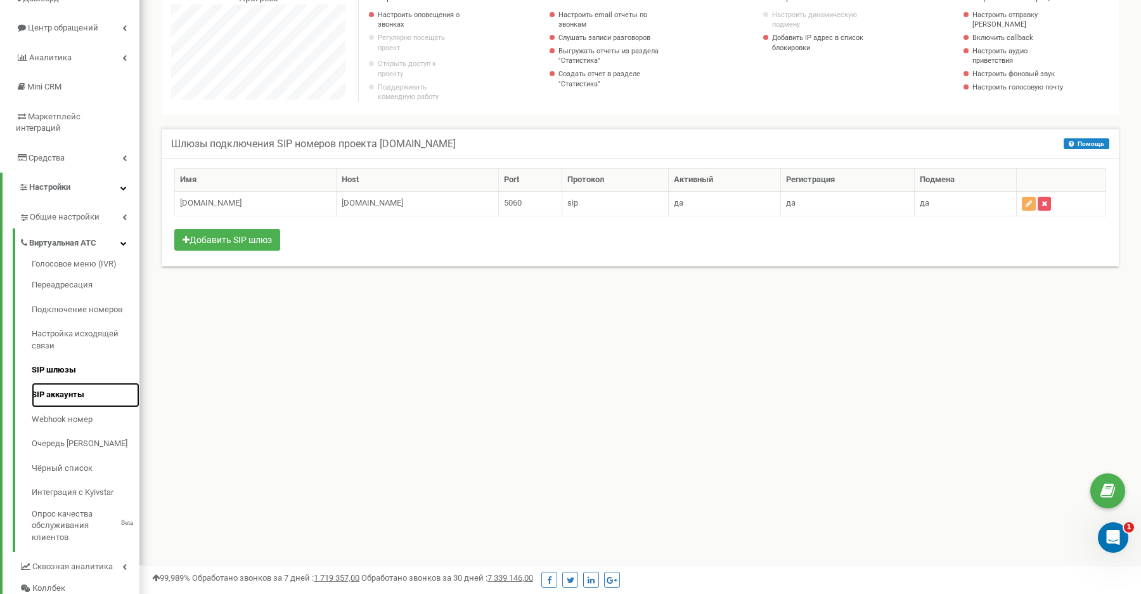
click at [63, 384] on link "SIP аккаунты" at bounding box center [86, 394] width 108 height 25
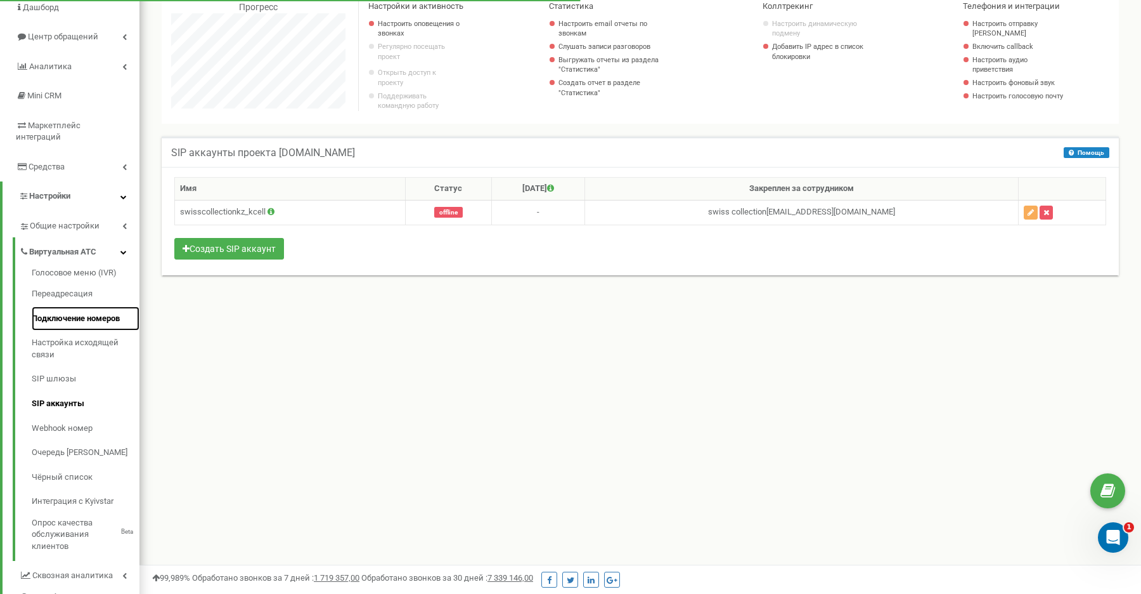
click at [84, 306] on link "Подключение номеров" at bounding box center [86, 318] width 108 height 25
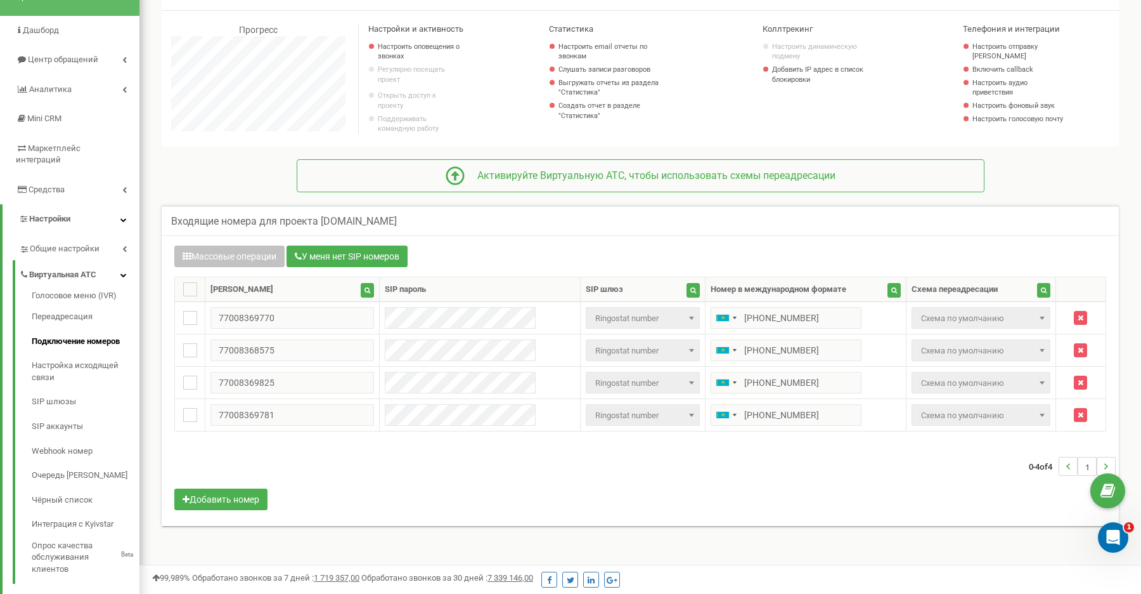
scroll to position [91, 0]
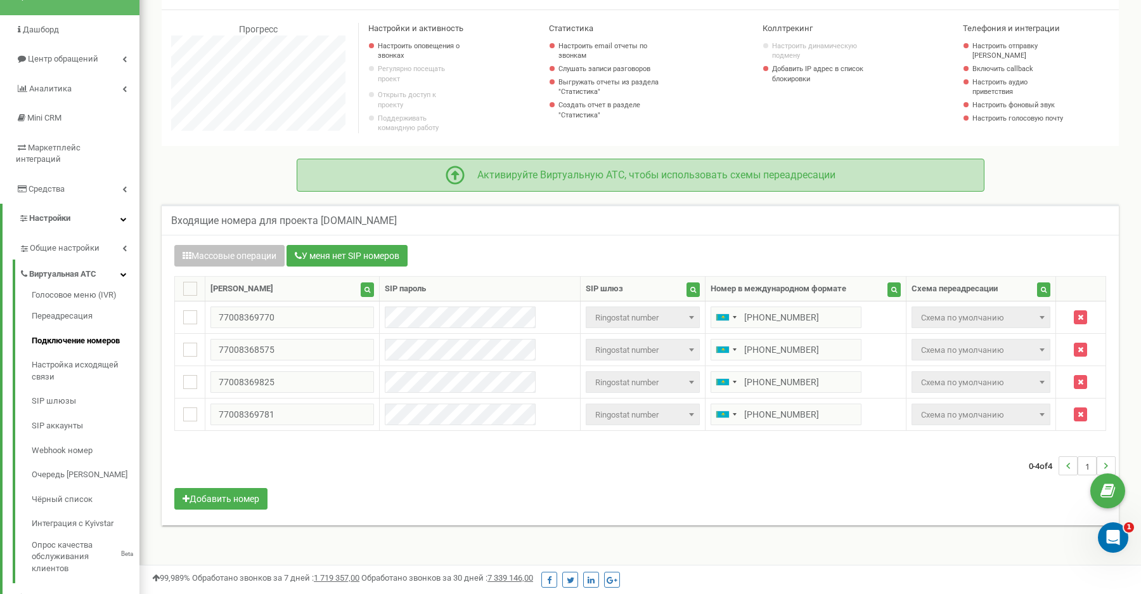
click at [623, 177] on div "Активируйте Виртуальную АТС, чтобы использовать схемы переадресации" at bounding box center [650, 175] width 371 height 15
